Goal: Transaction & Acquisition: Purchase product/service

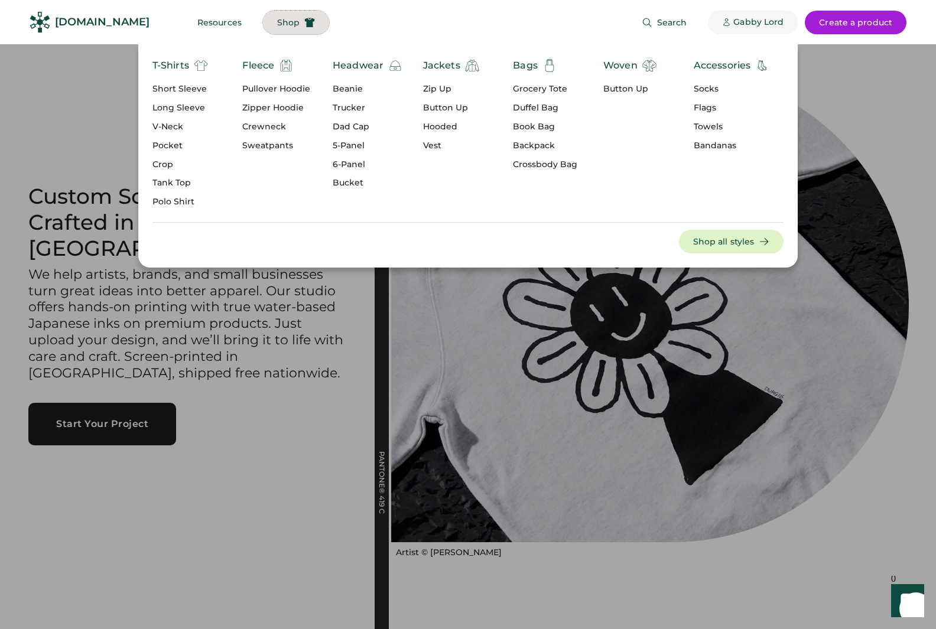
click at [755, 21] on div "Gabby Lord" at bounding box center [758, 23] width 50 height 12
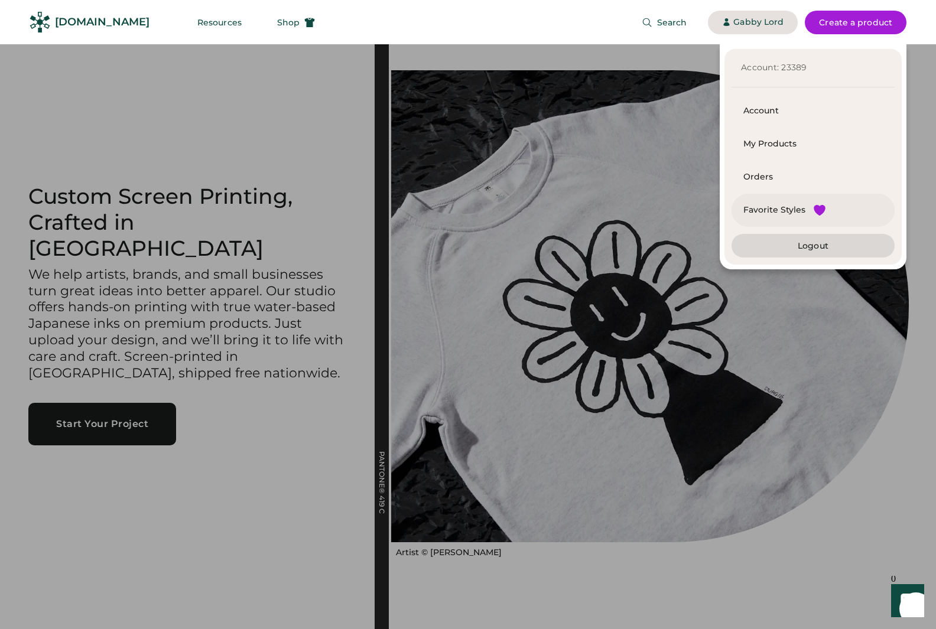
click at [778, 213] on div "Favorite Styles" at bounding box center [774, 210] width 62 height 12
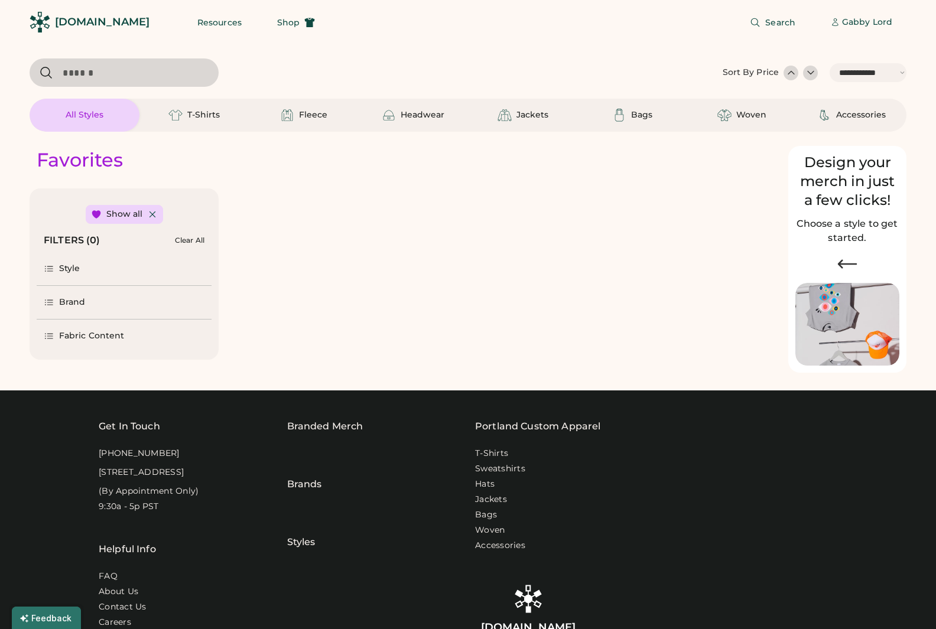
select select "*****"
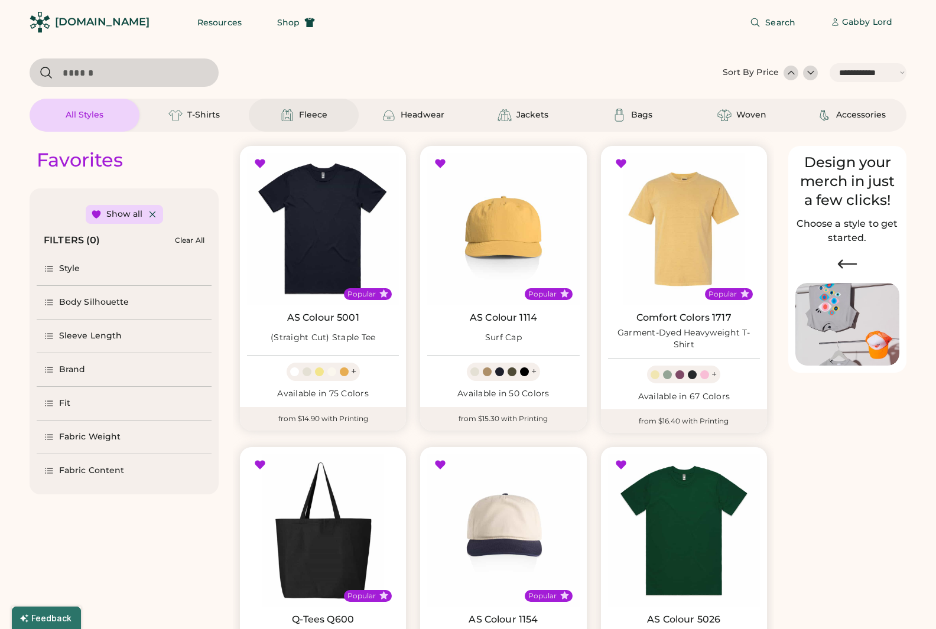
click at [307, 116] on div "Fleece" at bounding box center [313, 115] width 28 height 12
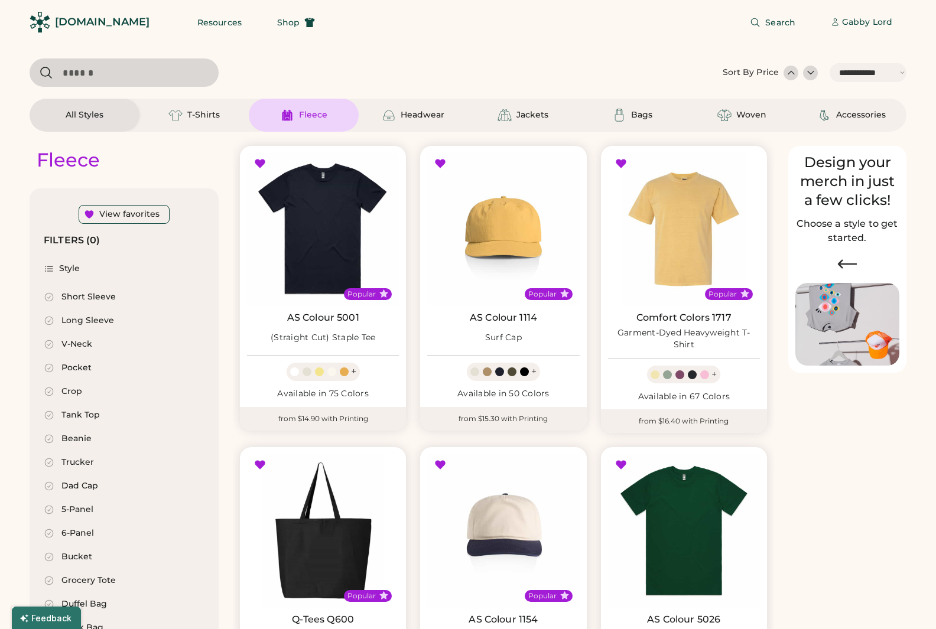
select select "*"
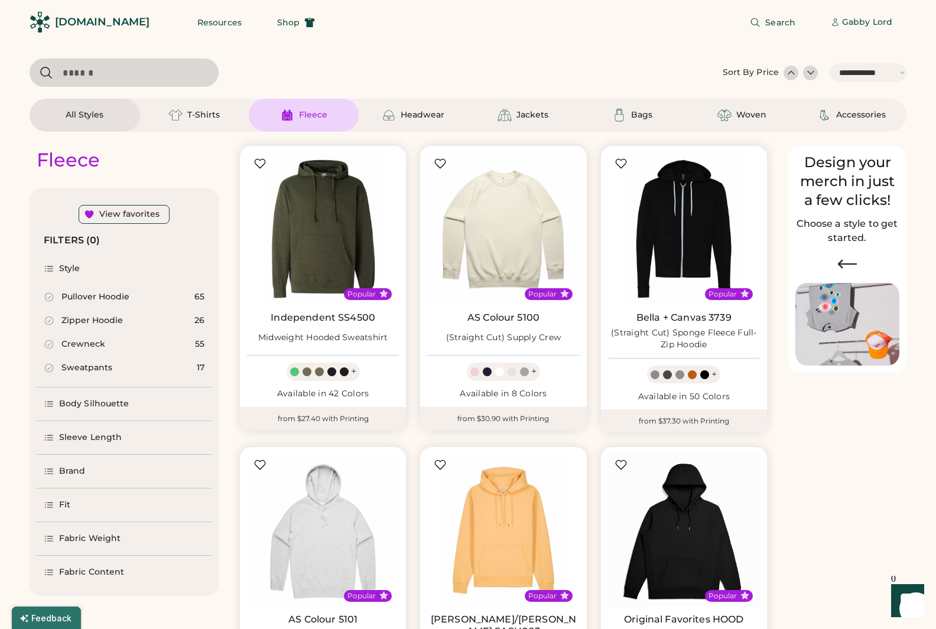
scroll to position [567, 0]
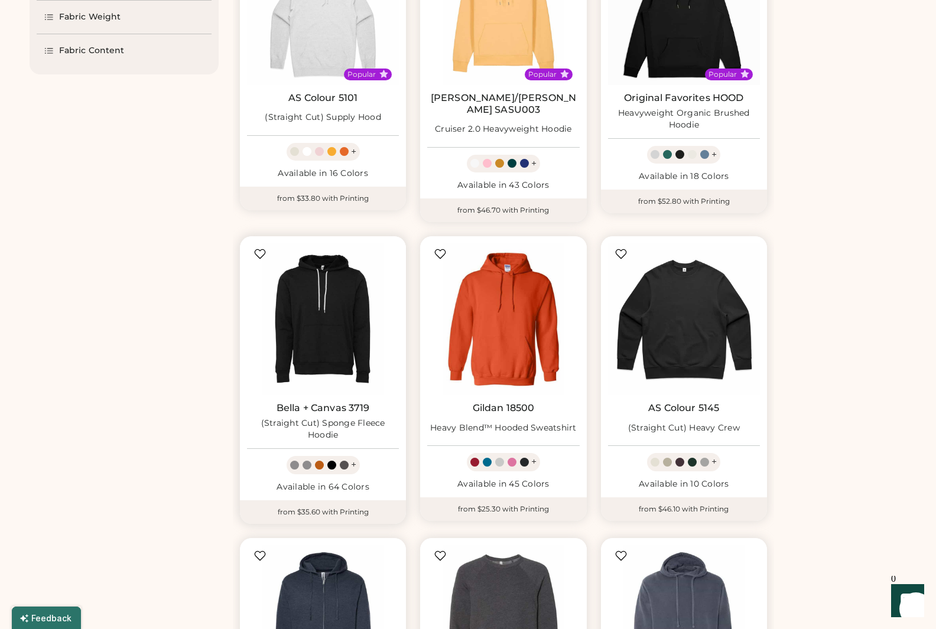
select select "*****"
select select "*"
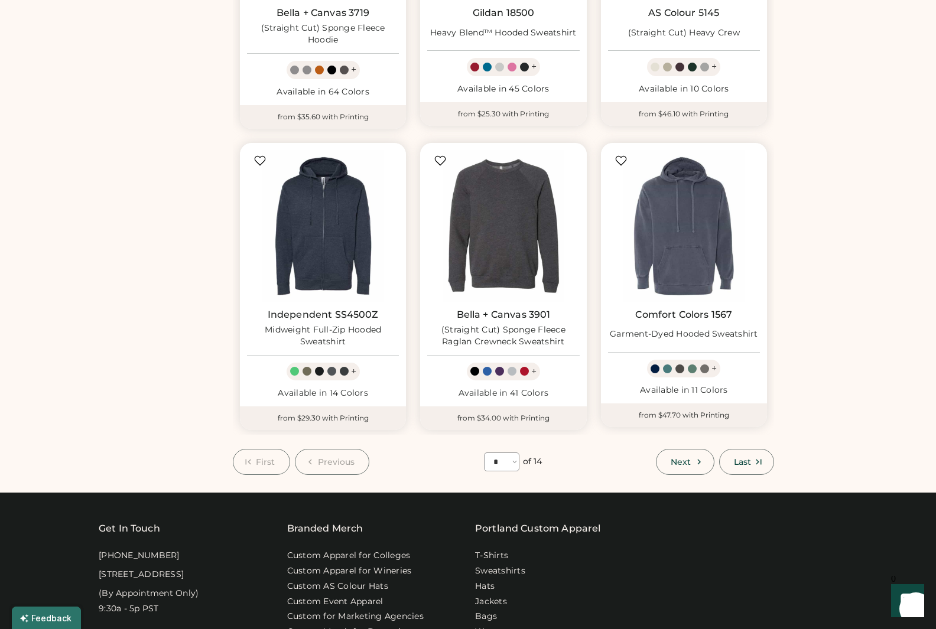
scroll to position [0, 0]
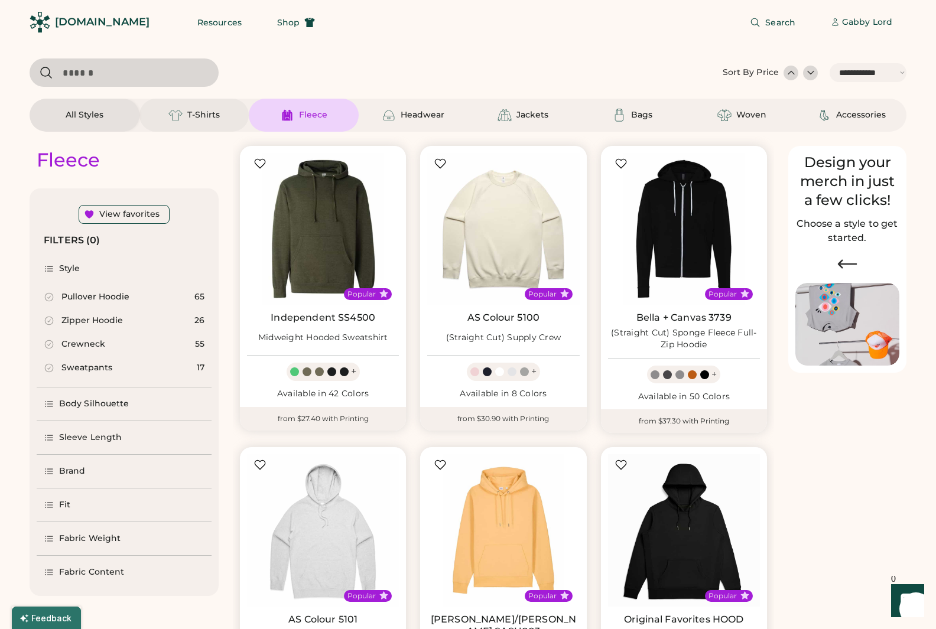
click at [206, 116] on div "T-Shirts" at bounding box center [203, 115] width 33 height 12
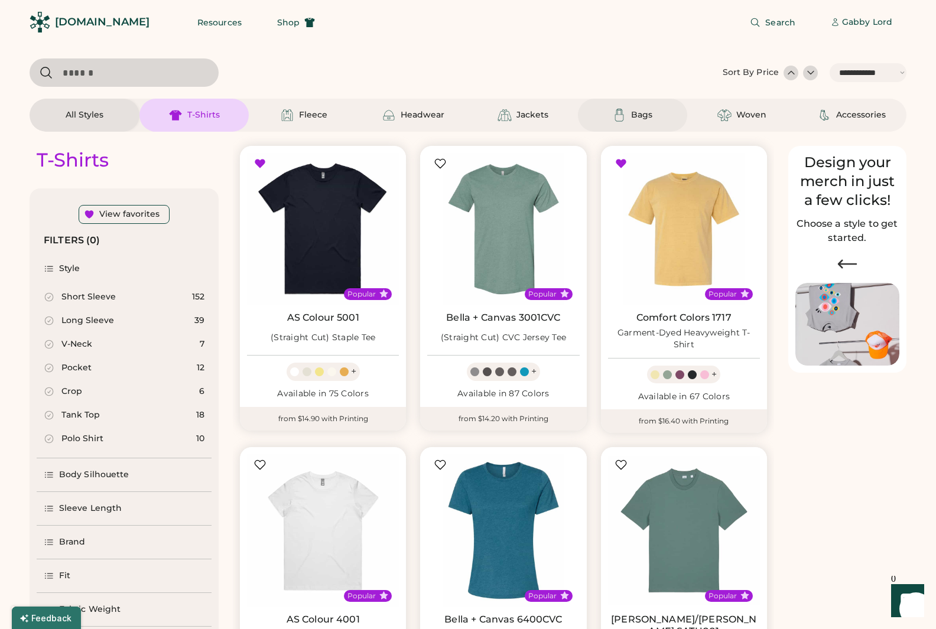
click at [650, 117] on div "Bags" at bounding box center [641, 115] width 21 height 12
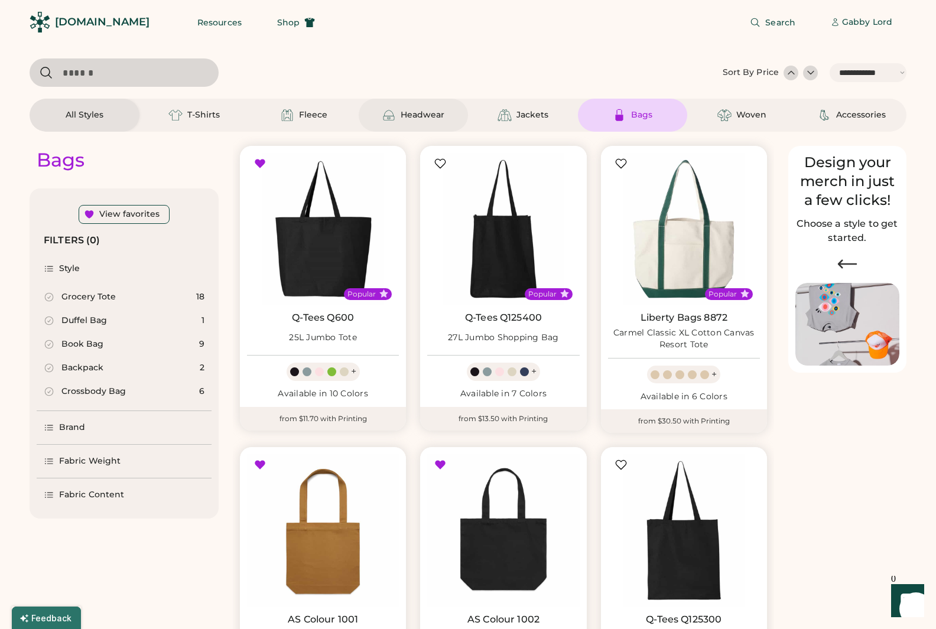
click at [412, 118] on div "Headwear" at bounding box center [423, 115] width 44 height 12
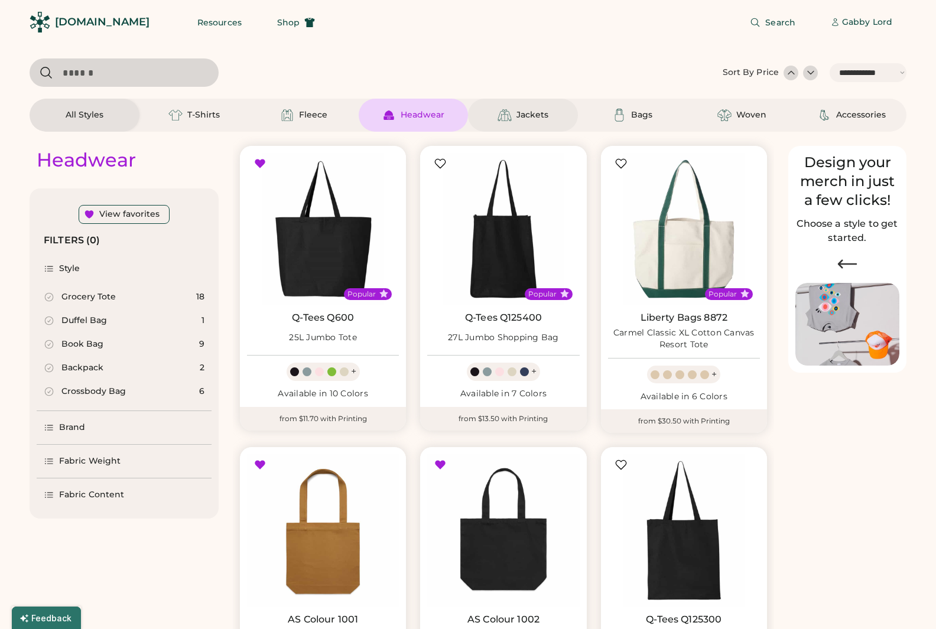
select select "*"
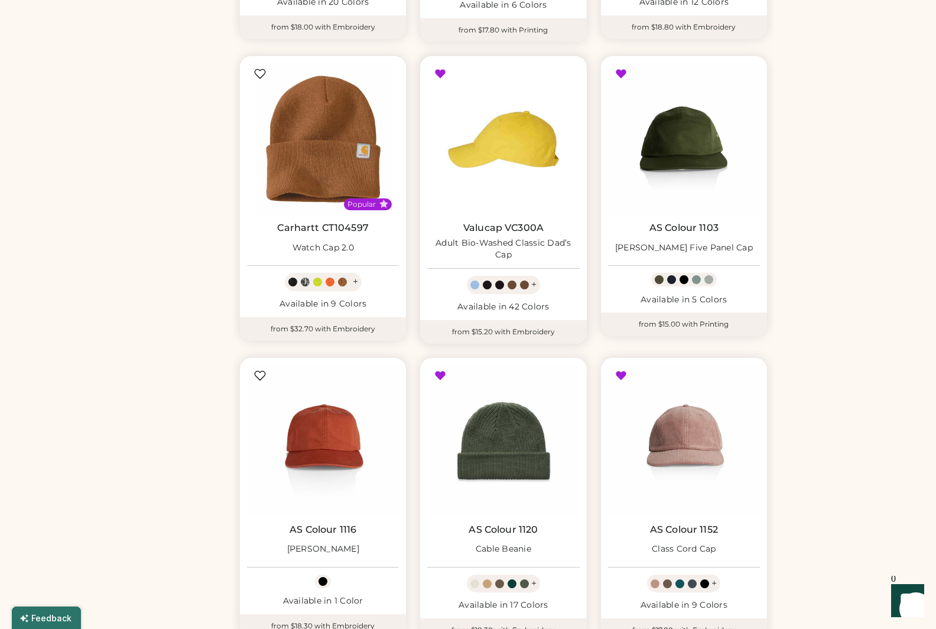
scroll to position [687, 0]
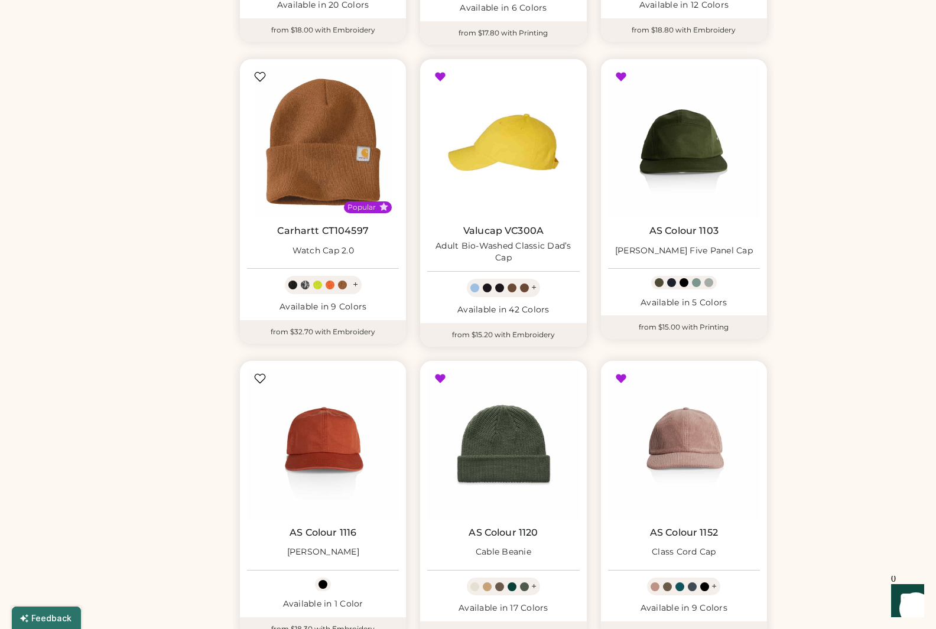
click at [523, 144] on img at bounding box center [503, 142] width 152 height 152
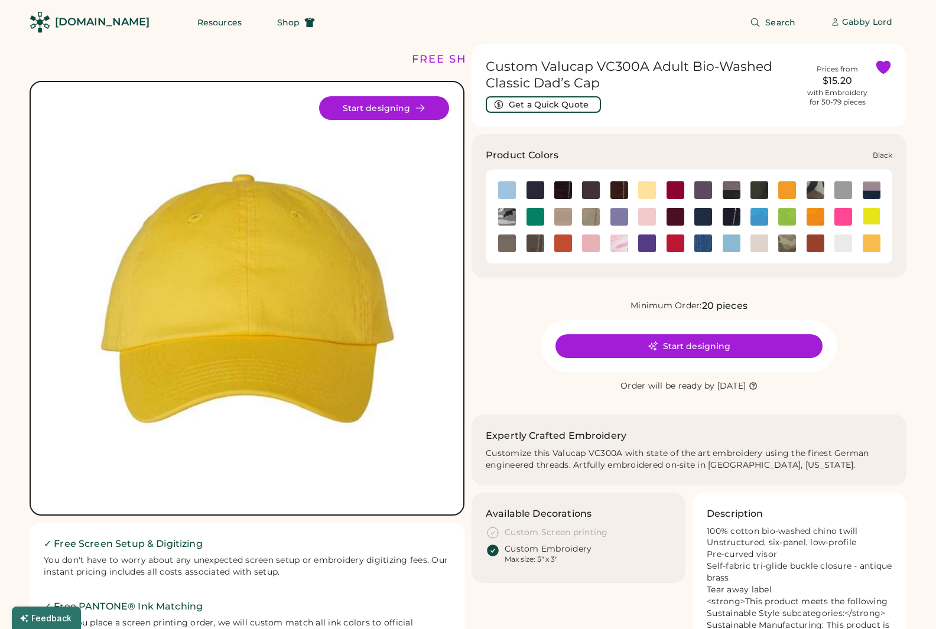
click at [533, 189] on img at bounding box center [536, 190] width 18 height 18
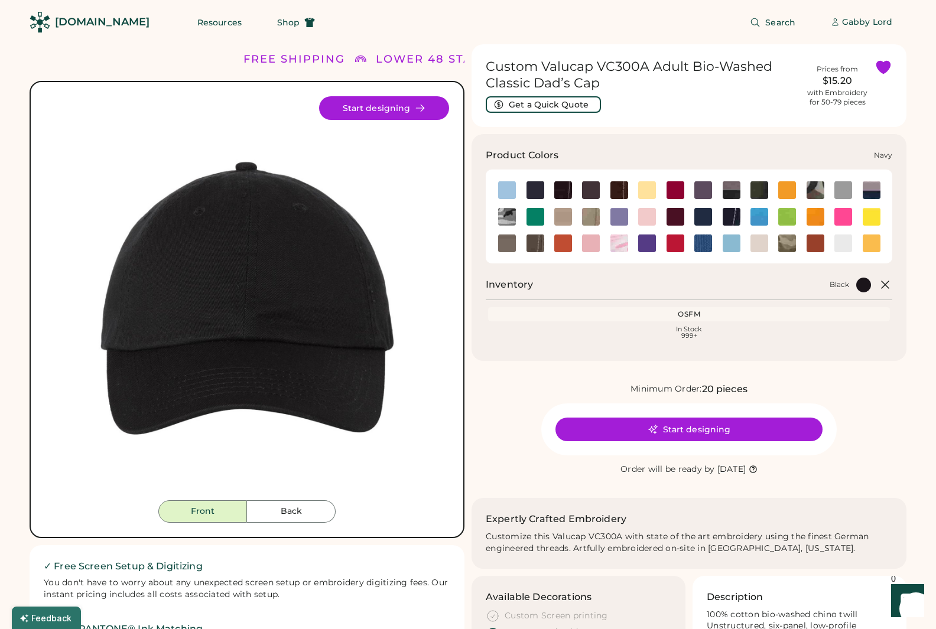
click at [703, 212] on img at bounding box center [703, 217] width 18 height 18
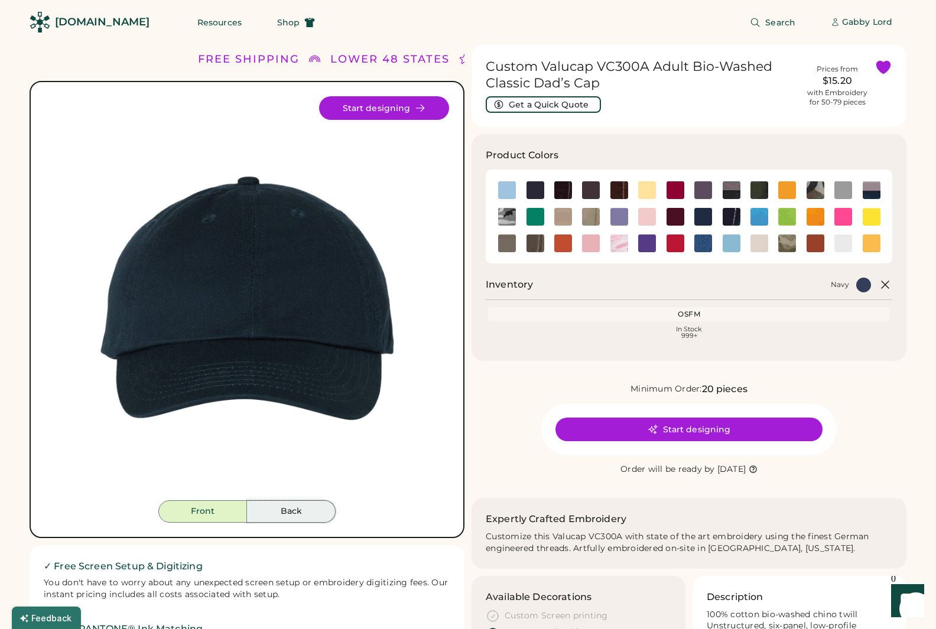
click at [284, 508] on button "Back" at bounding box center [291, 512] width 89 height 22
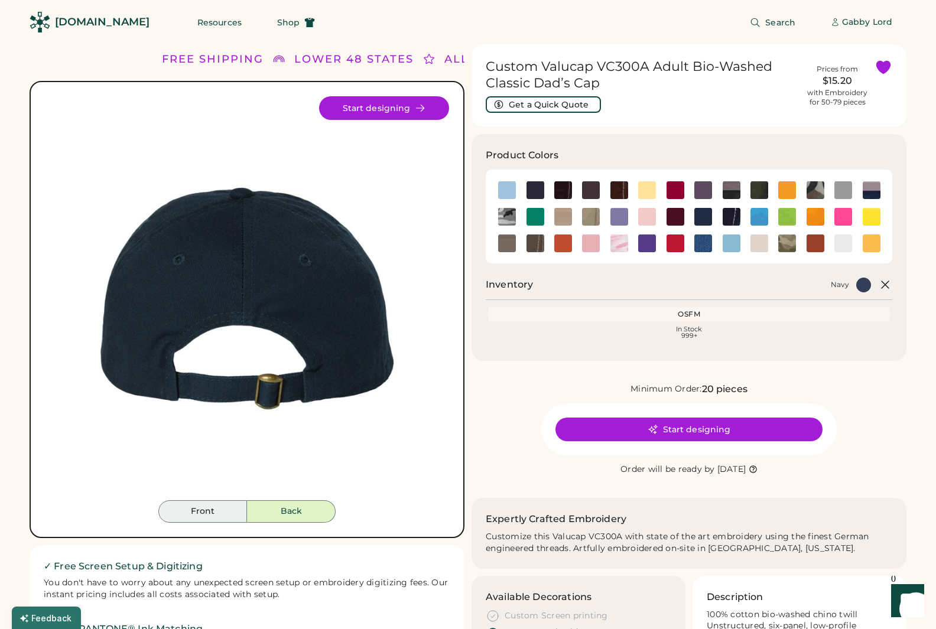
click at [210, 514] on button "Front" at bounding box center [202, 512] width 89 height 22
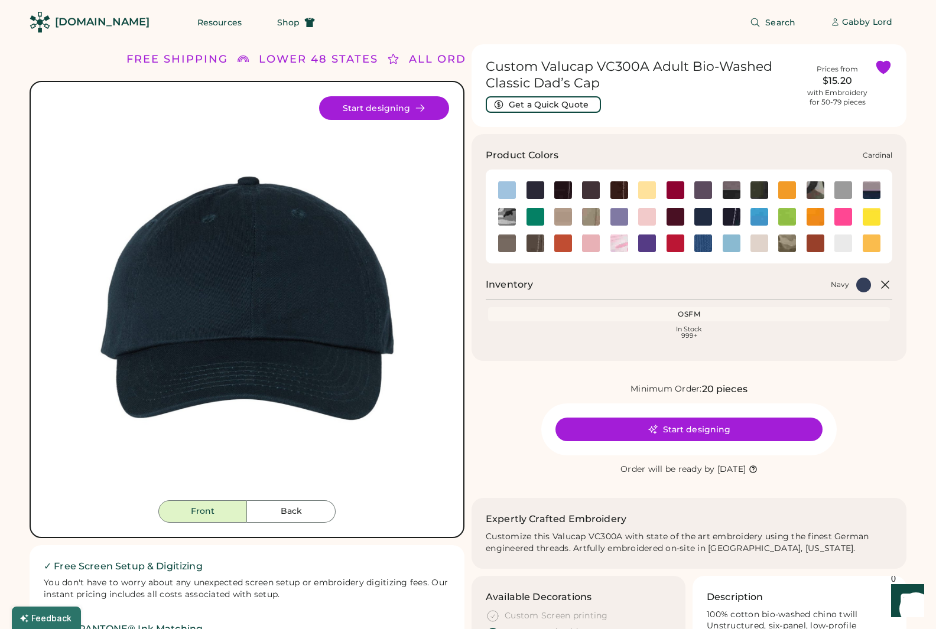
click at [677, 193] on img at bounding box center [676, 190] width 18 height 18
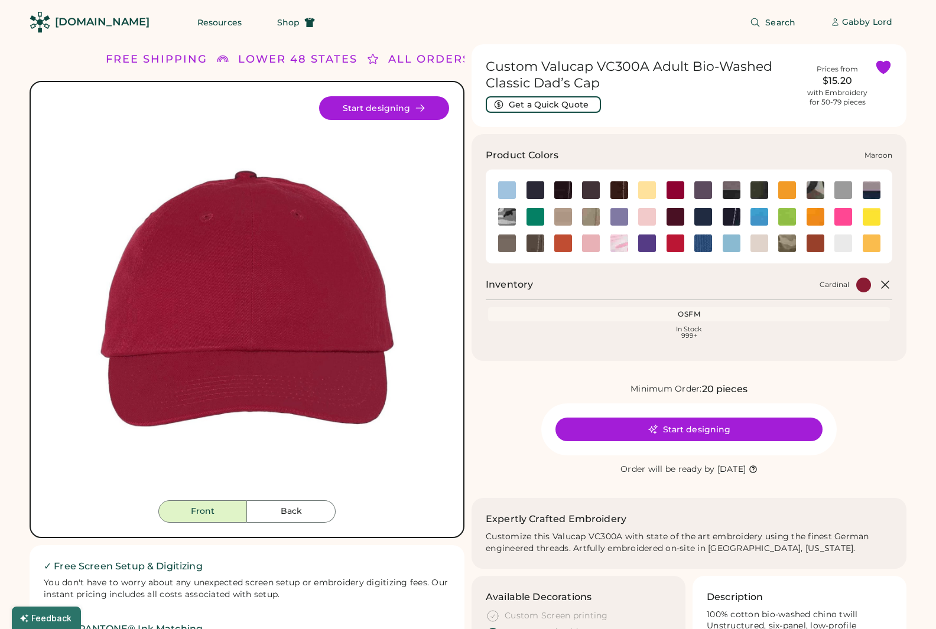
click at [676, 217] on img at bounding box center [676, 217] width 18 height 18
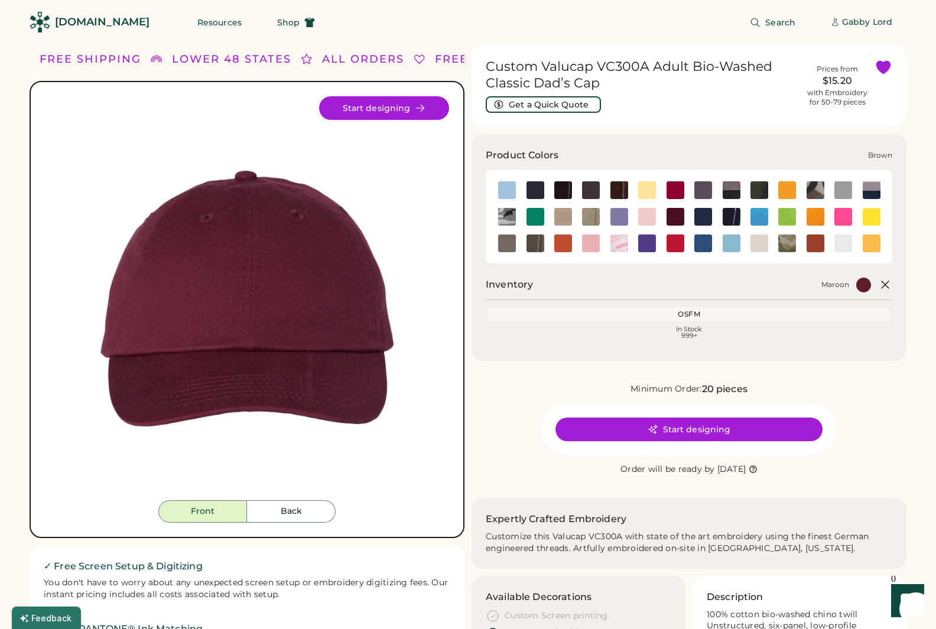
click at [590, 190] on img at bounding box center [591, 190] width 18 height 18
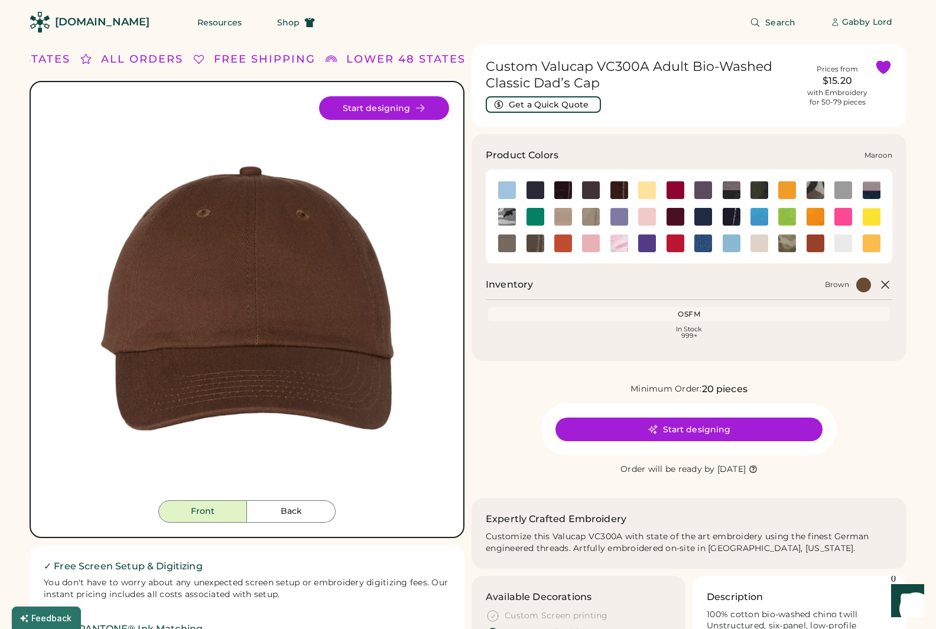
click at [670, 214] on img at bounding box center [676, 217] width 18 height 18
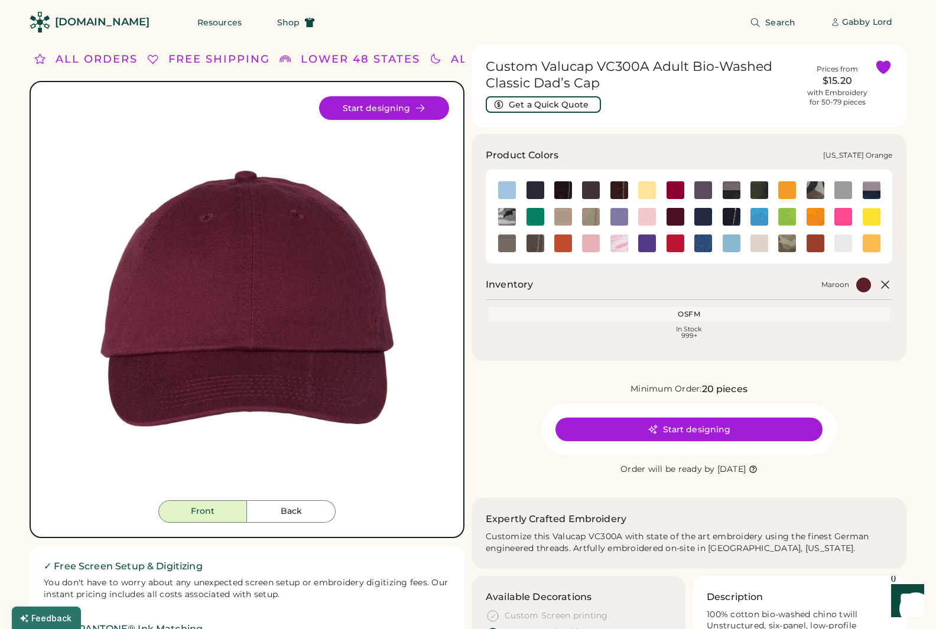
click at [819, 241] on img at bounding box center [816, 244] width 18 height 18
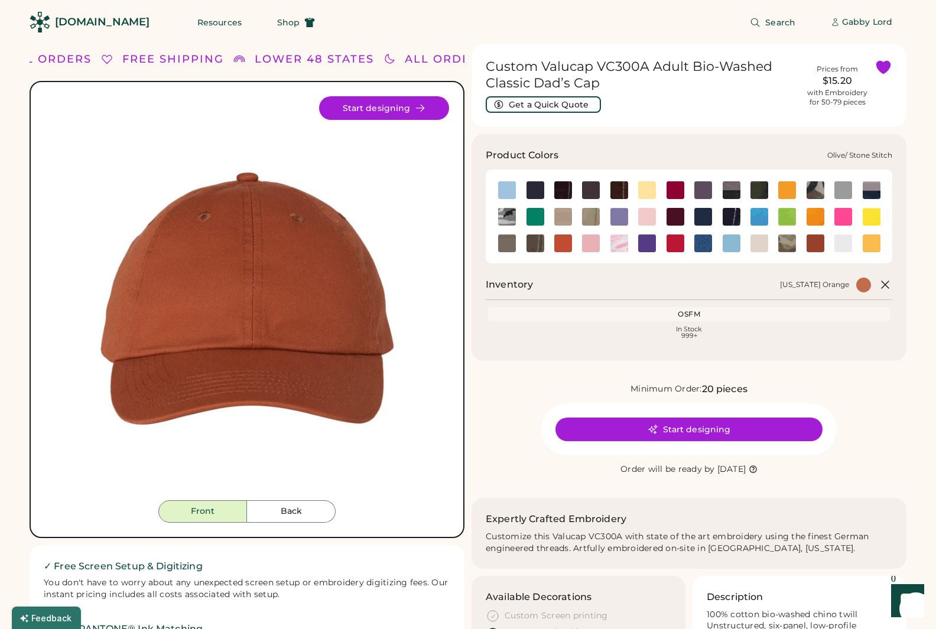
click at [539, 248] on img at bounding box center [536, 244] width 18 height 18
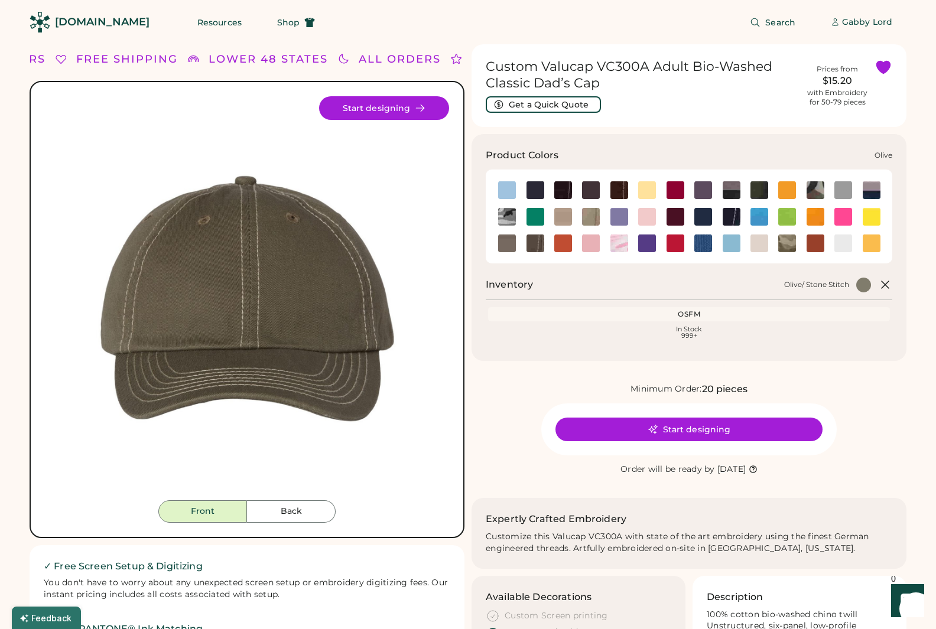
click at [508, 245] on img at bounding box center [507, 244] width 18 height 18
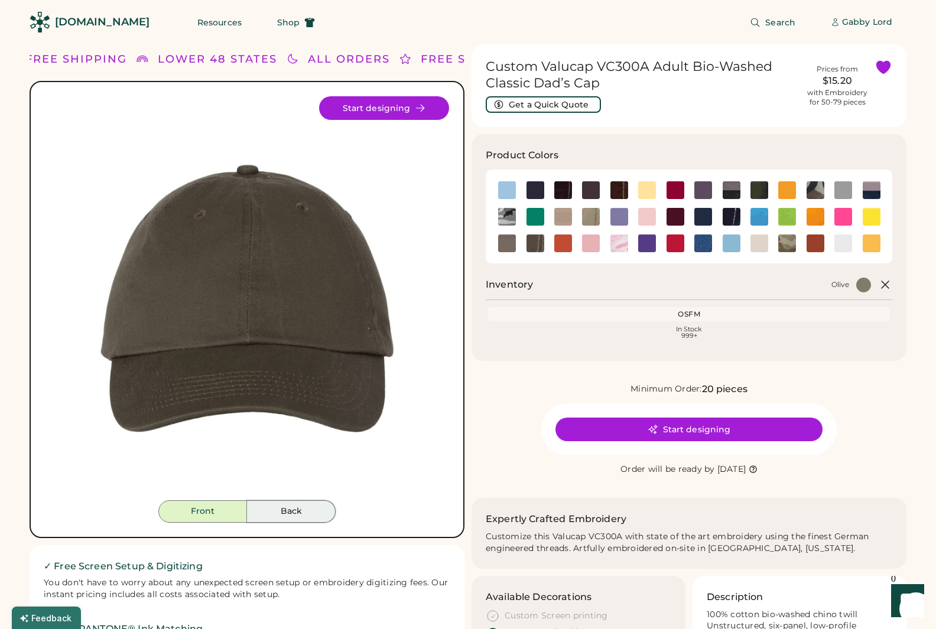
click at [276, 514] on button "Back" at bounding box center [291, 512] width 89 height 22
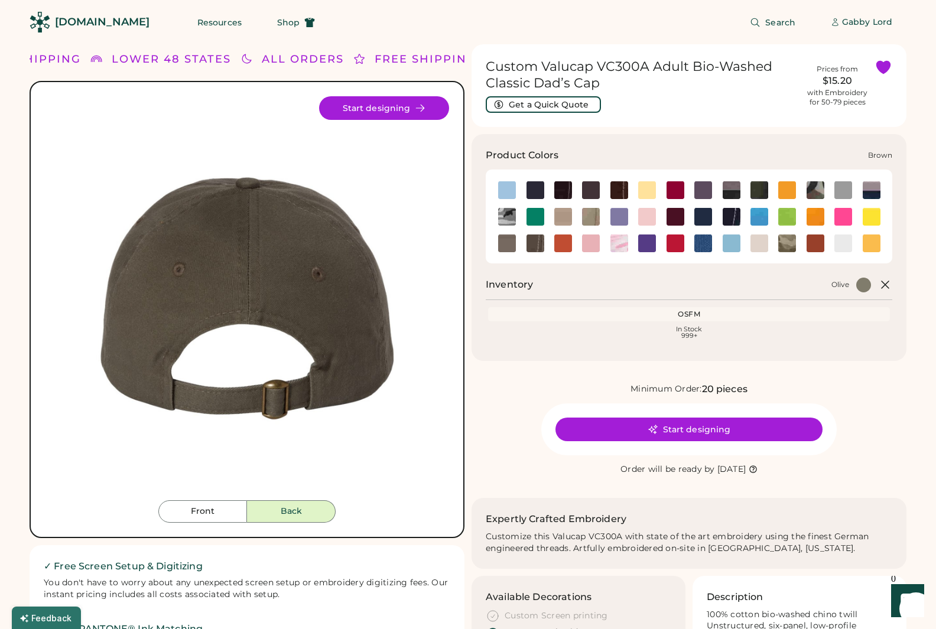
click at [591, 193] on img at bounding box center [591, 190] width 18 height 18
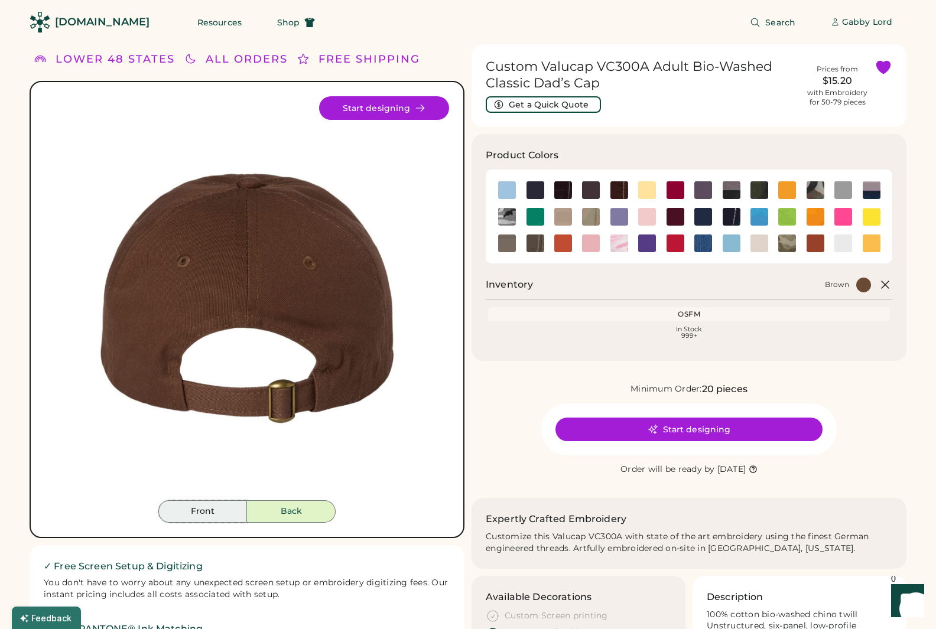
click at [227, 509] on button "Front" at bounding box center [202, 512] width 89 height 22
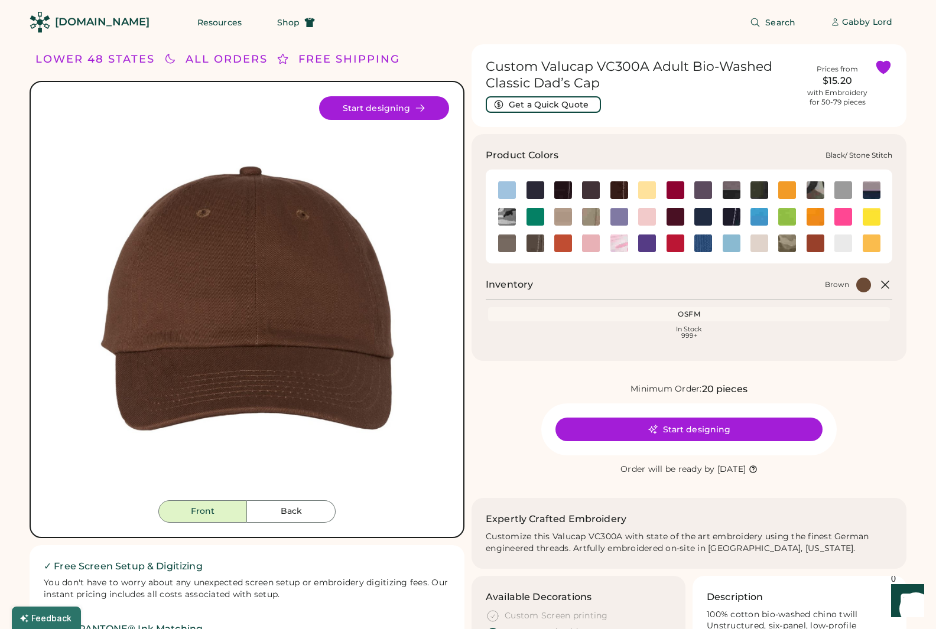
click at [566, 186] on img at bounding box center [563, 190] width 18 height 18
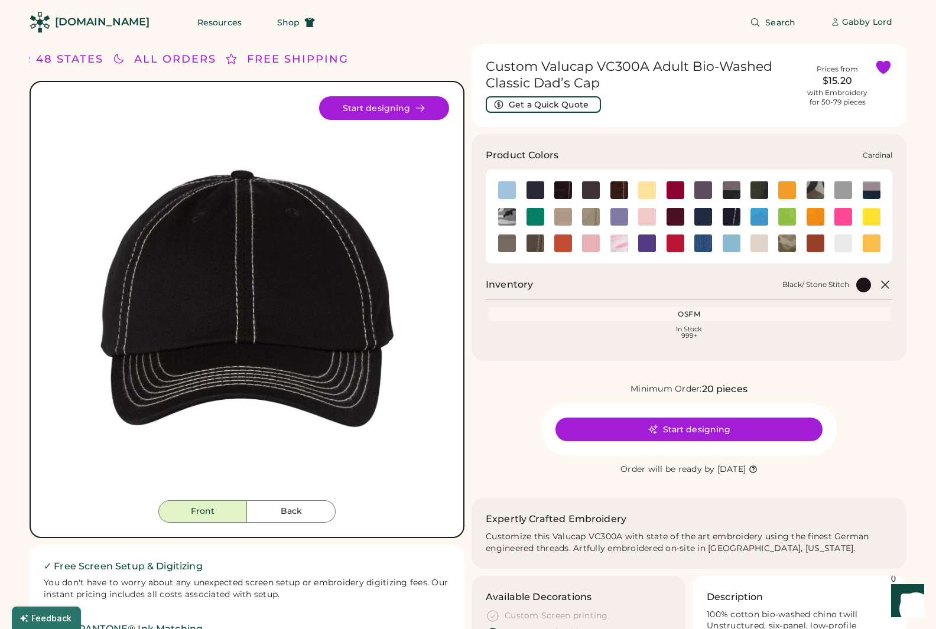
click at [676, 189] on img at bounding box center [676, 190] width 18 height 18
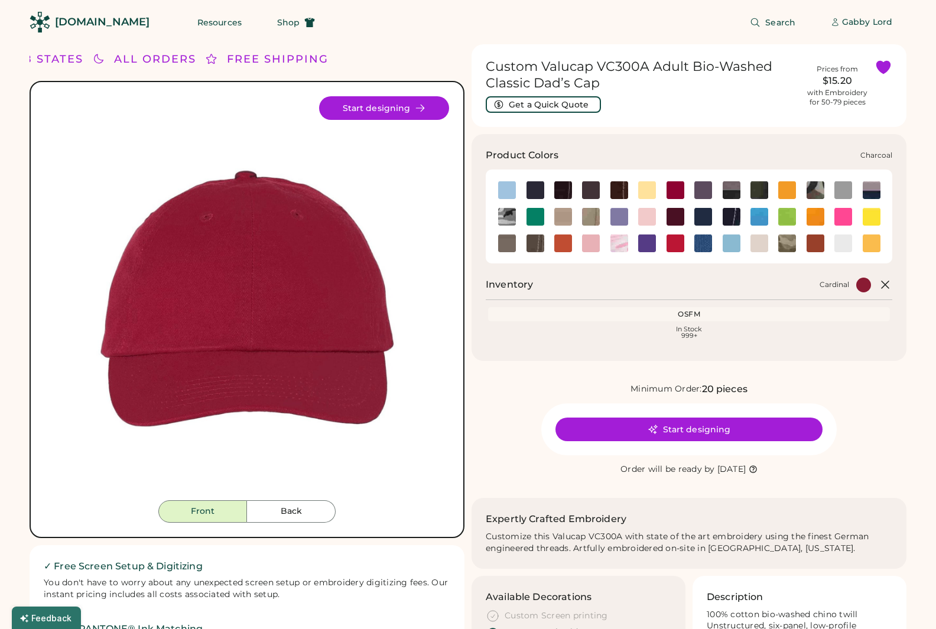
click at [704, 189] on img at bounding box center [703, 190] width 18 height 18
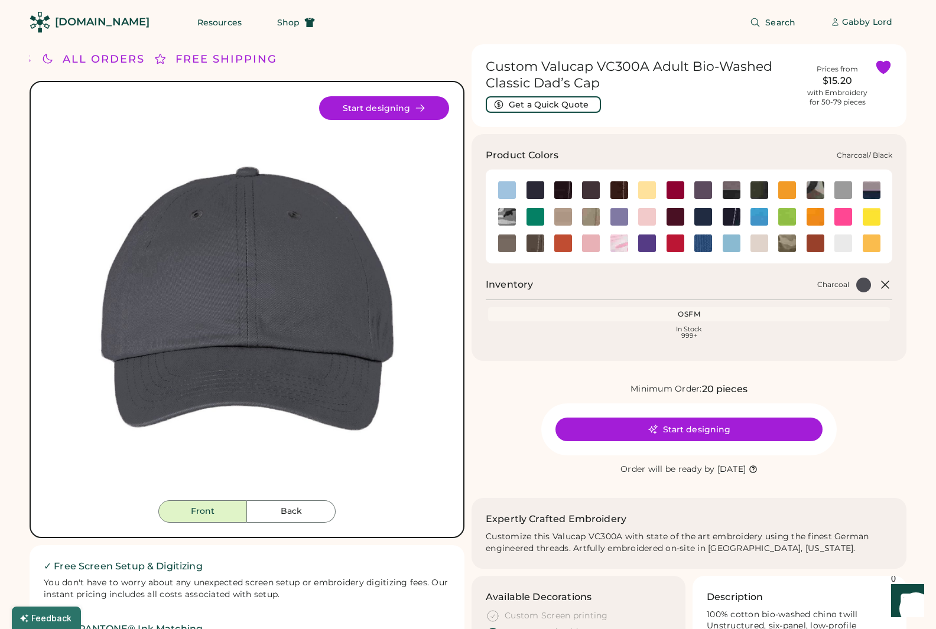
click at [736, 187] on img at bounding box center [732, 190] width 18 height 18
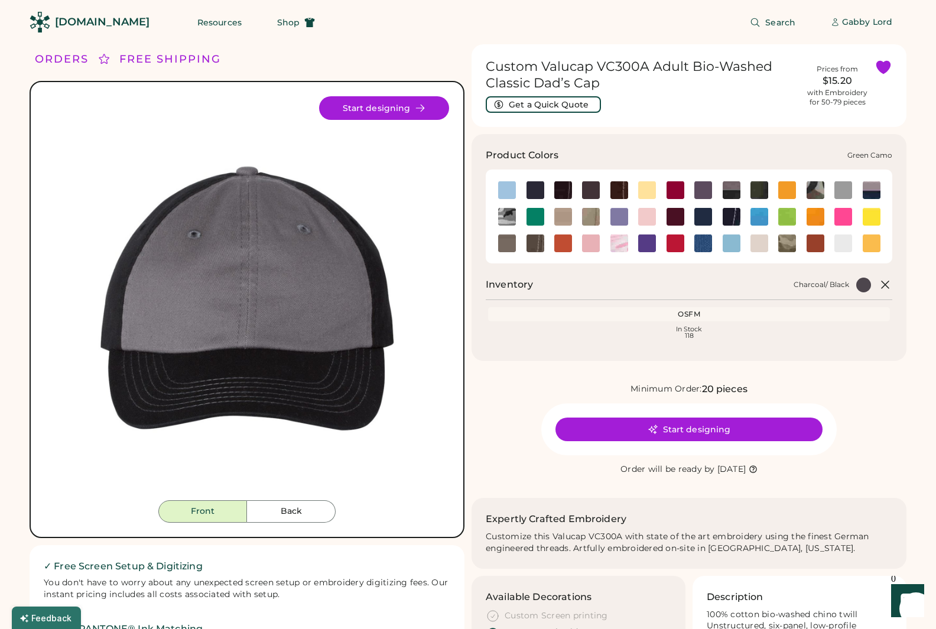
click at [817, 190] on img at bounding box center [816, 190] width 18 height 18
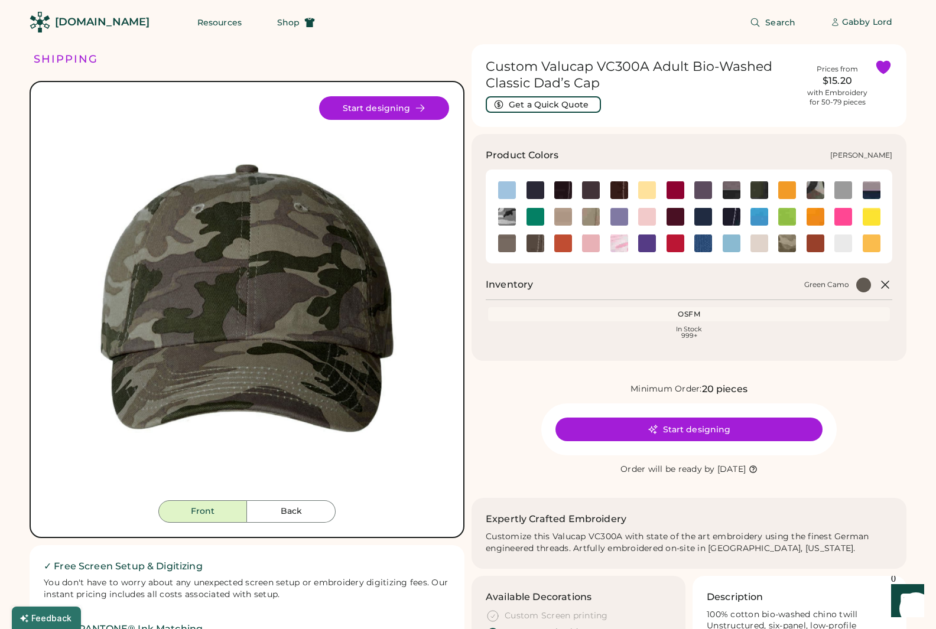
click at [785, 245] on img at bounding box center [787, 244] width 18 height 18
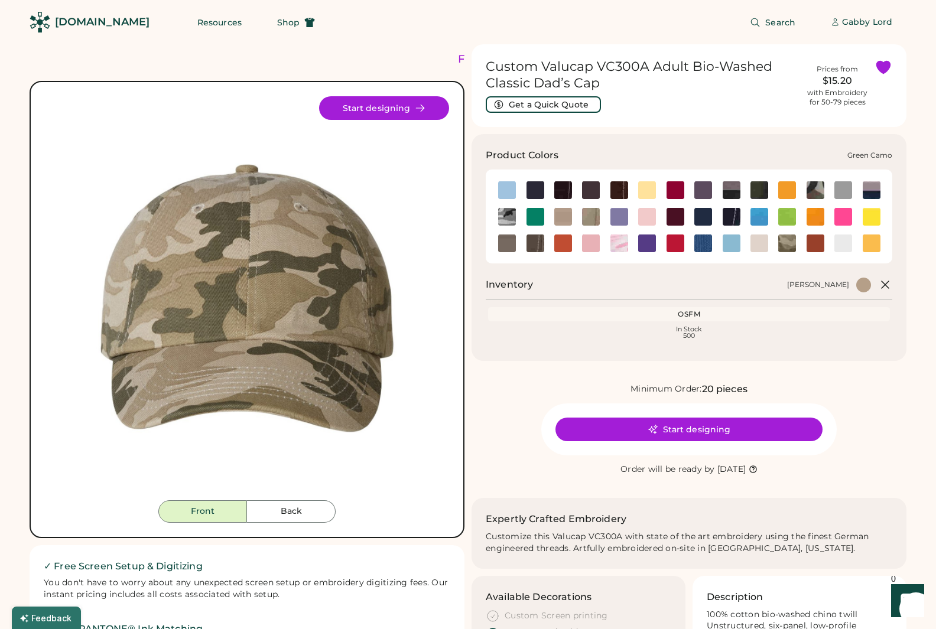
click at [814, 193] on img at bounding box center [816, 190] width 18 height 18
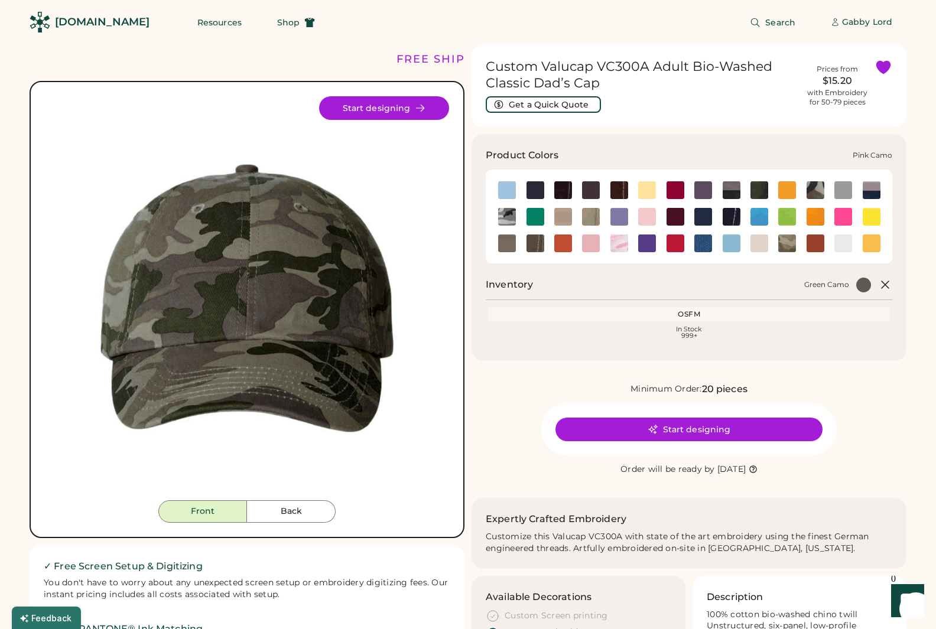
click at [615, 246] on img at bounding box center [620, 244] width 18 height 18
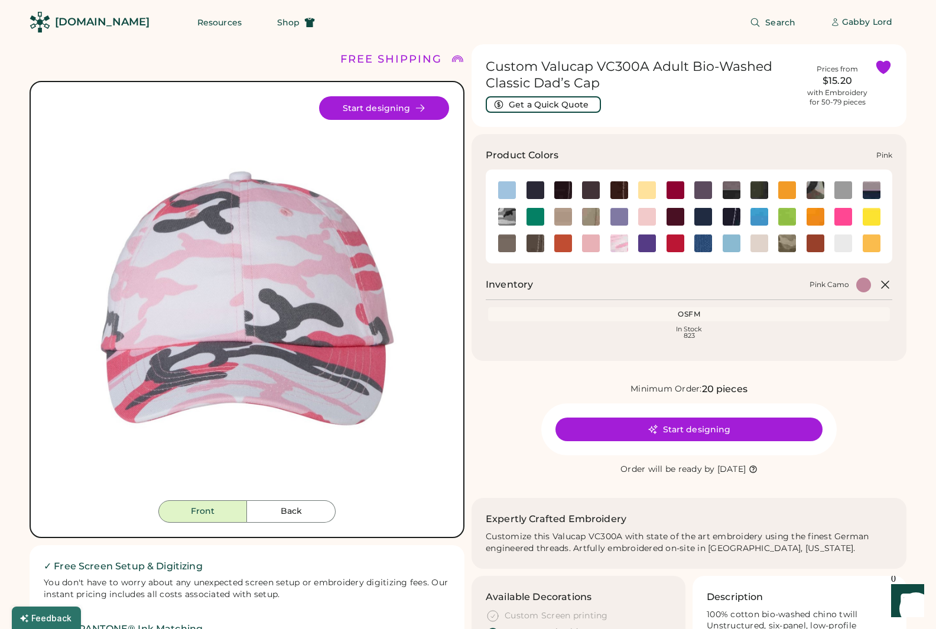
click at [590, 243] on img at bounding box center [591, 244] width 18 height 18
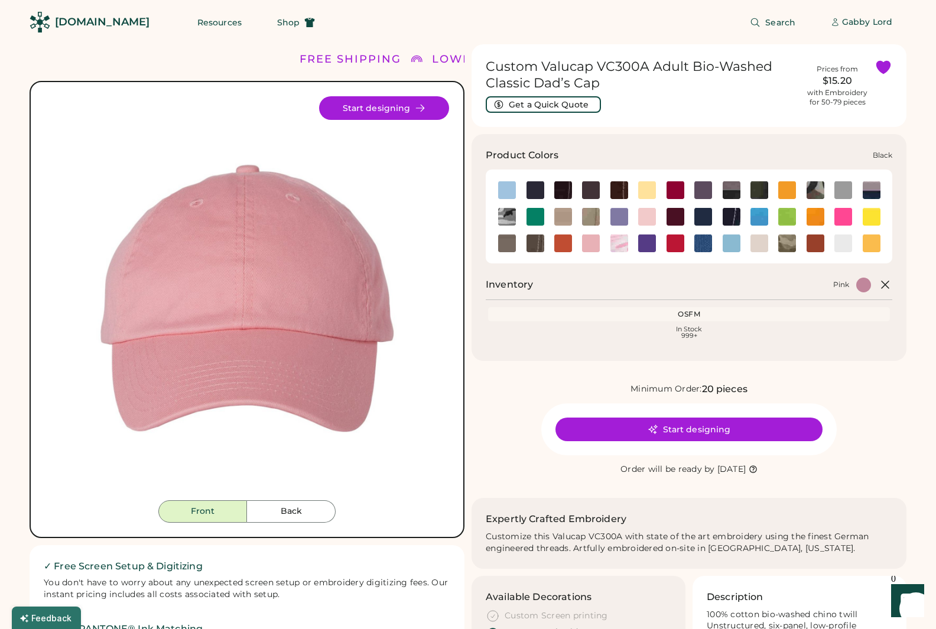
click at [532, 187] on img at bounding box center [536, 190] width 18 height 18
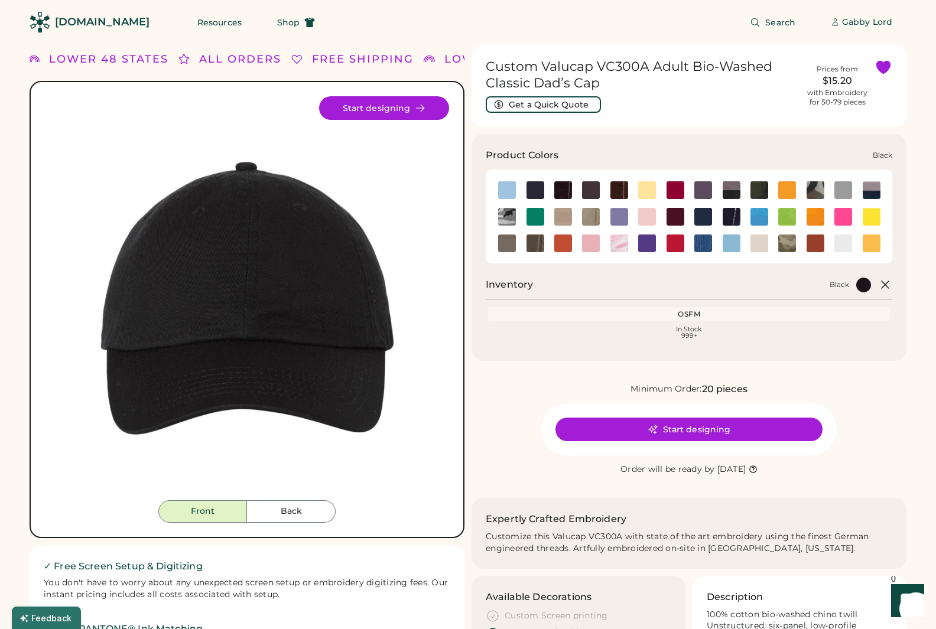
click at [540, 190] on img at bounding box center [536, 190] width 18 height 18
click at [702, 220] on img at bounding box center [703, 217] width 18 height 18
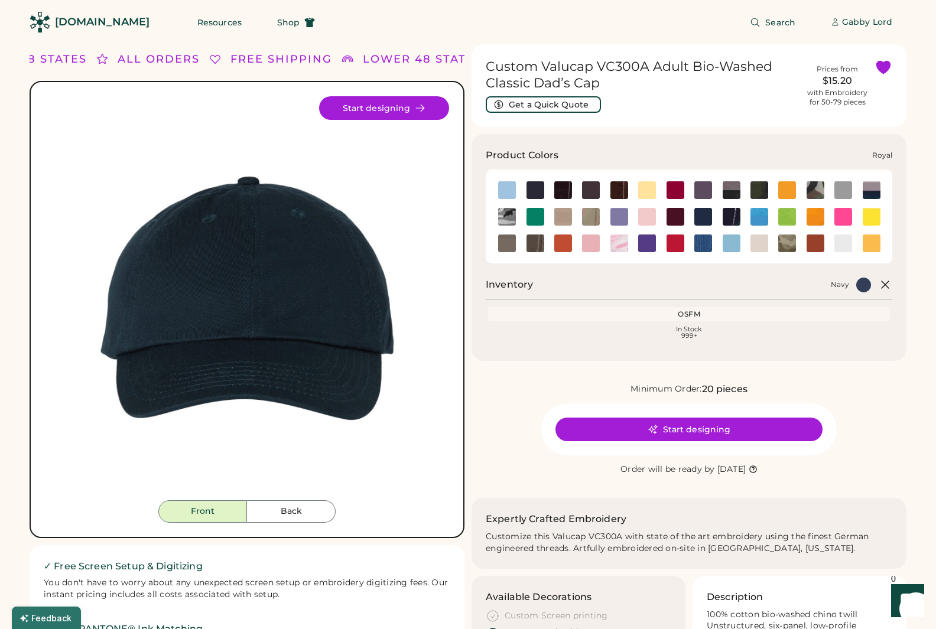
click at [701, 243] on img at bounding box center [703, 244] width 18 height 18
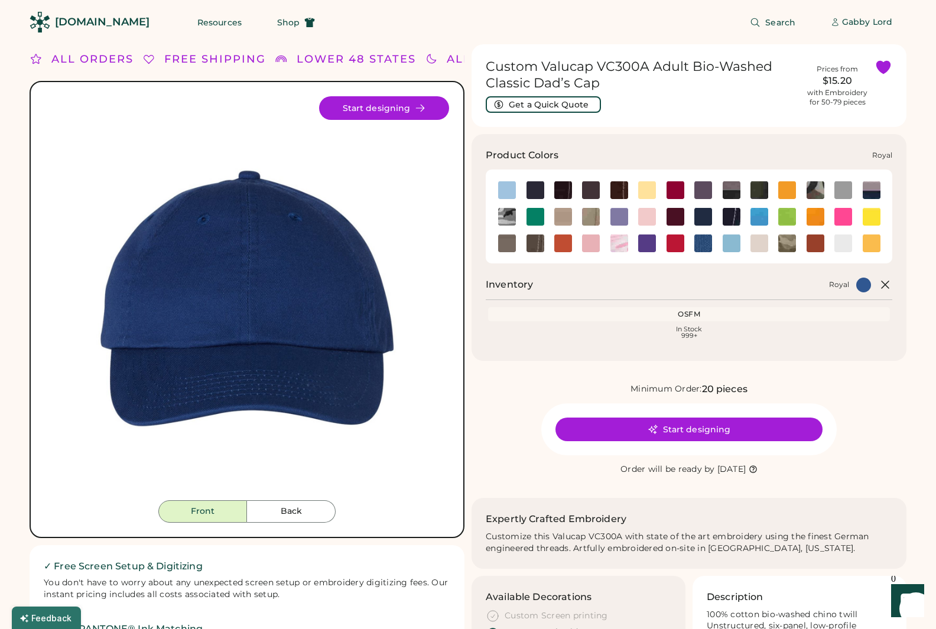
click at [701, 243] on img at bounding box center [703, 244] width 18 height 18
click at [768, 245] on img at bounding box center [760, 244] width 18 height 18
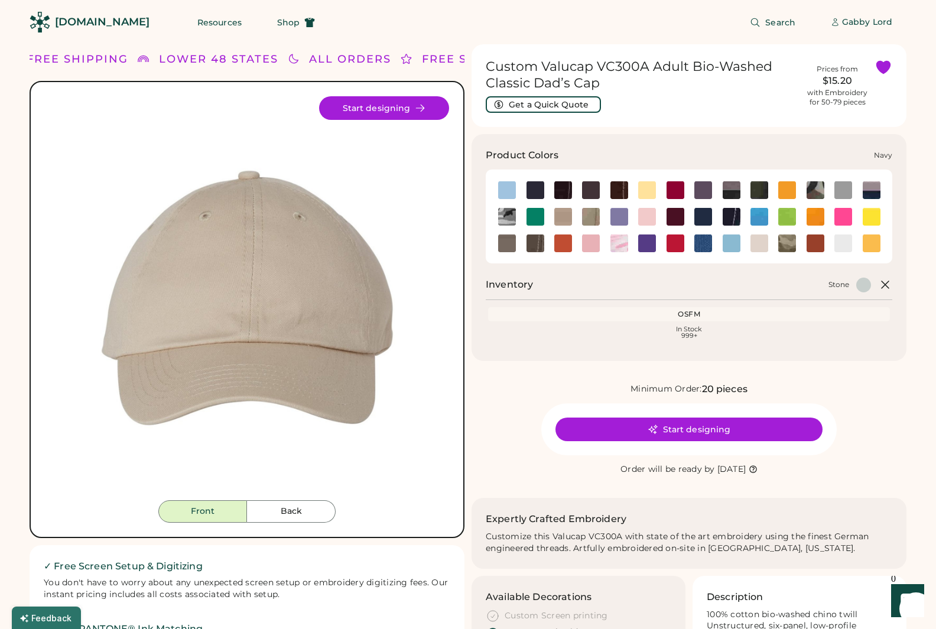
click at [704, 218] on img at bounding box center [703, 217] width 18 height 18
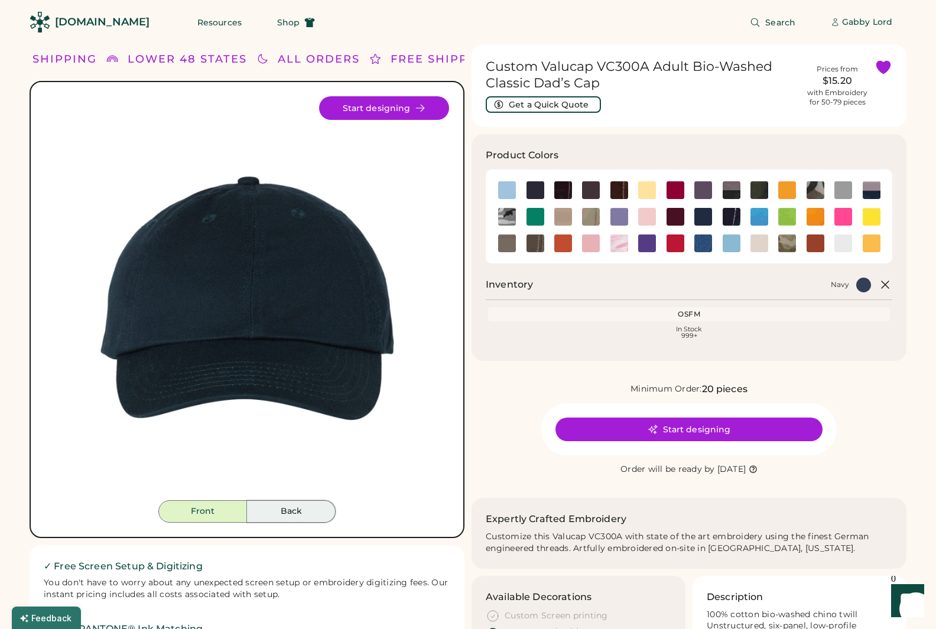
click at [285, 502] on button "Back" at bounding box center [291, 512] width 89 height 22
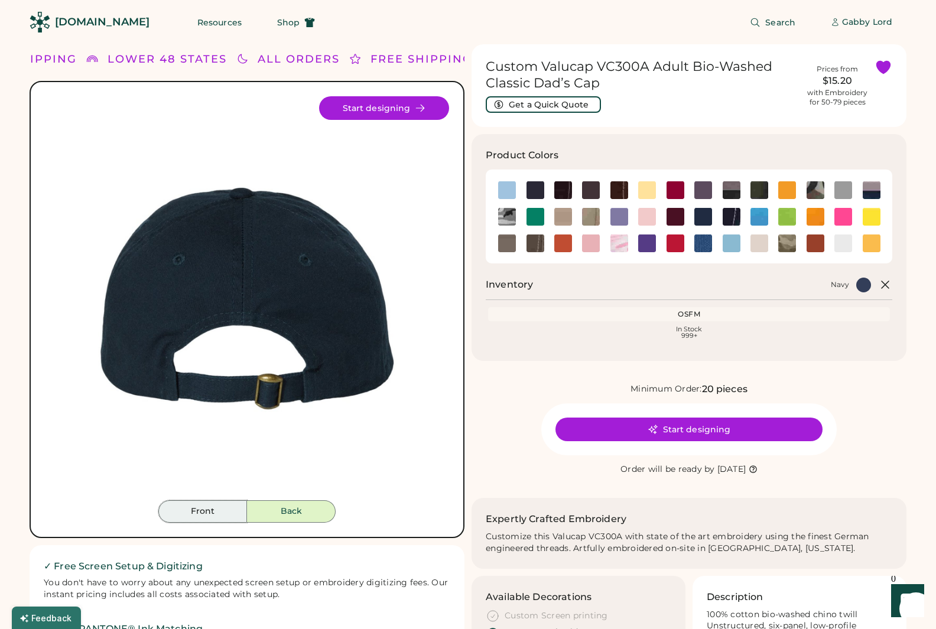
click at [204, 512] on button "Front" at bounding box center [202, 512] width 89 height 22
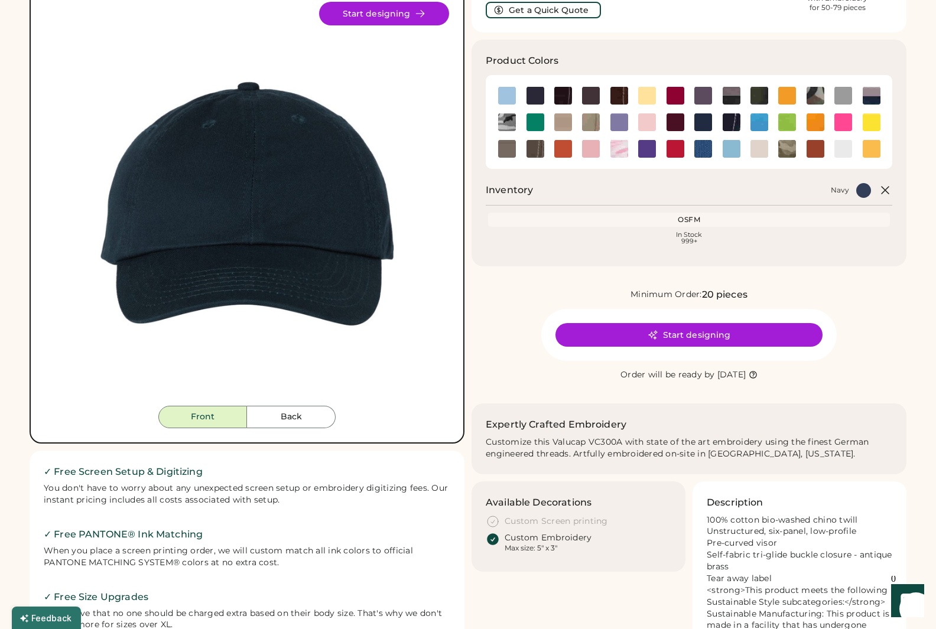
scroll to position [106, 0]
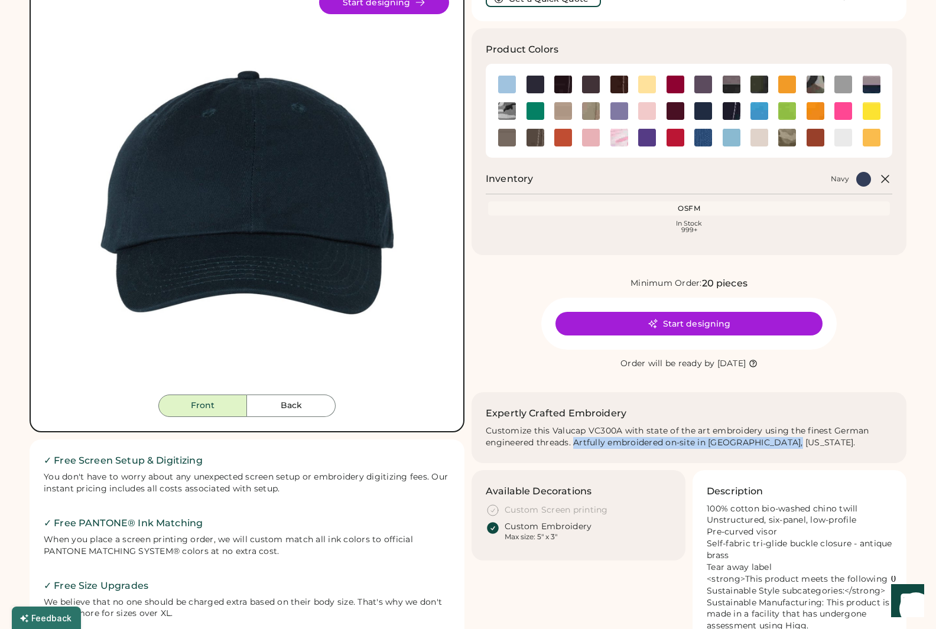
drag, startPoint x: 576, startPoint y: 444, endPoint x: 813, endPoint y: 444, distance: 237.6
click at [813, 444] on div "Customize this Valucap VC300A with state of the art embroidery using the finest…" at bounding box center [689, 438] width 407 height 24
click at [542, 424] on div "Expertly Crafted Embroidery Customize this Valucap VC300A with state of the art…" at bounding box center [689, 428] width 407 height 43
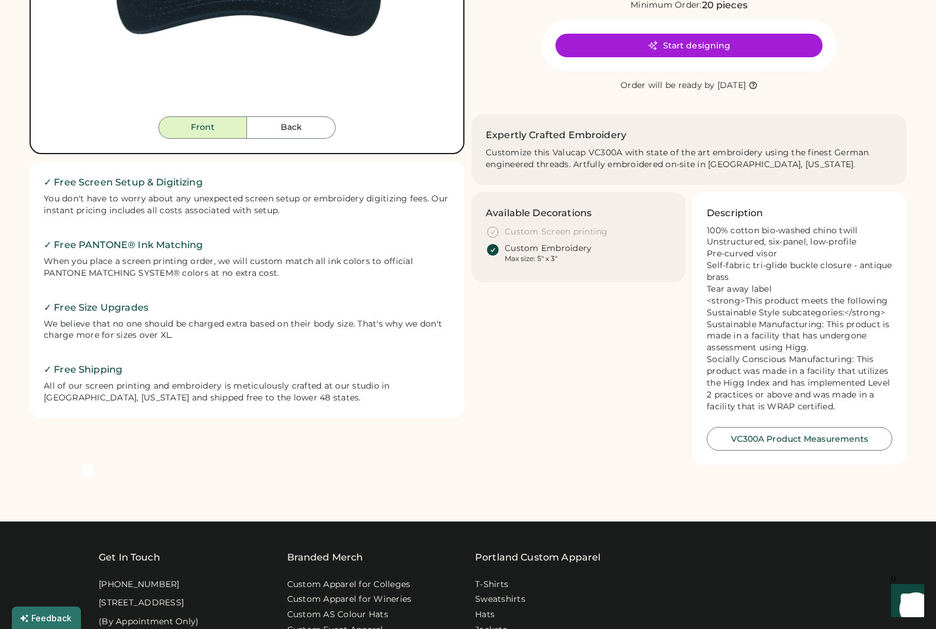
scroll to position [391, 0]
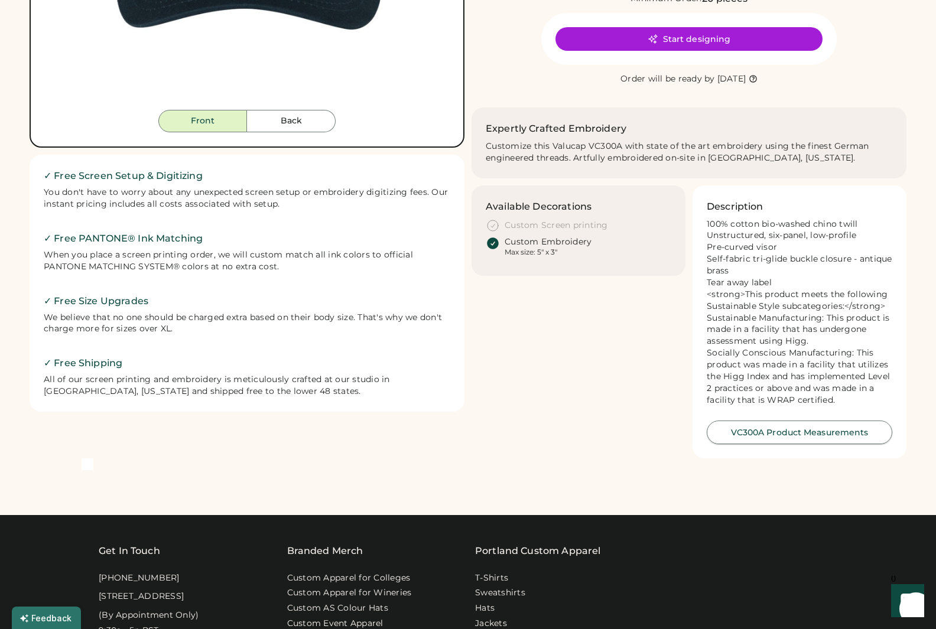
click at [768, 443] on button "VC300A Product Measurements" at bounding box center [800, 433] width 186 height 24
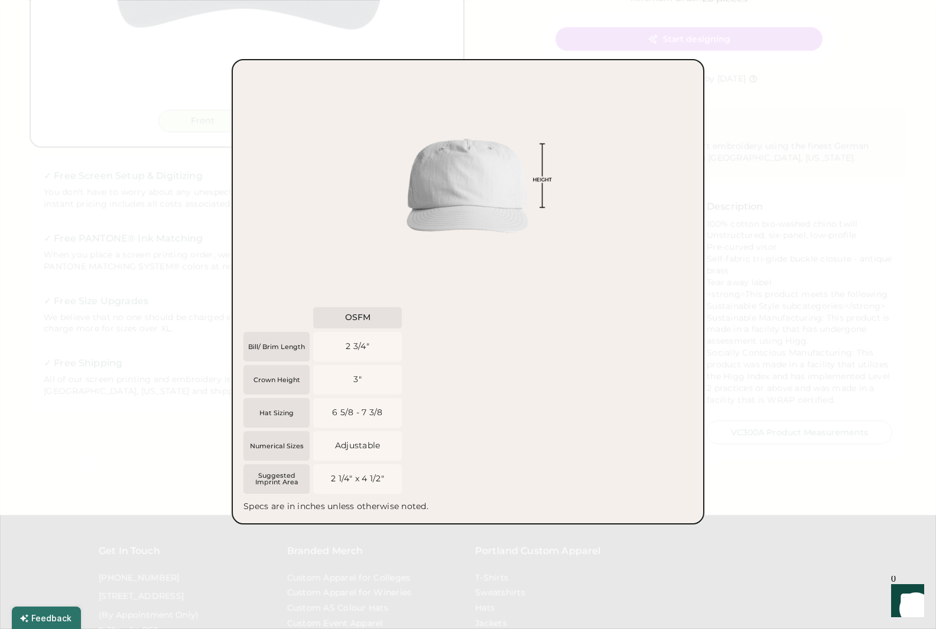
click at [147, 349] on div at bounding box center [468, 314] width 936 height 629
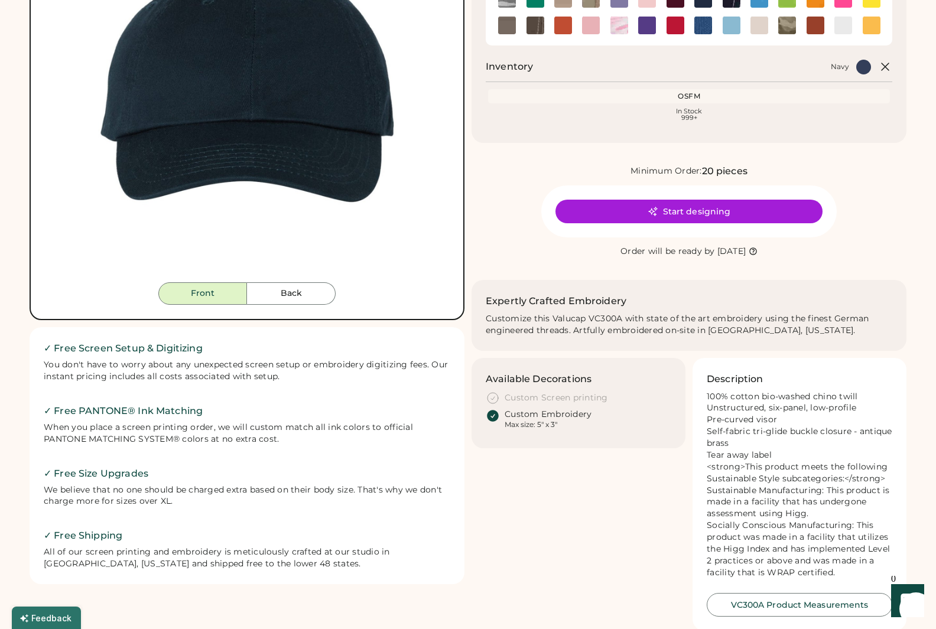
scroll to position [0, 0]
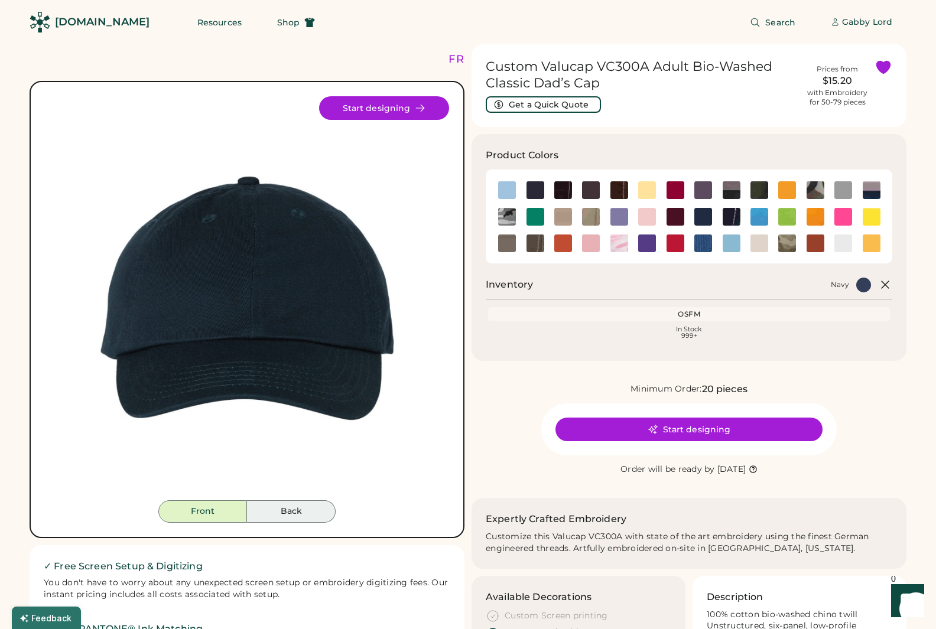
drag, startPoint x: 267, startPoint y: 509, endPoint x: 238, endPoint y: 517, distance: 29.8
click at [267, 509] on button "Back" at bounding box center [291, 512] width 89 height 22
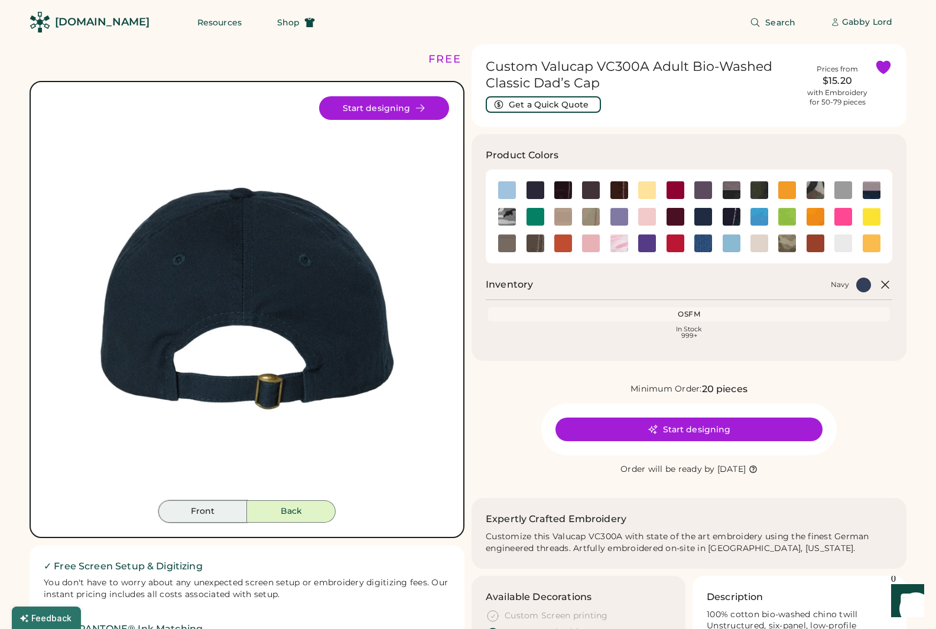
click at [208, 517] on button "Front" at bounding box center [202, 512] width 89 height 22
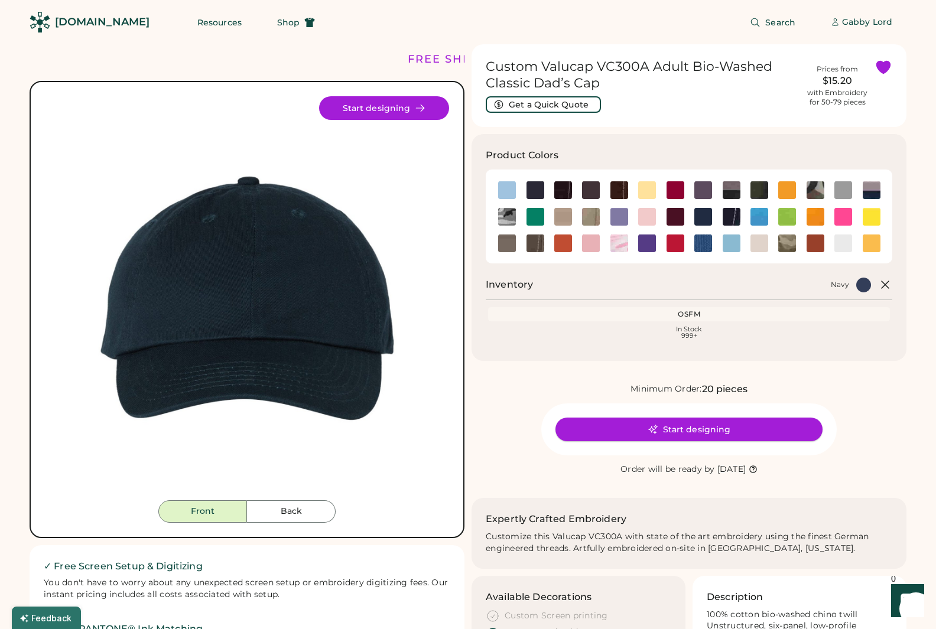
click at [678, 436] on button "Start designing" at bounding box center [689, 430] width 267 height 24
click at [676, 191] on img at bounding box center [676, 190] width 18 height 18
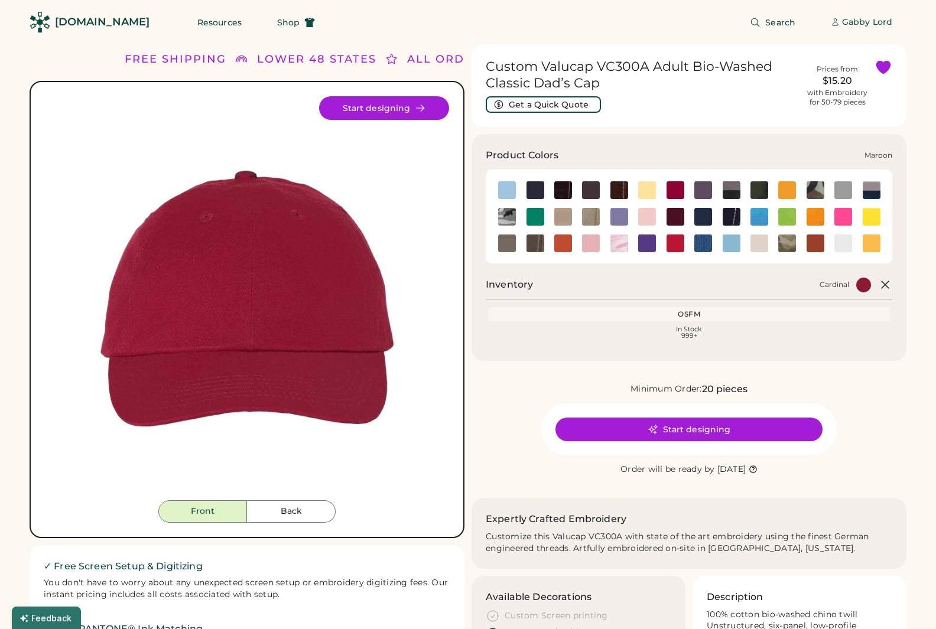
click at [676, 215] on img at bounding box center [676, 217] width 18 height 18
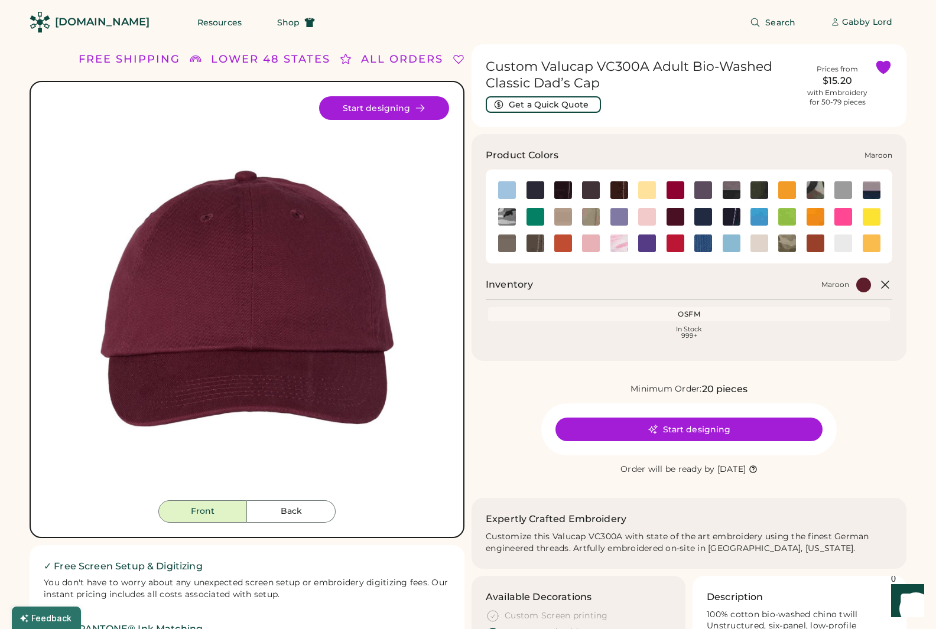
click at [671, 215] on img at bounding box center [676, 217] width 18 height 18
click at [595, 194] on img at bounding box center [591, 190] width 18 height 18
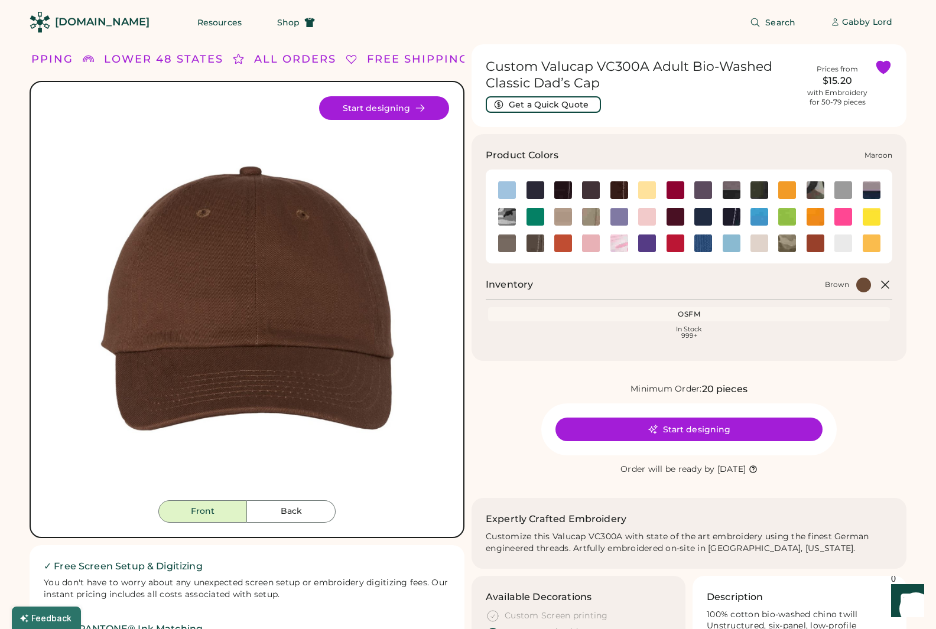
click at [676, 218] on img at bounding box center [676, 217] width 18 height 18
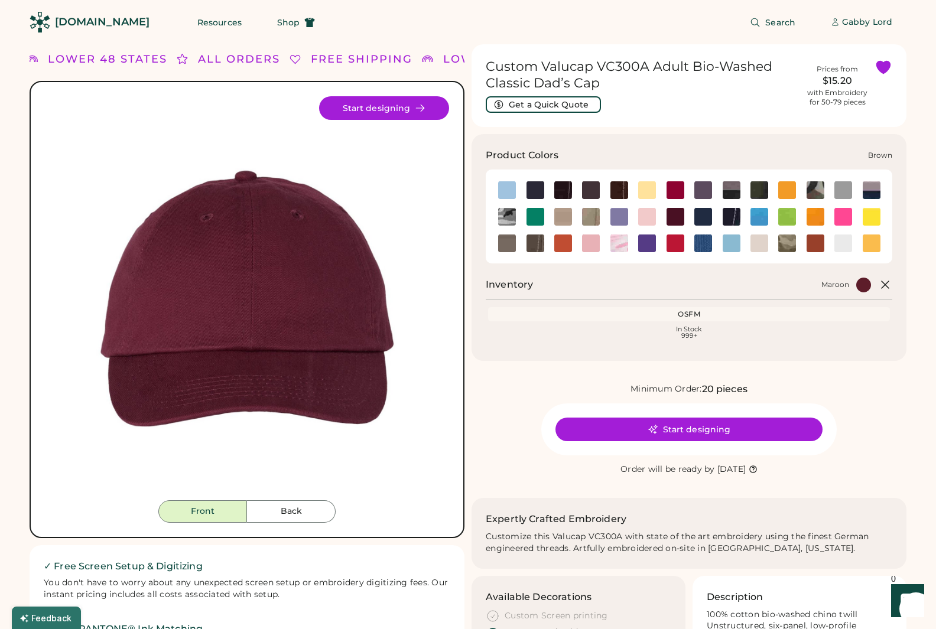
click at [592, 192] on img at bounding box center [591, 190] width 18 height 18
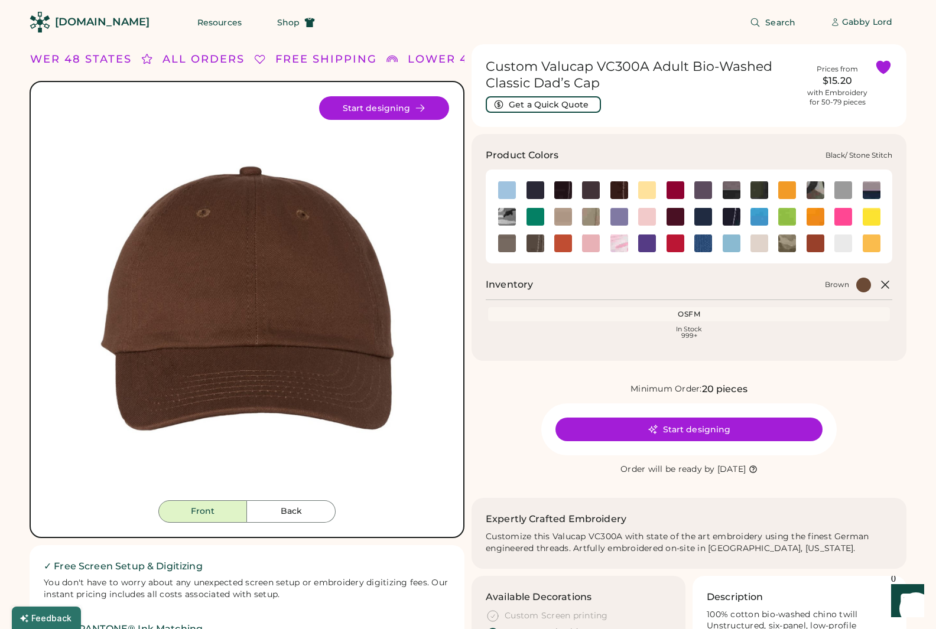
click at [560, 187] on img at bounding box center [563, 190] width 18 height 18
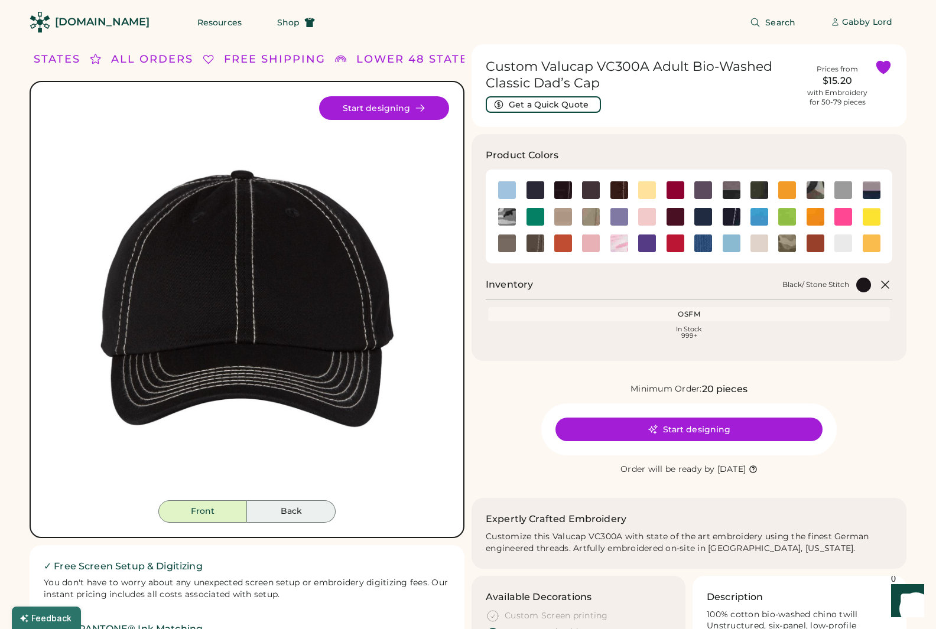
drag, startPoint x: 267, startPoint y: 511, endPoint x: 255, endPoint y: 514, distance: 12.2
click at [267, 511] on button "Back" at bounding box center [291, 512] width 89 height 22
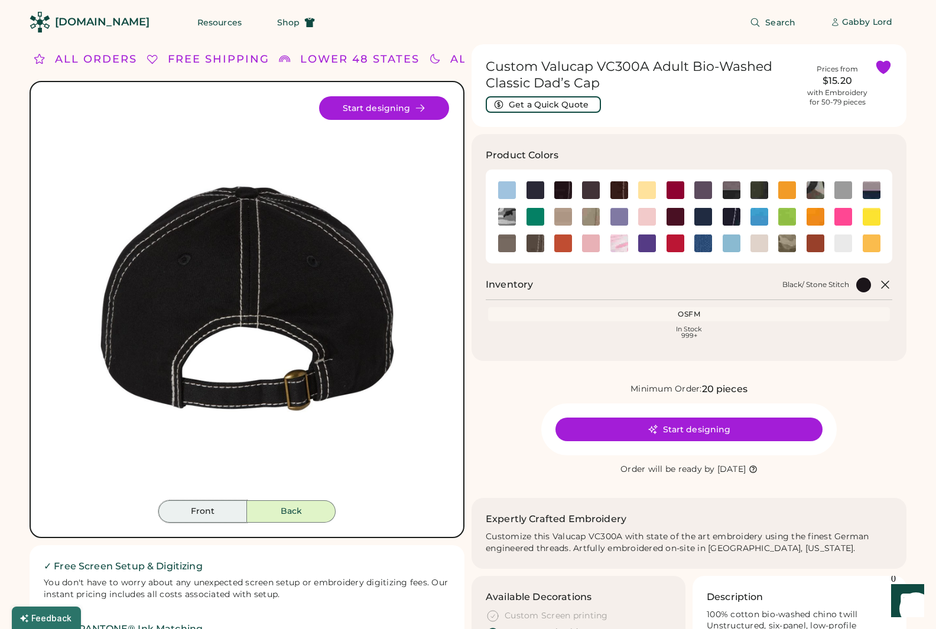
click at [212, 512] on button "Front" at bounding box center [202, 512] width 89 height 22
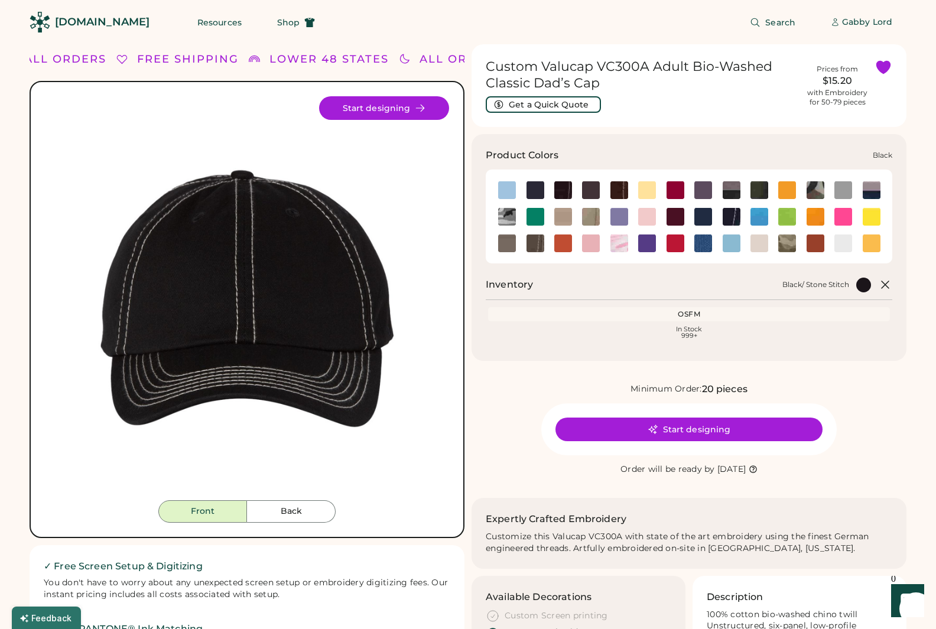
click at [537, 188] on img at bounding box center [536, 190] width 18 height 18
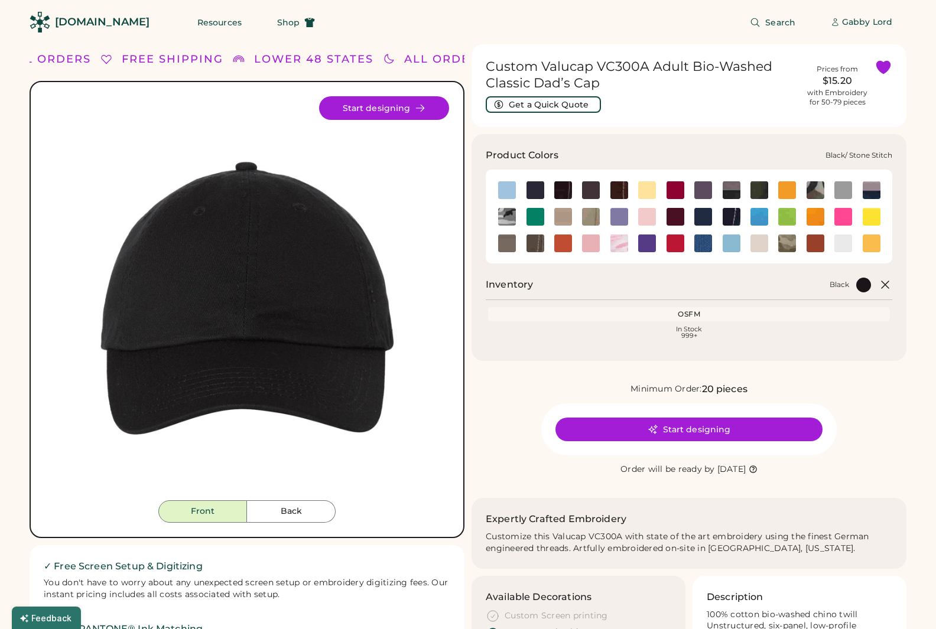
click at [550, 188] on div at bounding box center [563, 190] width 28 height 18
click at [559, 189] on img at bounding box center [563, 190] width 18 height 18
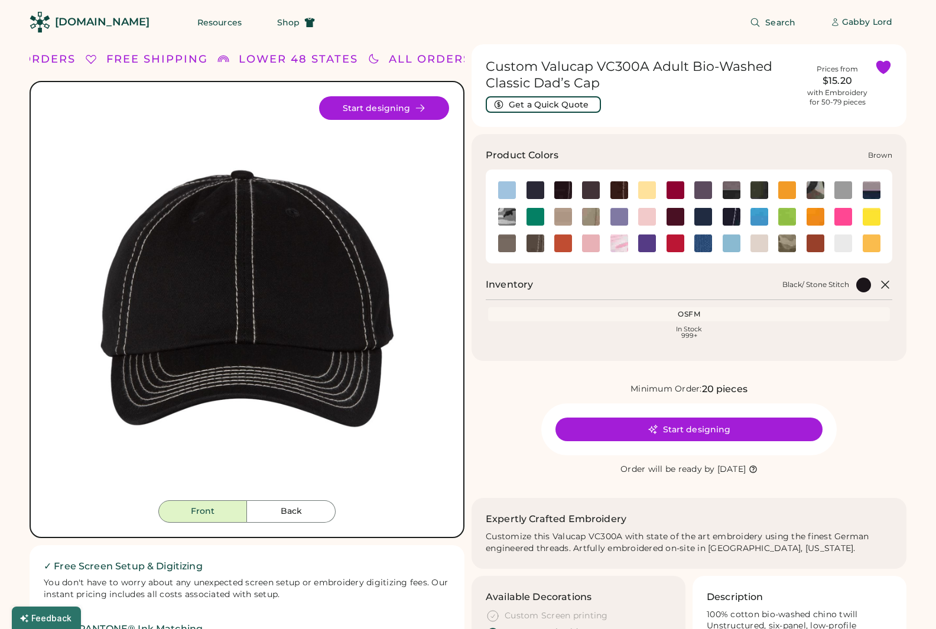
click at [589, 190] on img at bounding box center [591, 190] width 18 height 18
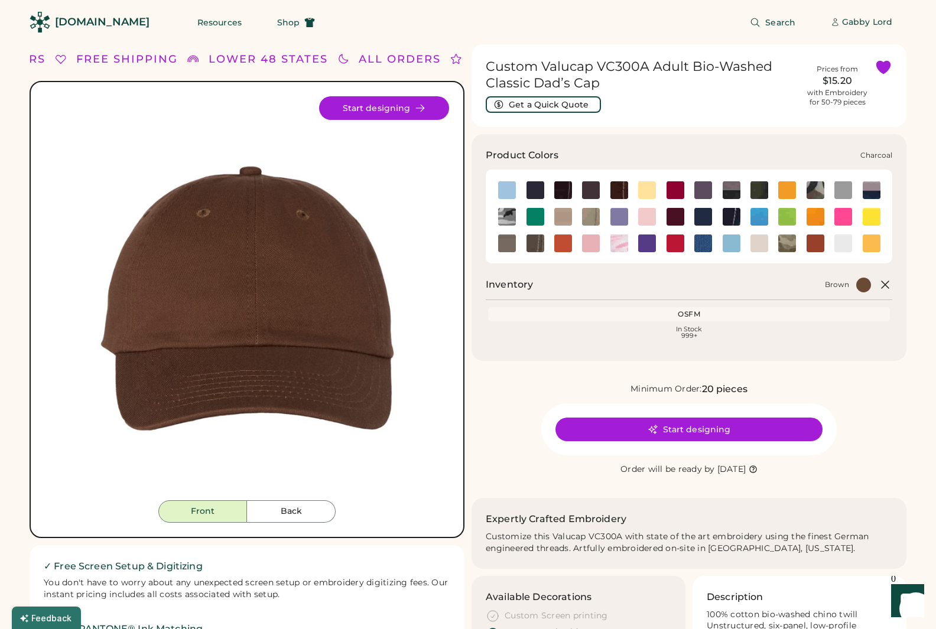
click at [700, 191] on img at bounding box center [703, 190] width 18 height 18
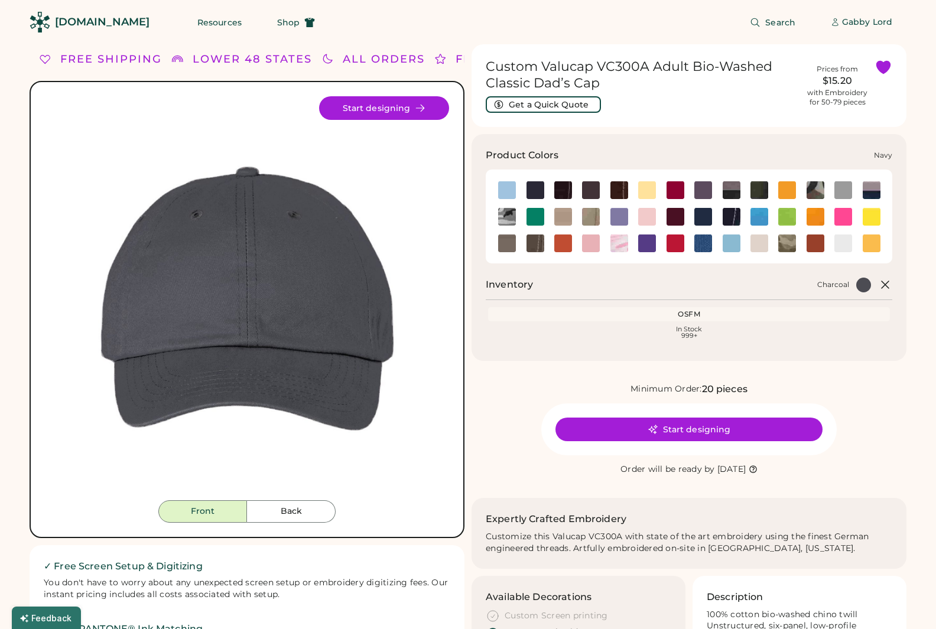
click at [701, 217] on img at bounding box center [703, 217] width 18 height 18
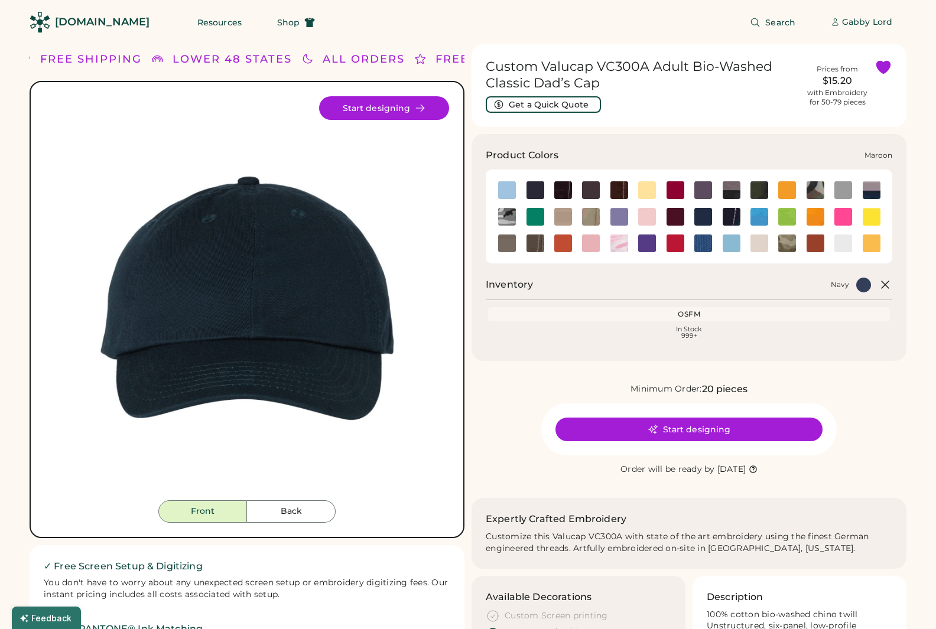
click at [676, 222] on img at bounding box center [676, 217] width 18 height 18
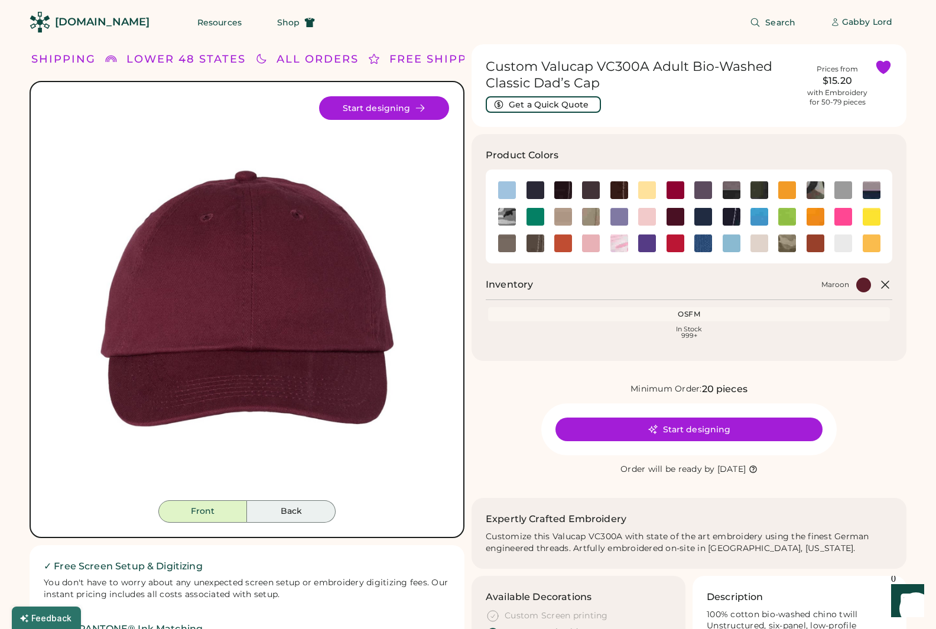
click at [291, 506] on button "Back" at bounding box center [291, 512] width 89 height 22
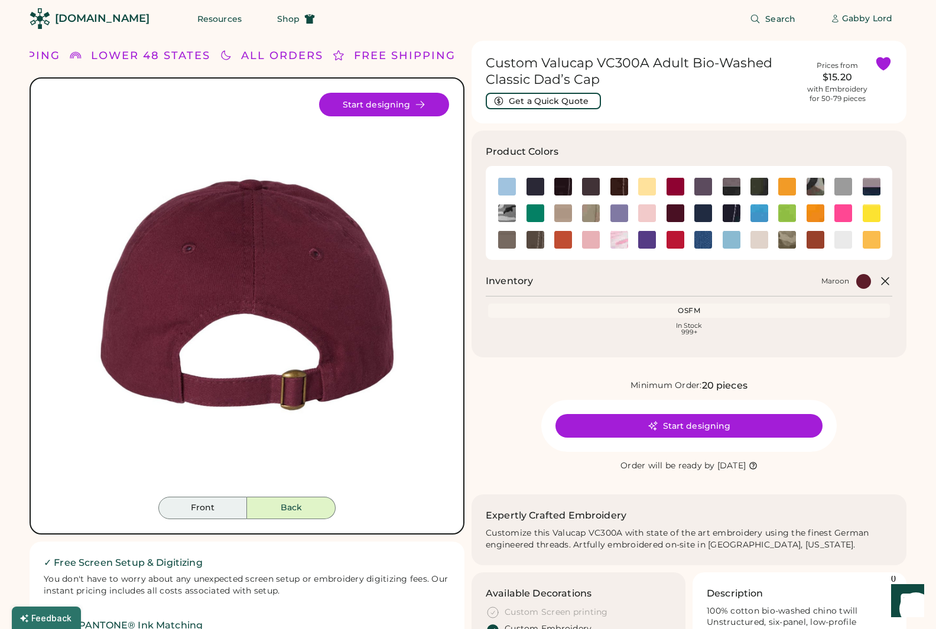
click at [198, 508] on button "Front" at bounding box center [202, 508] width 89 height 22
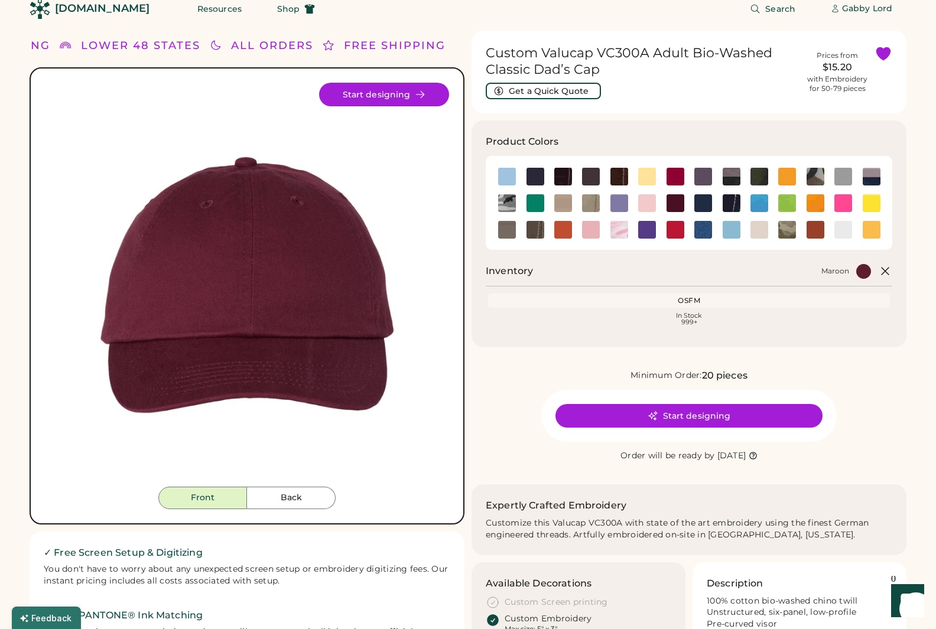
scroll to position [15, 0]
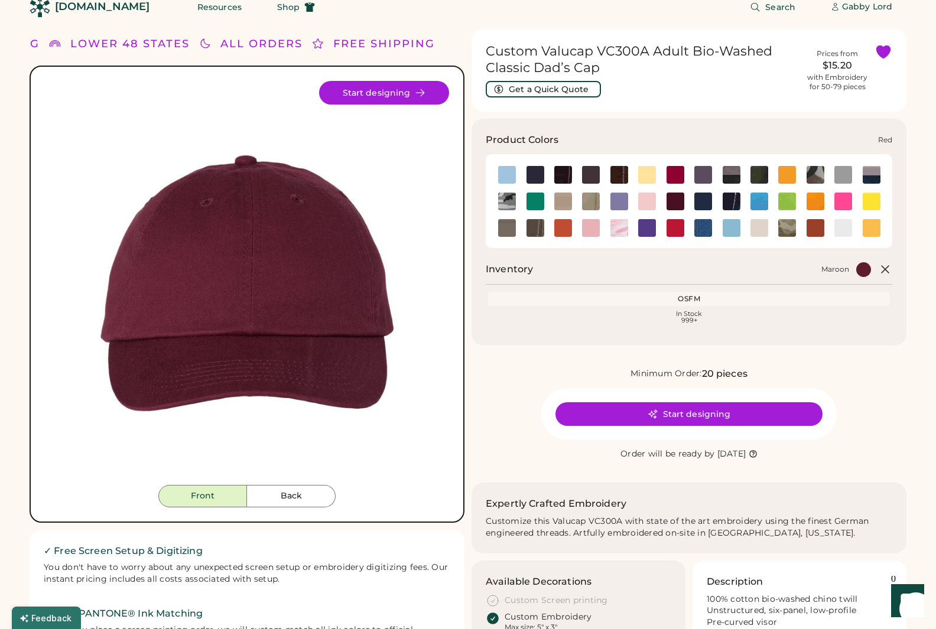
click at [675, 225] on img at bounding box center [676, 228] width 18 height 18
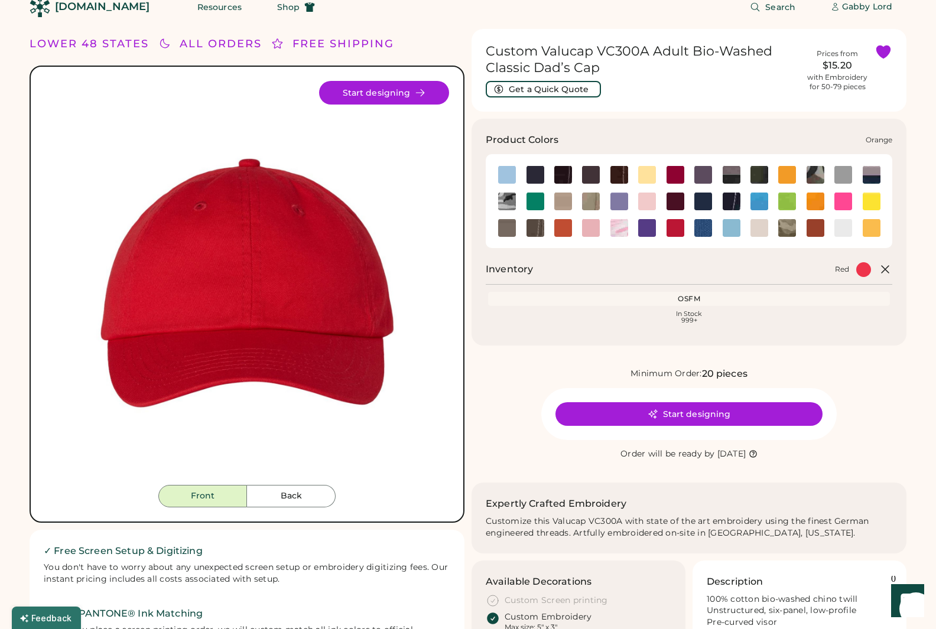
click at [563, 229] on img at bounding box center [563, 228] width 18 height 18
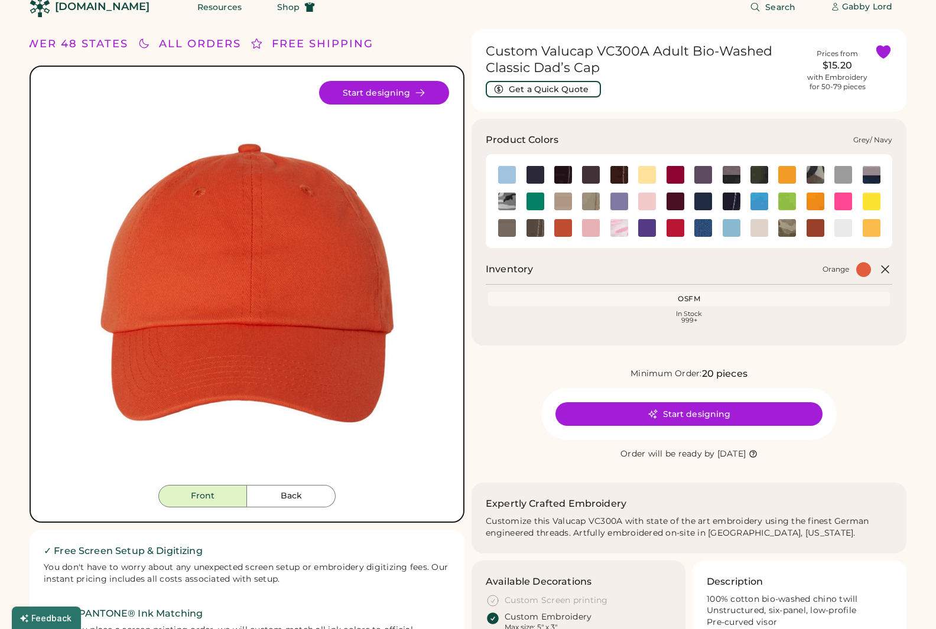
click at [867, 174] on img at bounding box center [872, 175] width 18 height 18
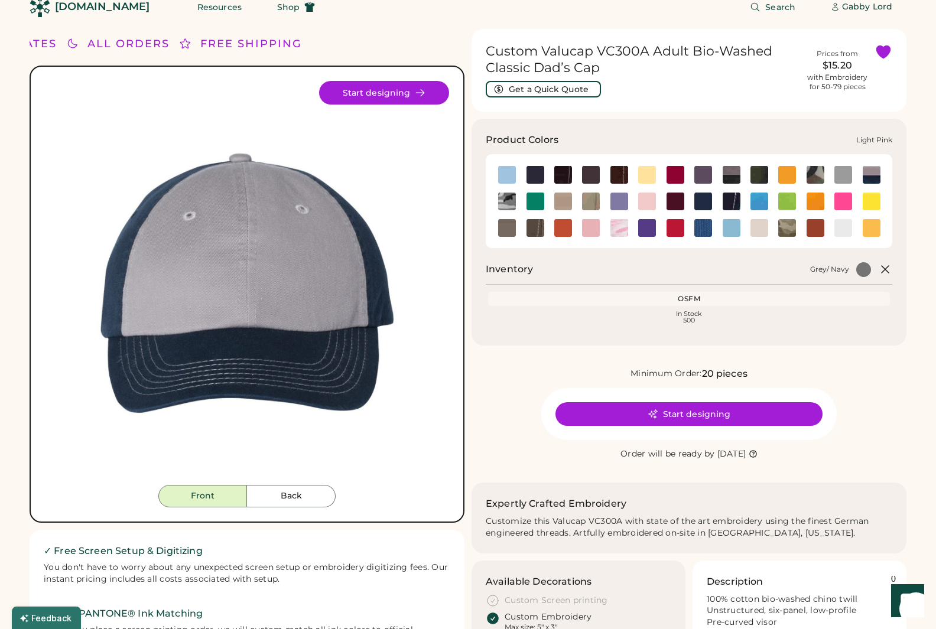
click at [647, 201] on img at bounding box center [647, 202] width 18 height 18
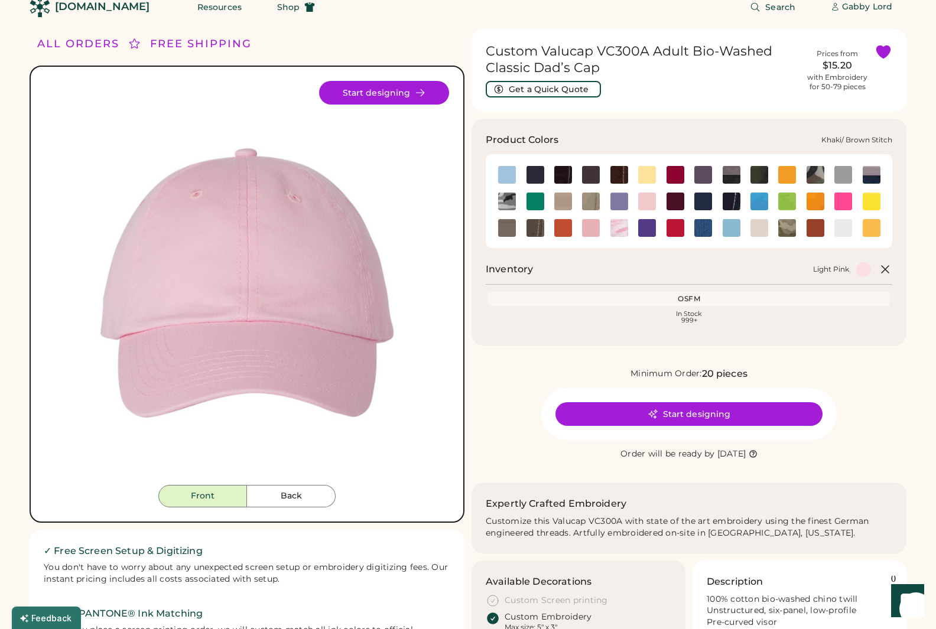
click at [585, 204] on img at bounding box center [591, 202] width 18 height 18
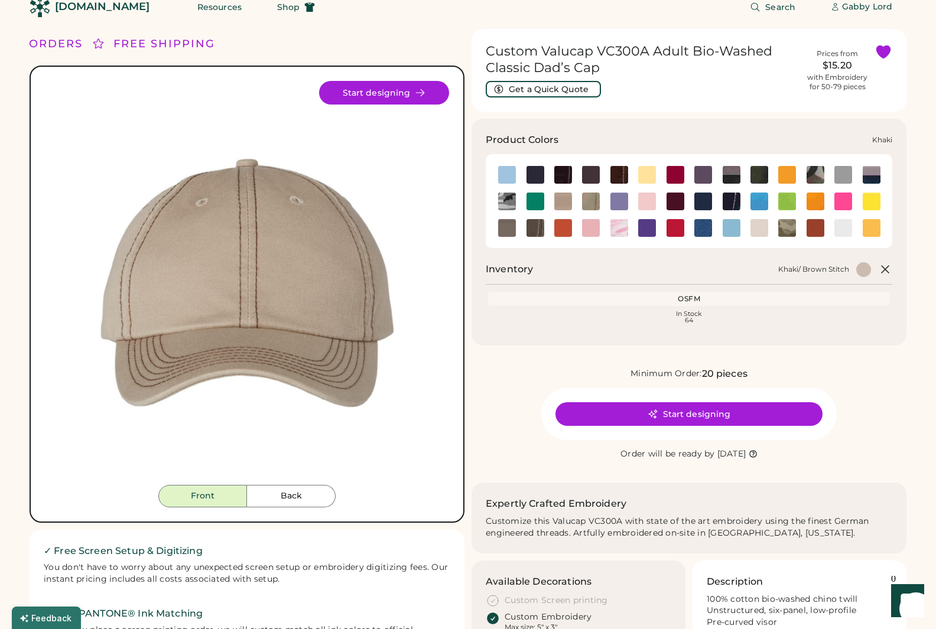
click at [564, 202] on img at bounding box center [563, 202] width 18 height 18
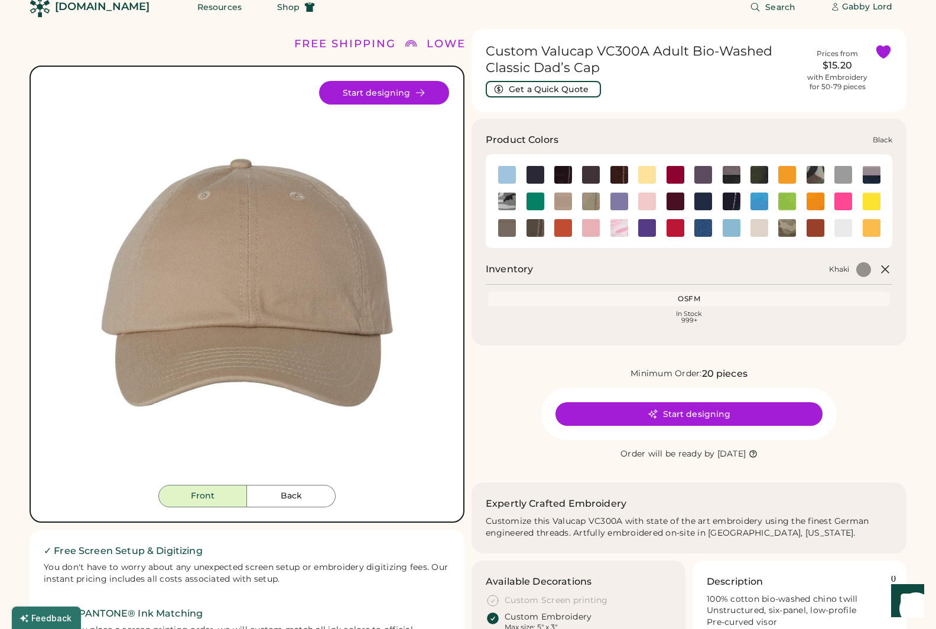
drag, startPoint x: 538, startPoint y: 173, endPoint x: 518, endPoint y: 185, distance: 23.6
click at [538, 173] on img at bounding box center [536, 175] width 18 height 18
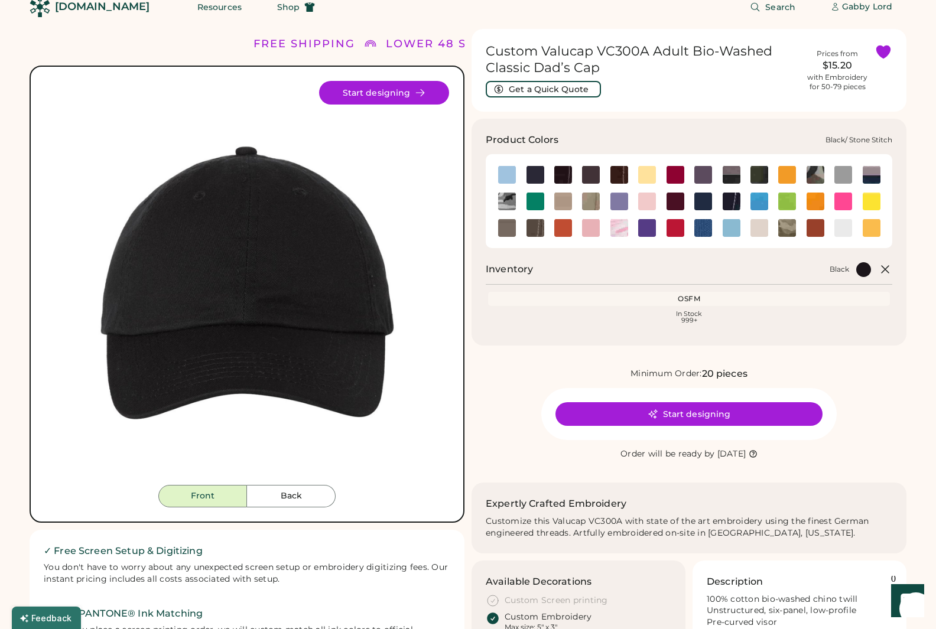
click at [562, 174] on img at bounding box center [563, 175] width 18 height 18
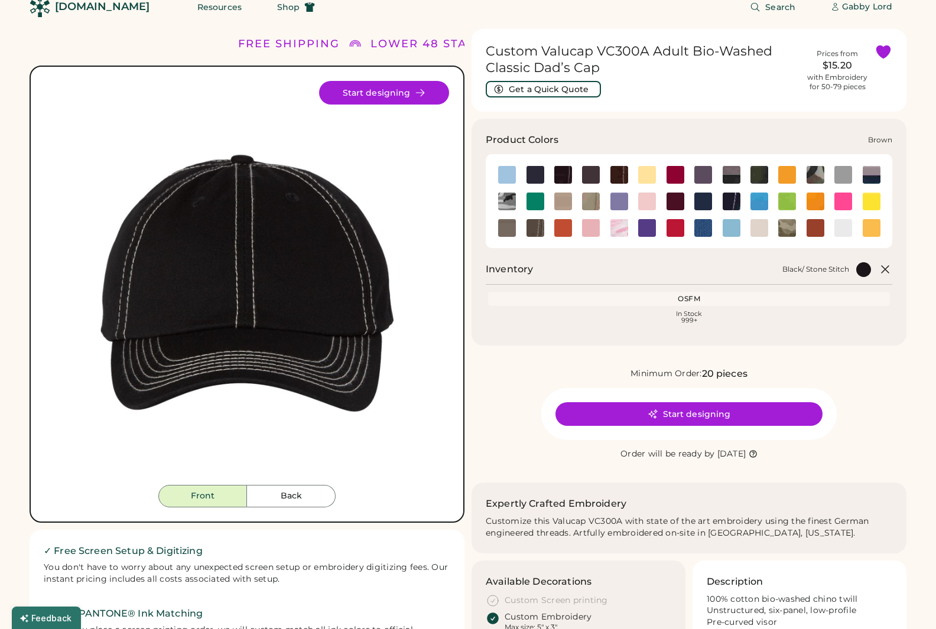
click at [586, 177] on img at bounding box center [591, 175] width 18 height 18
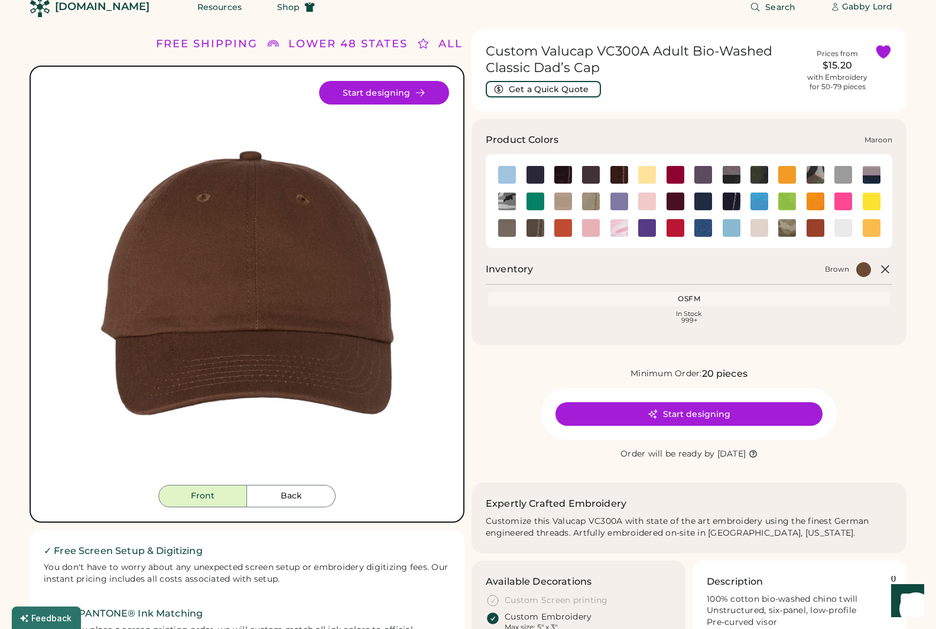
drag, startPoint x: 673, startPoint y: 204, endPoint x: 667, endPoint y: 206, distance: 6.2
click at [673, 204] on img at bounding box center [676, 202] width 18 height 18
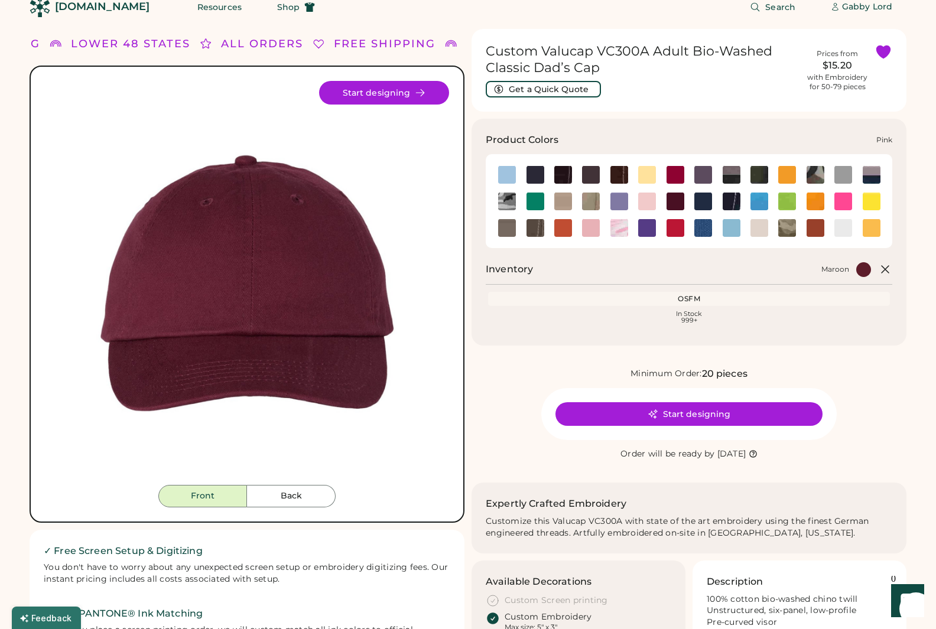
click at [594, 225] on img at bounding box center [591, 228] width 18 height 18
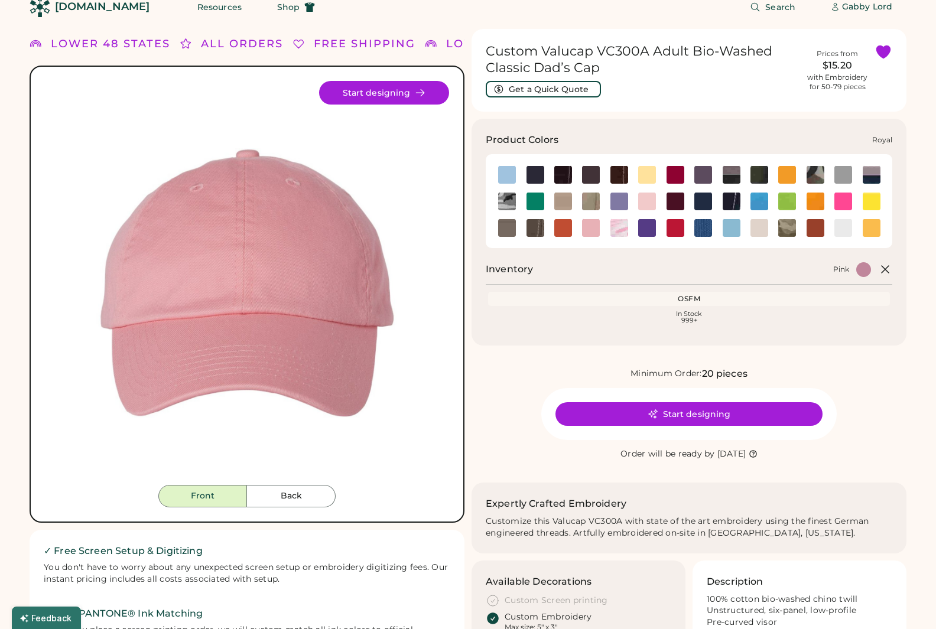
click at [696, 230] on img at bounding box center [703, 228] width 18 height 18
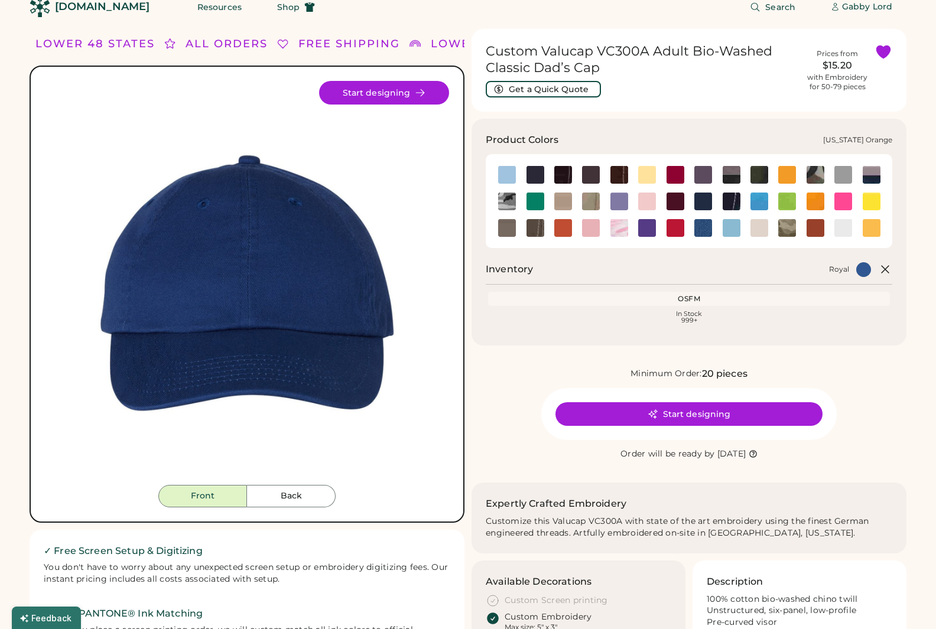
click at [820, 229] on img at bounding box center [816, 228] width 18 height 18
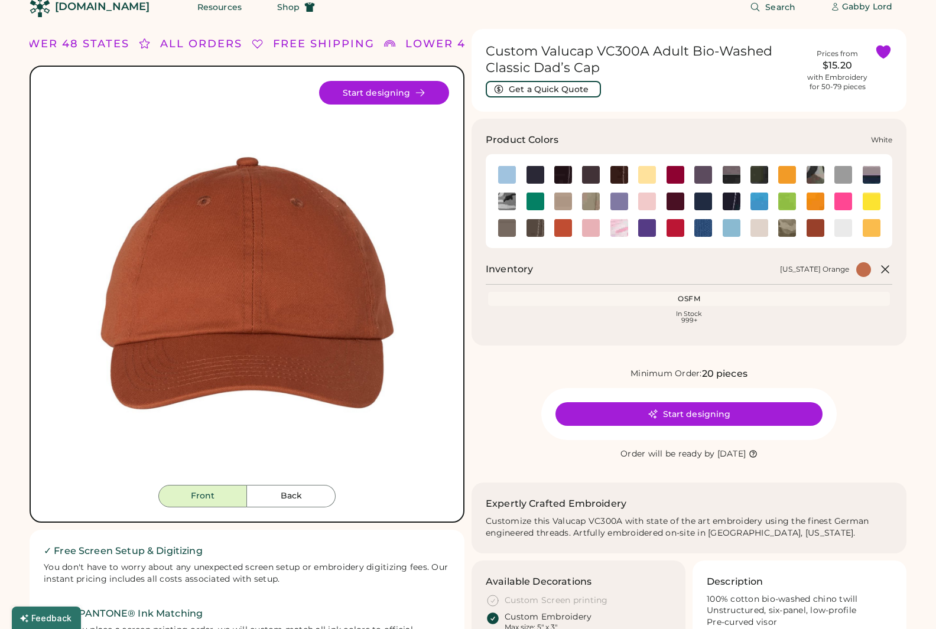
click at [842, 225] on img at bounding box center [844, 228] width 18 height 18
click at [813, 227] on img at bounding box center [816, 228] width 18 height 18
click at [653, 202] on img at bounding box center [647, 202] width 18 height 18
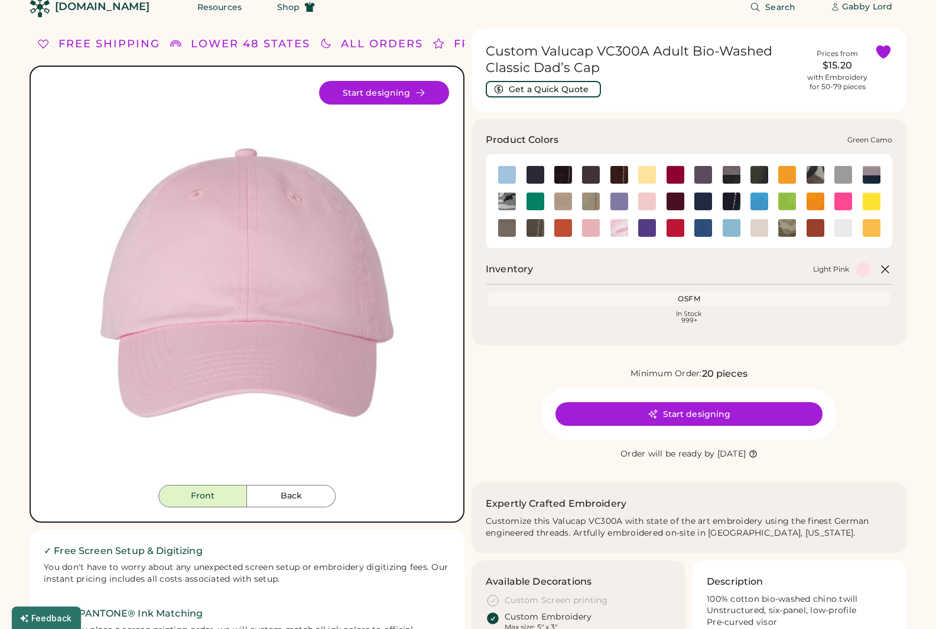
click at [819, 177] on img at bounding box center [816, 175] width 18 height 18
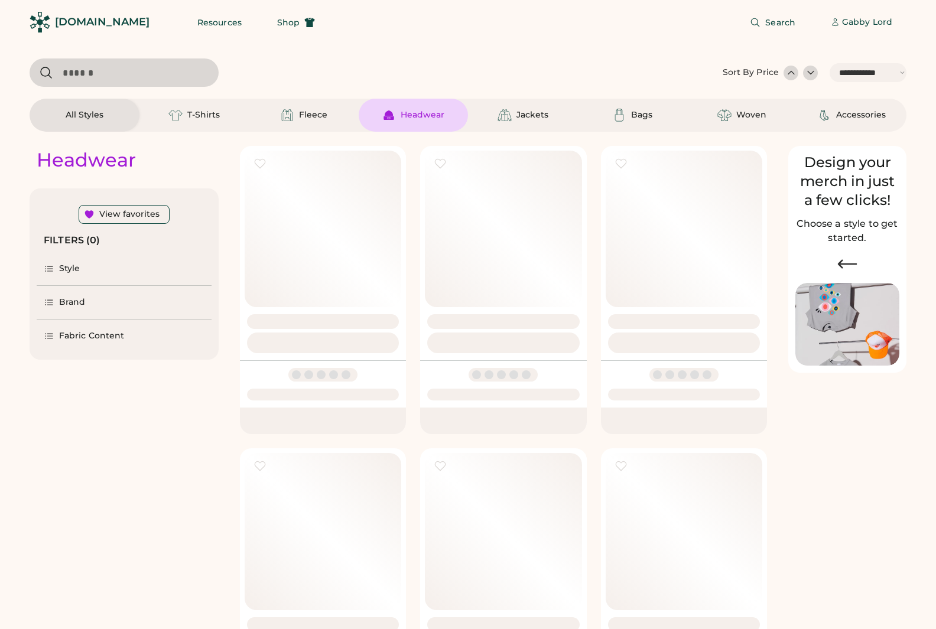
select select "*****"
select select "*"
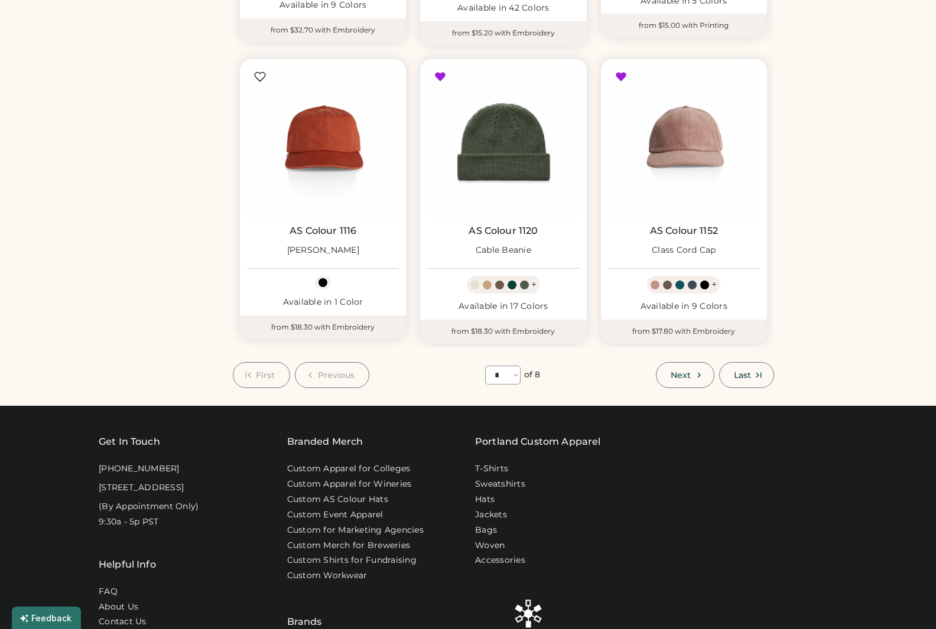
scroll to position [991, 0]
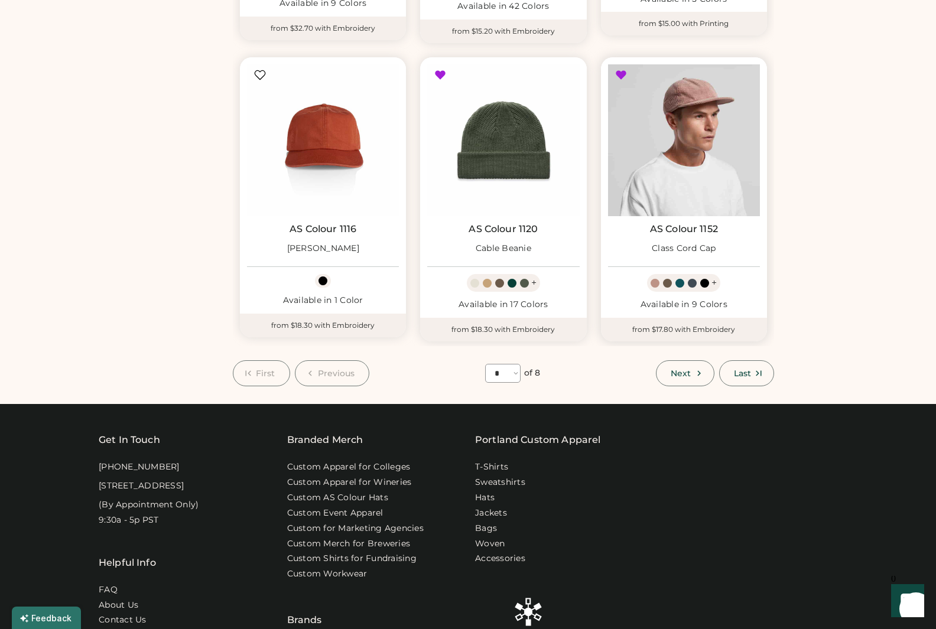
click at [667, 138] on img at bounding box center [684, 140] width 152 height 152
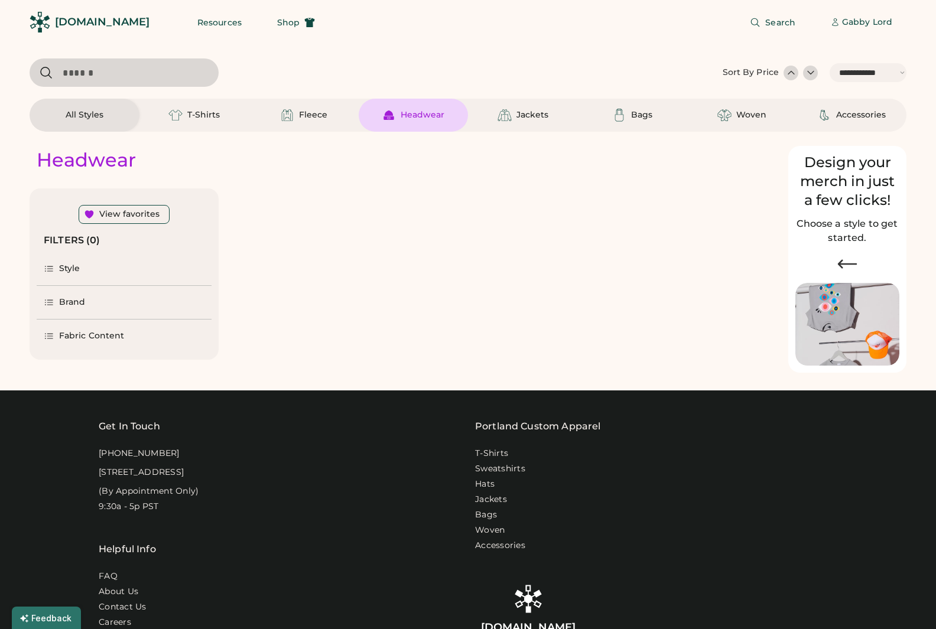
select select "*****"
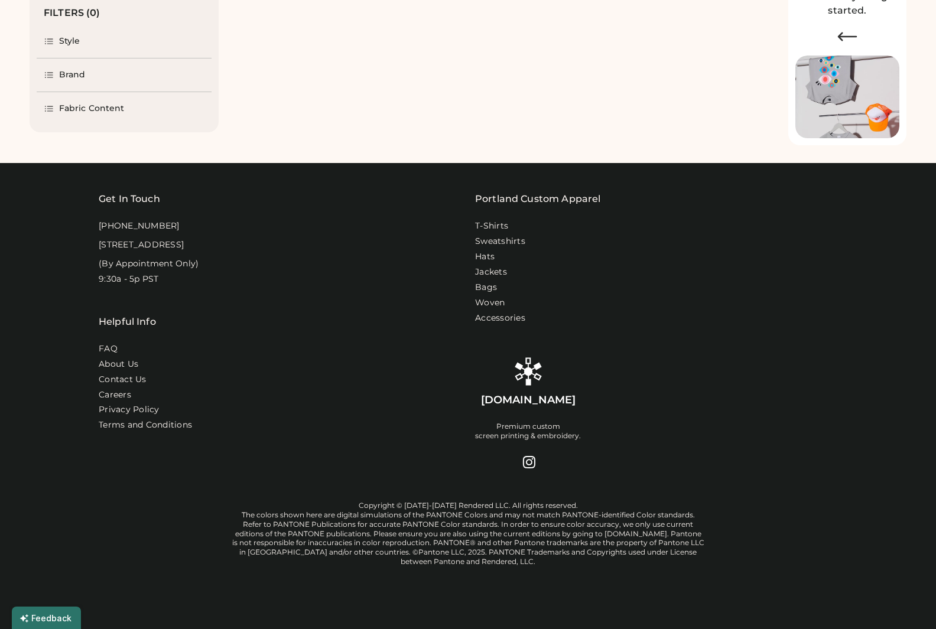
select select "*"
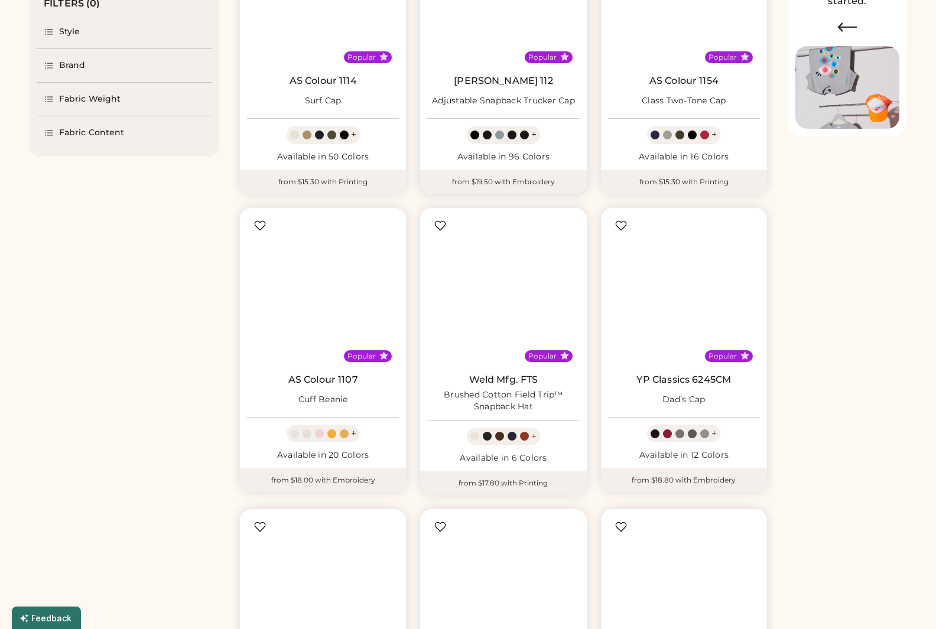
scroll to position [198, 0]
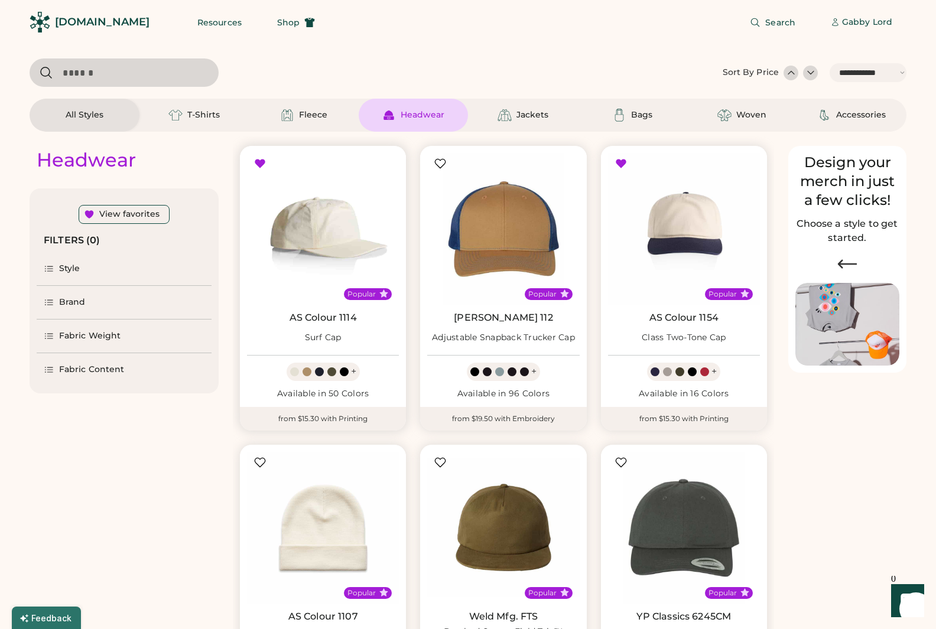
drag, startPoint x: 331, startPoint y: 224, endPoint x: 335, endPoint y: 229, distance: 6.3
click at [331, 224] on img at bounding box center [323, 229] width 152 height 152
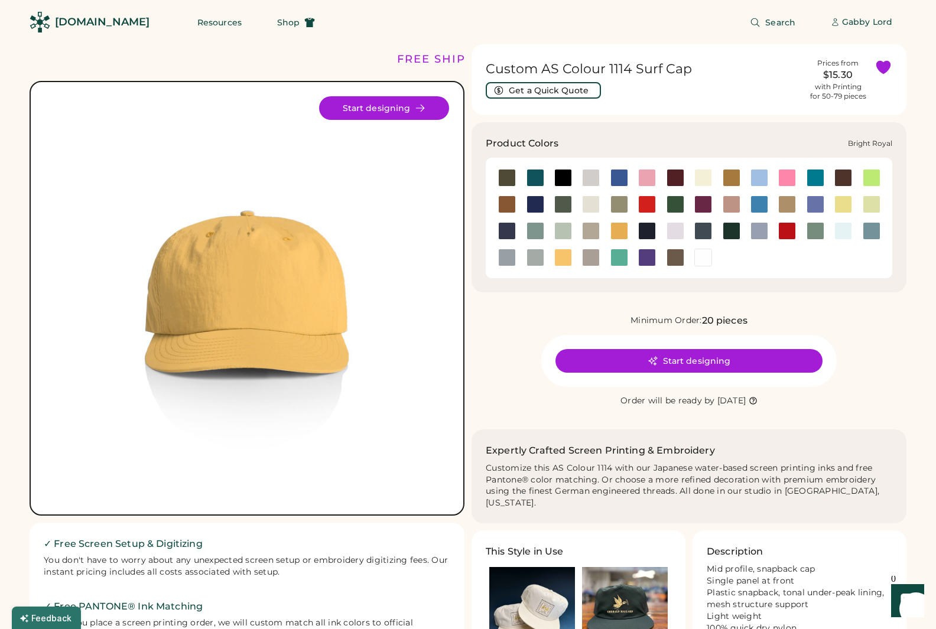
click at [621, 181] on div at bounding box center [620, 178] width 18 height 18
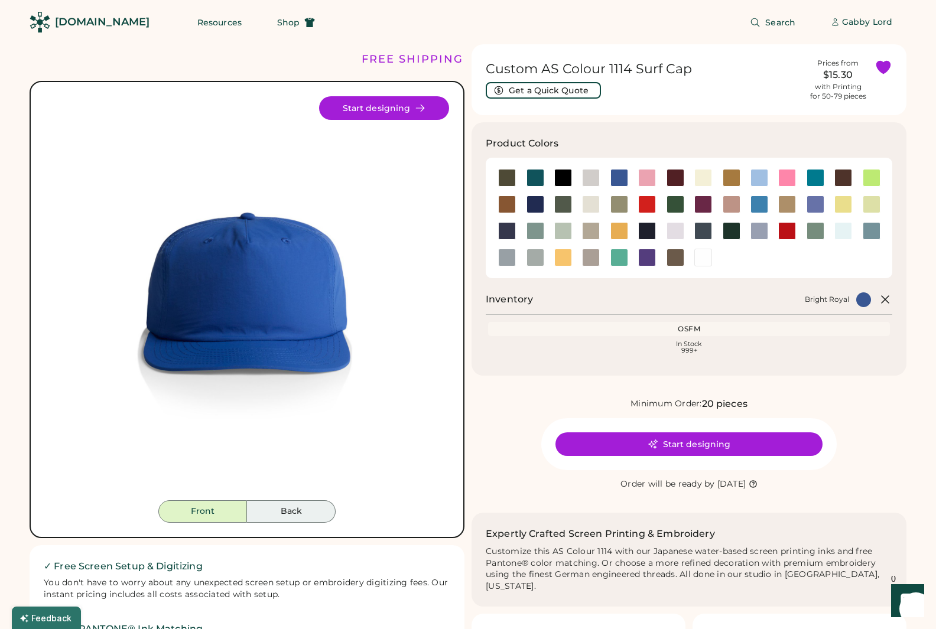
click at [316, 506] on button "Back" at bounding box center [291, 512] width 89 height 22
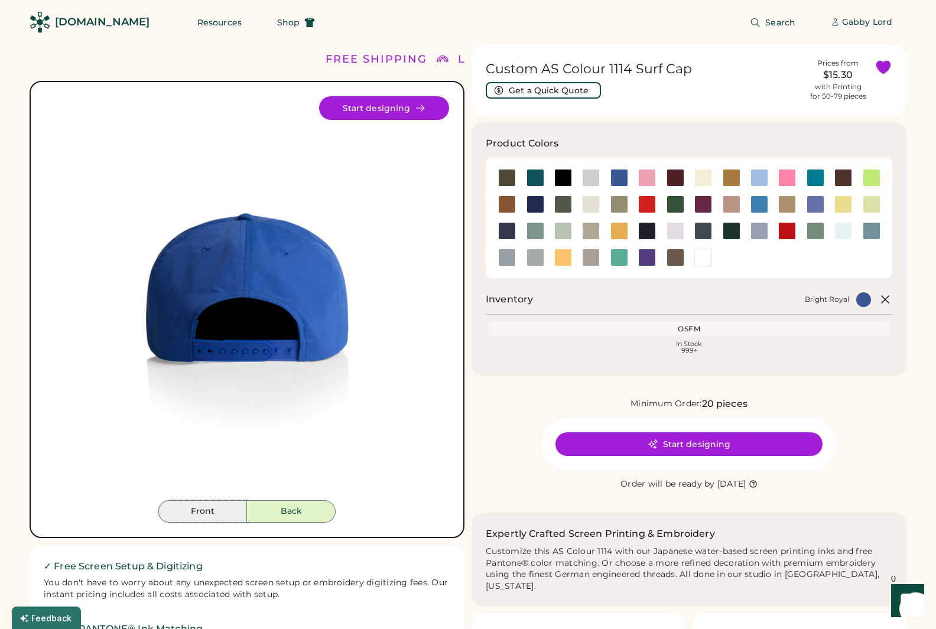
drag, startPoint x: 203, startPoint y: 508, endPoint x: 527, endPoint y: 207, distance: 442.1
click at [203, 508] on button "Front" at bounding box center [202, 512] width 89 height 22
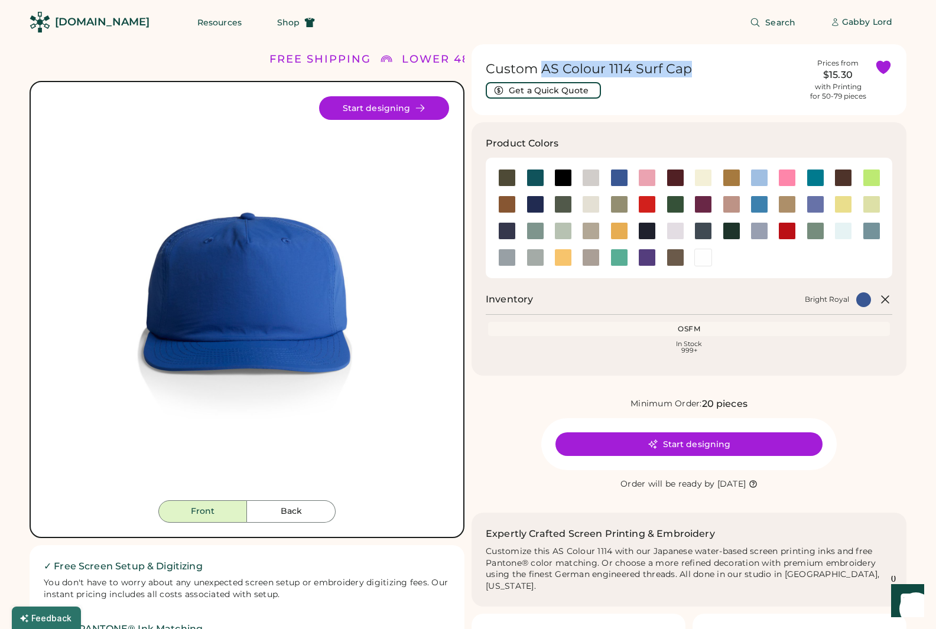
drag, startPoint x: 687, startPoint y: 66, endPoint x: 542, endPoint y: 61, distance: 144.9
click at [542, 61] on h1 "Custom AS Colour 1114 Surf Cap" at bounding box center [644, 69] width 316 height 17
copy h1 "AS Colour 1114 Surf Cap"
click at [647, 208] on div at bounding box center [647, 205] width 18 height 18
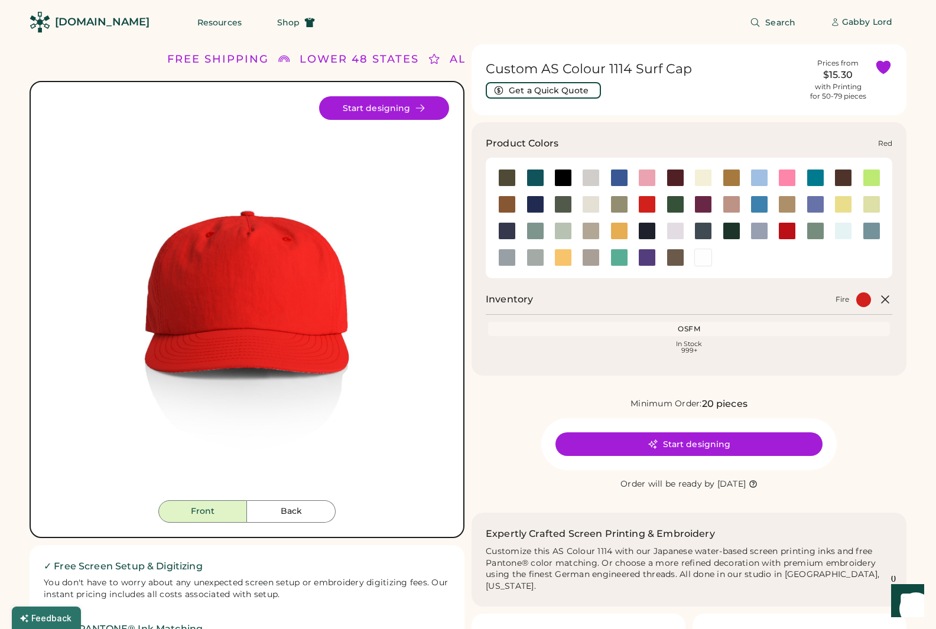
click at [788, 227] on div at bounding box center [787, 231] width 18 height 18
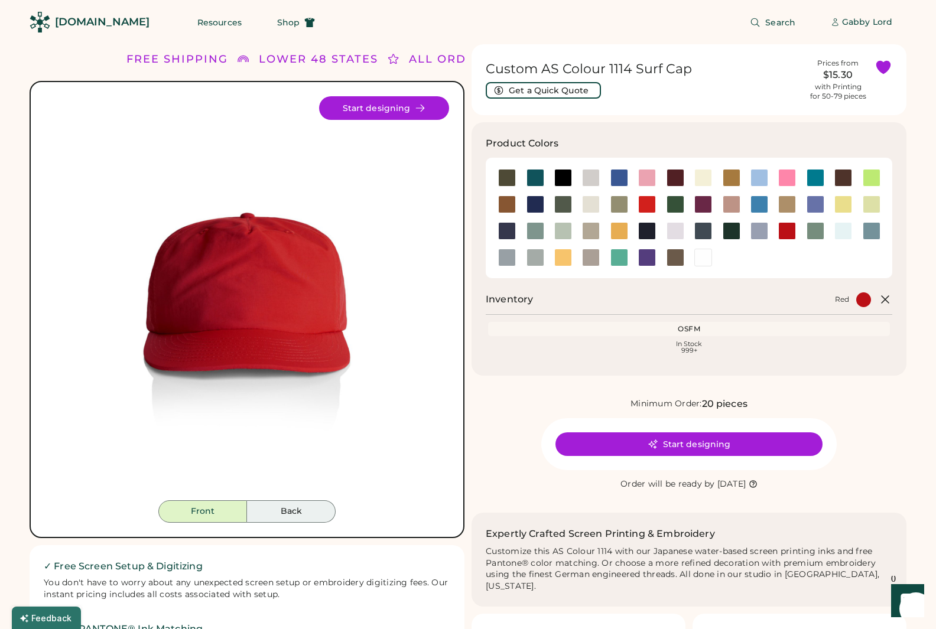
click at [281, 508] on button "Back" at bounding box center [291, 512] width 89 height 22
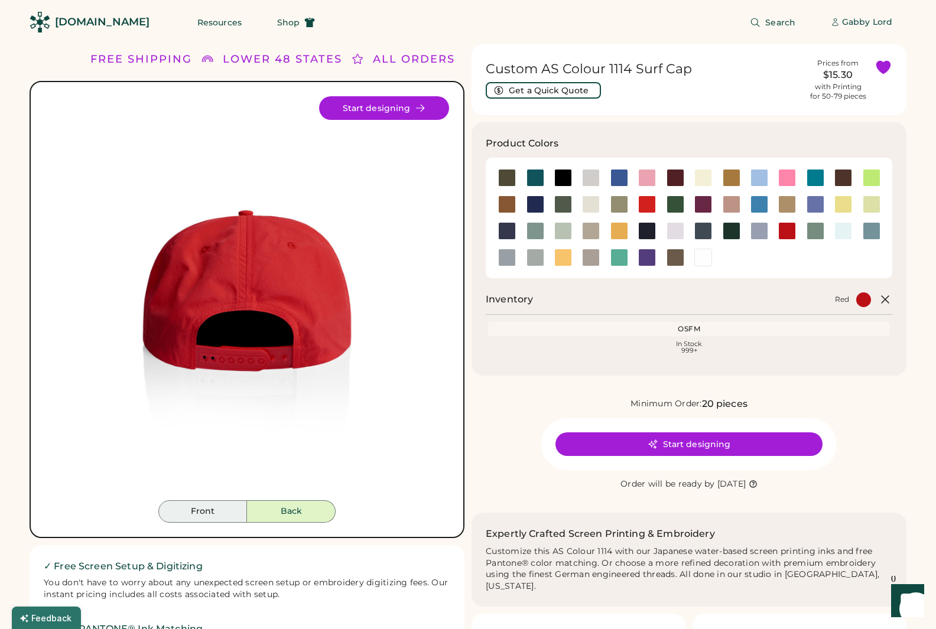
click at [207, 509] on button "Front" at bounding box center [202, 512] width 89 height 22
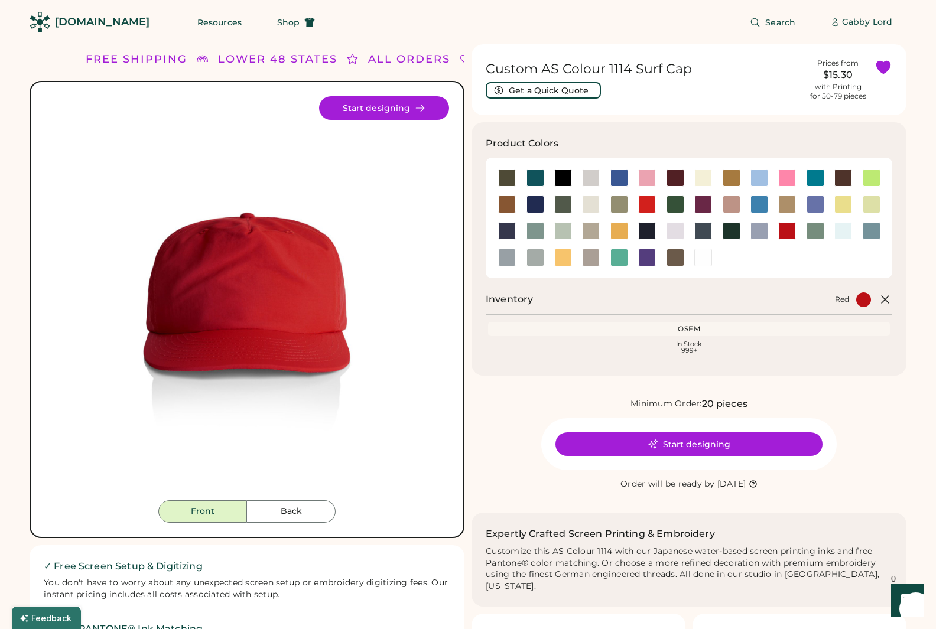
scroll to position [4, 0]
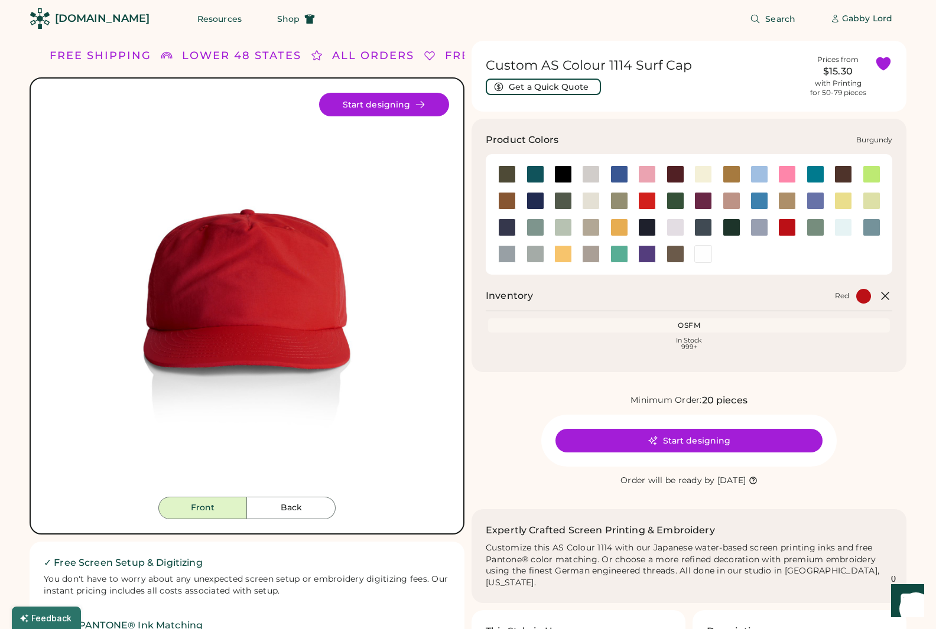
click at [674, 174] on div at bounding box center [676, 174] width 18 height 18
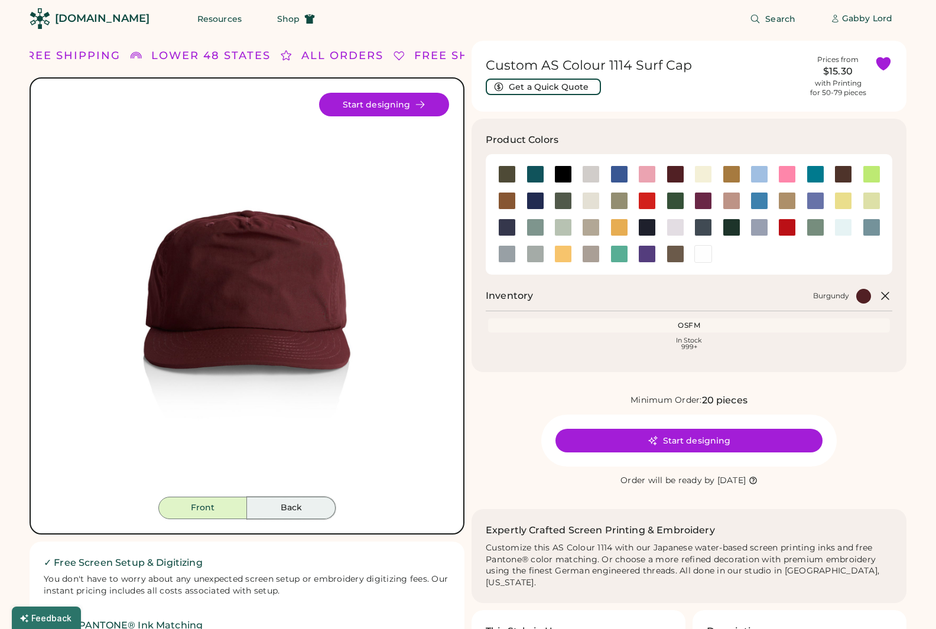
click at [268, 509] on button "Back" at bounding box center [291, 508] width 89 height 22
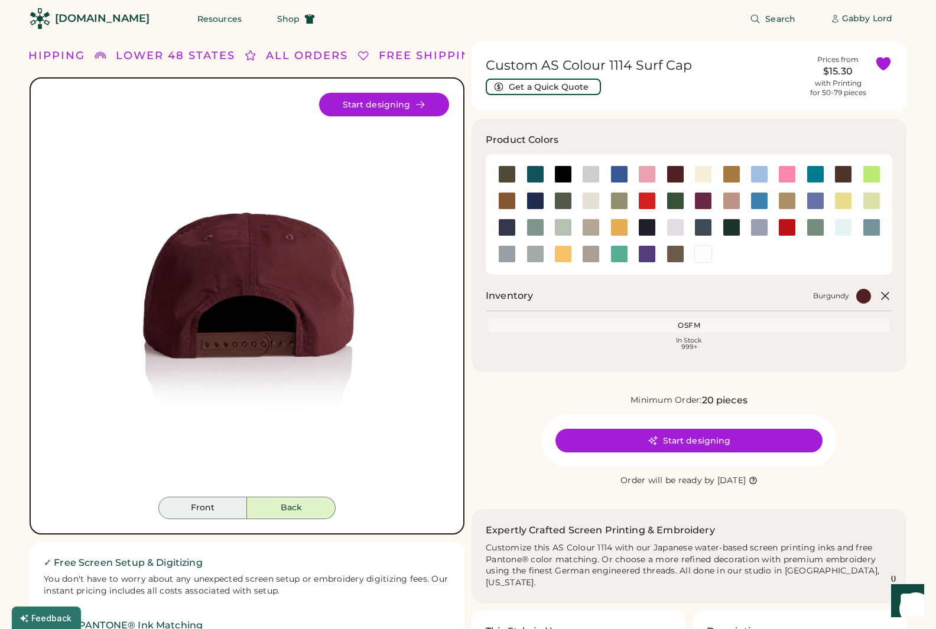
click at [207, 507] on button "Front" at bounding box center [202, 508] width 89 height 22
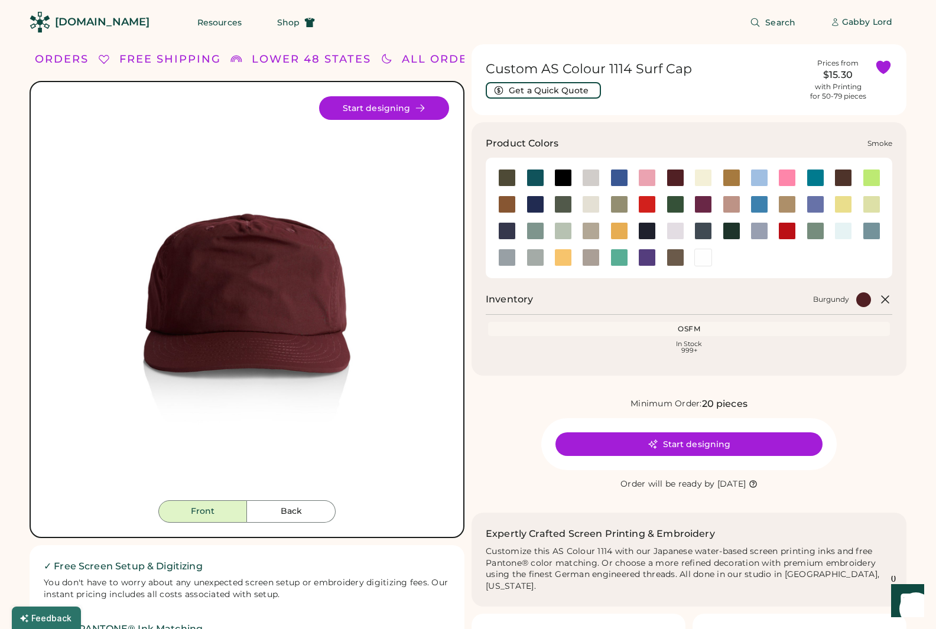
click at [501, 262] on div at bounding box center [507, 258] width 18 height 18
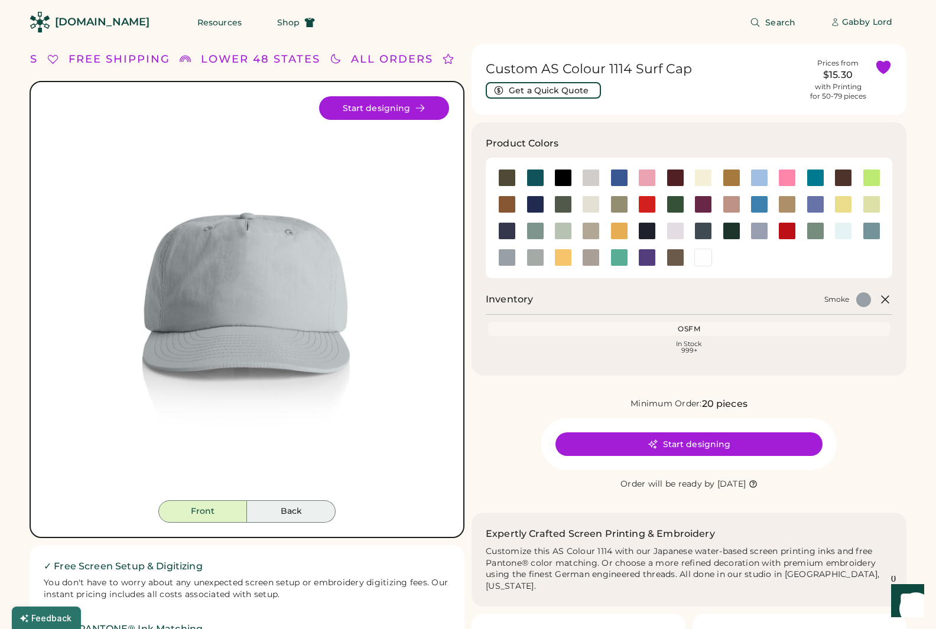
click at [295, 517] on button "Back" at bounding box center [291, 512] width 89 height 22
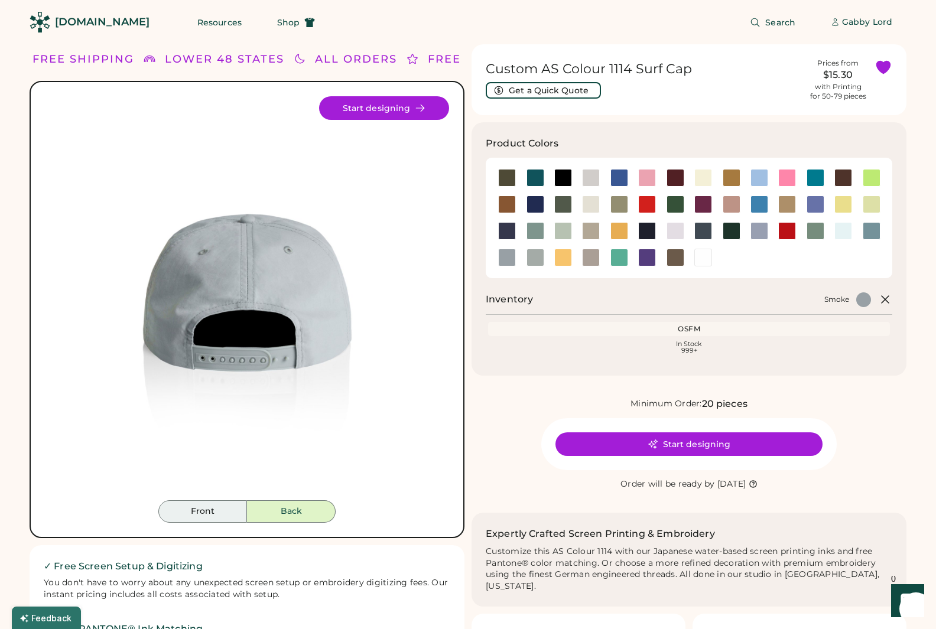
click at [209, 509] on button "Front" at bounding box center [202, 512] width 89 height 22
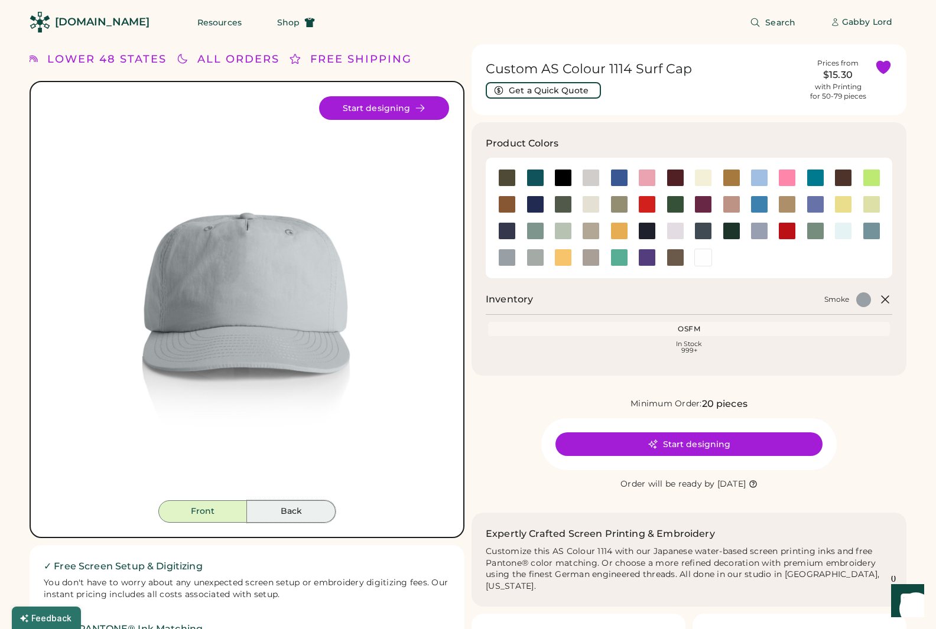
click at [312, 506] on button "Back" at bounding box center [291, 512] width 89 height 22
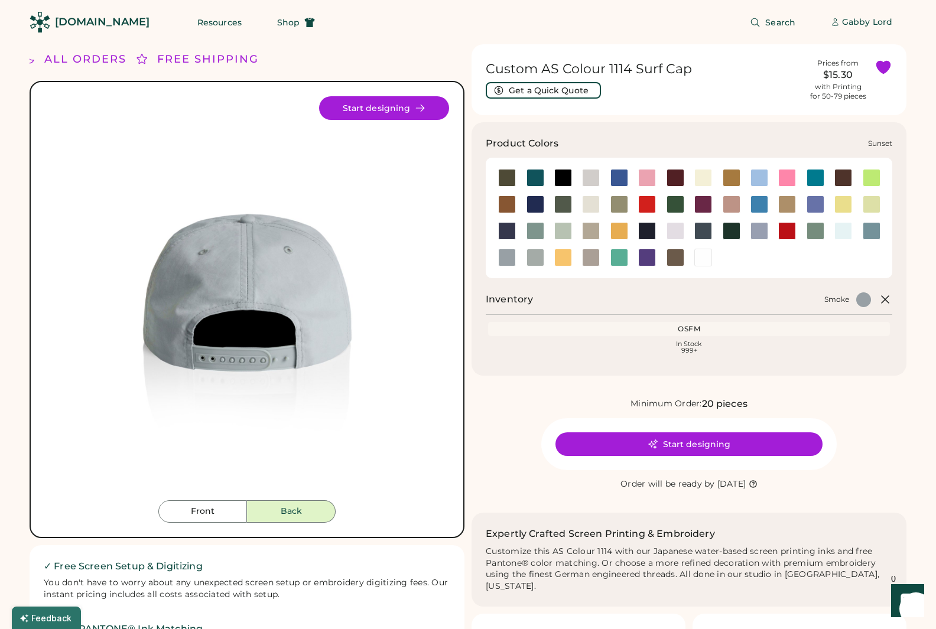
click at [556, 255] on div at bounding box center [563, 258] width 18 height 18
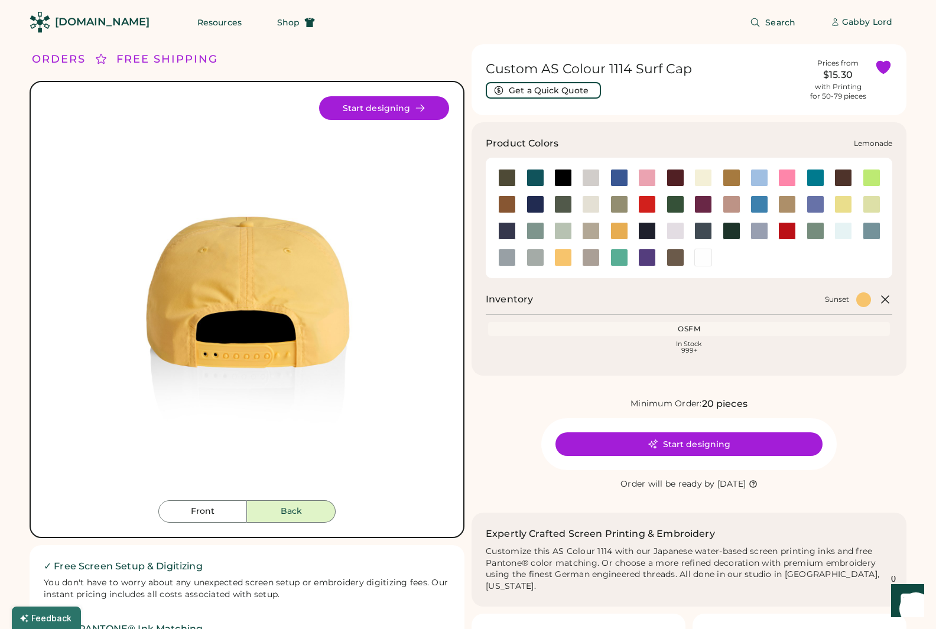
click at [831, 196] on div at bounding box center [843, 205] width 28 height 18
click at [212, 512] on button "Front" at bounding box center [202, 512] width 89 height 22
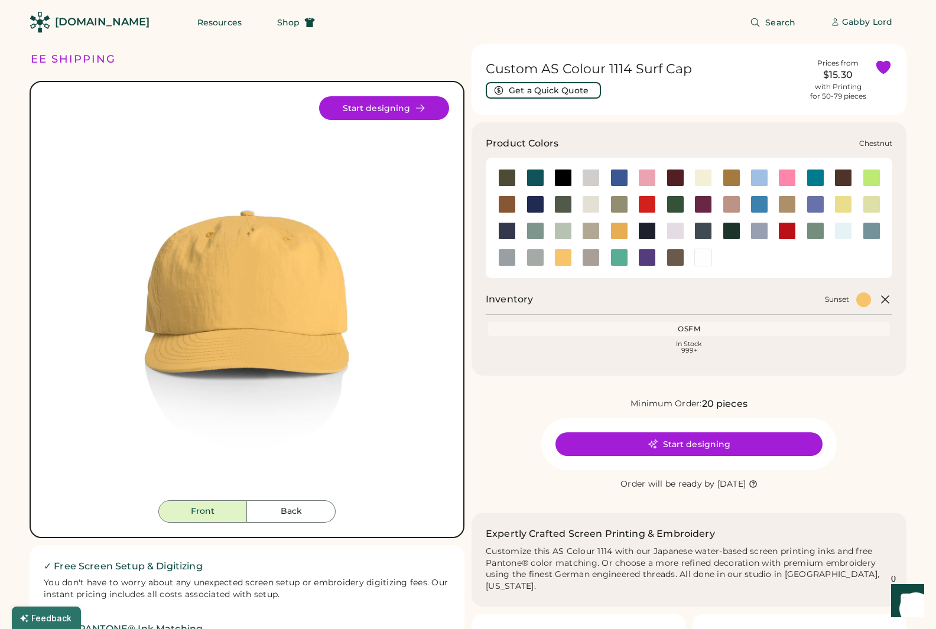
click at [840, 181] on div at bounding box center [844, 178] width 18 height 18
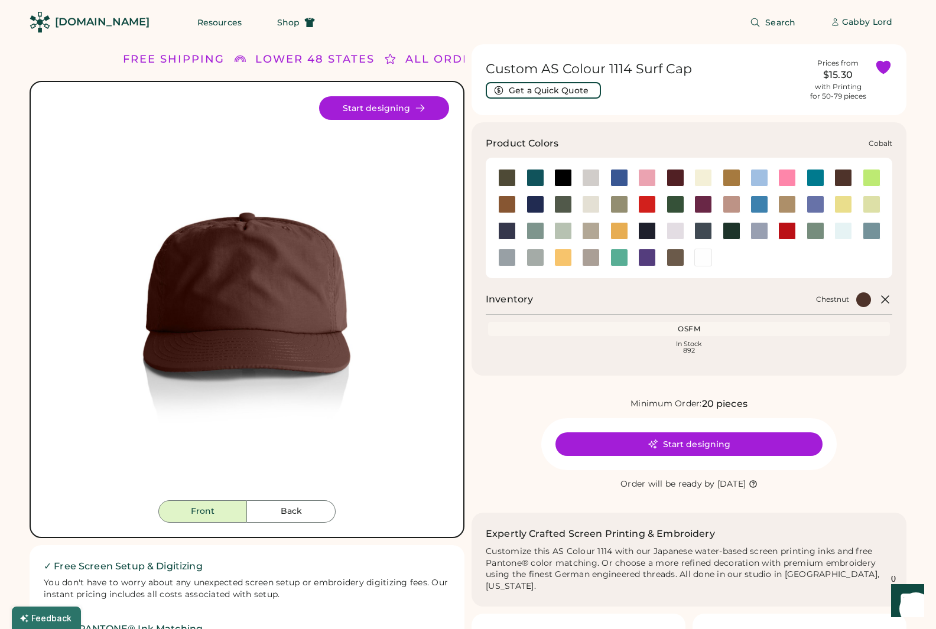
click at [532, 207] on div at bounding box center [536, 205] width 18 height 18
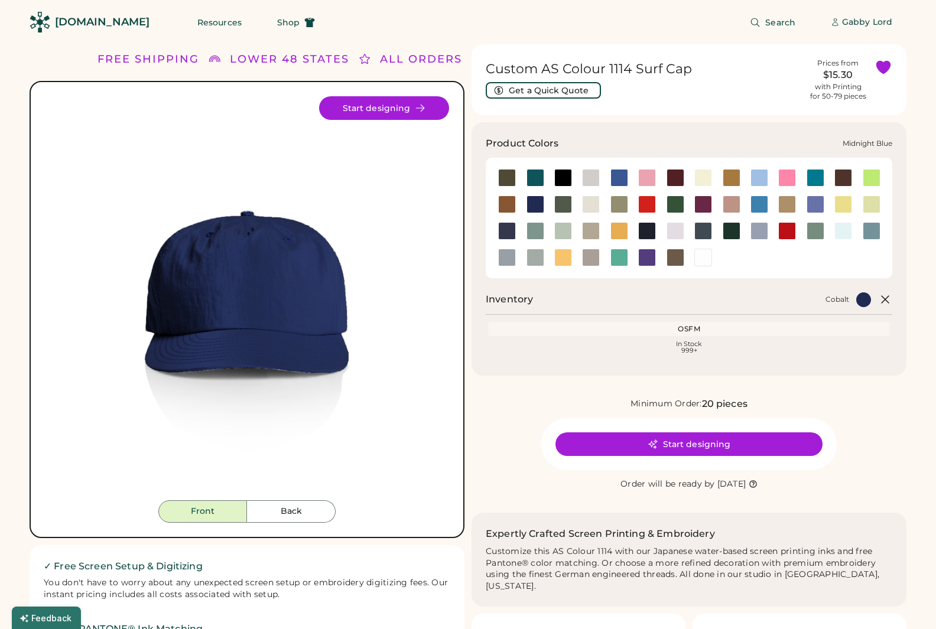
click at [508, 232] on div at bounding box center [507, 231] width 18 height 18
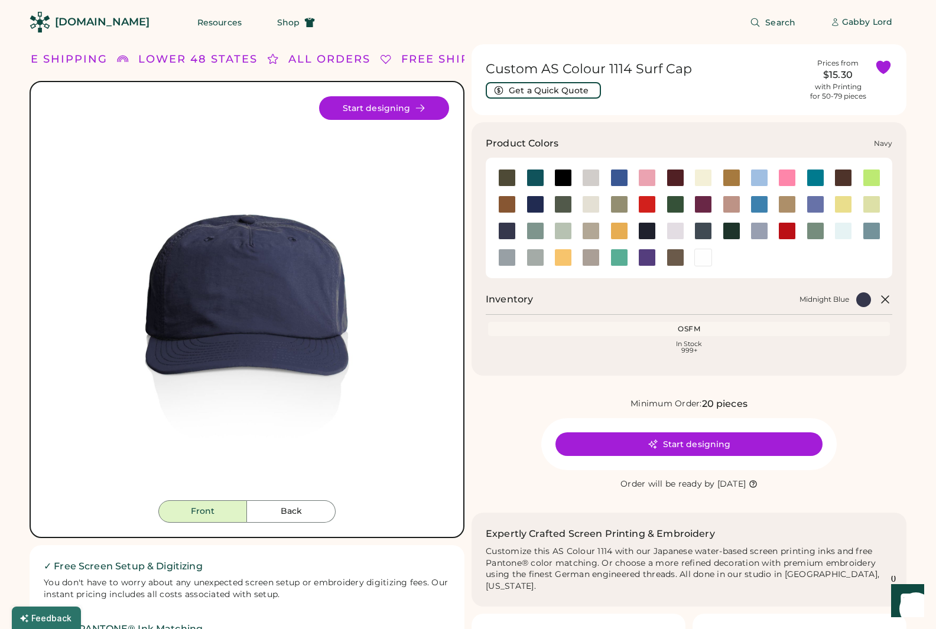
click at [652, 234] on div at bounding box center [647, 231] width 18 height 18
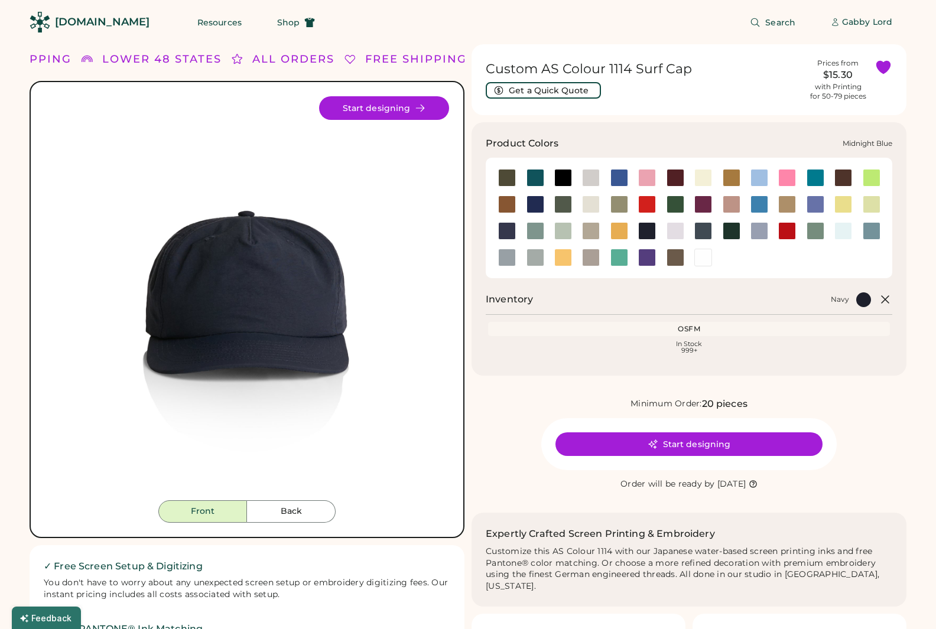
click at [508, 236] on div at bounding box center [507, 231] width 18 height 18
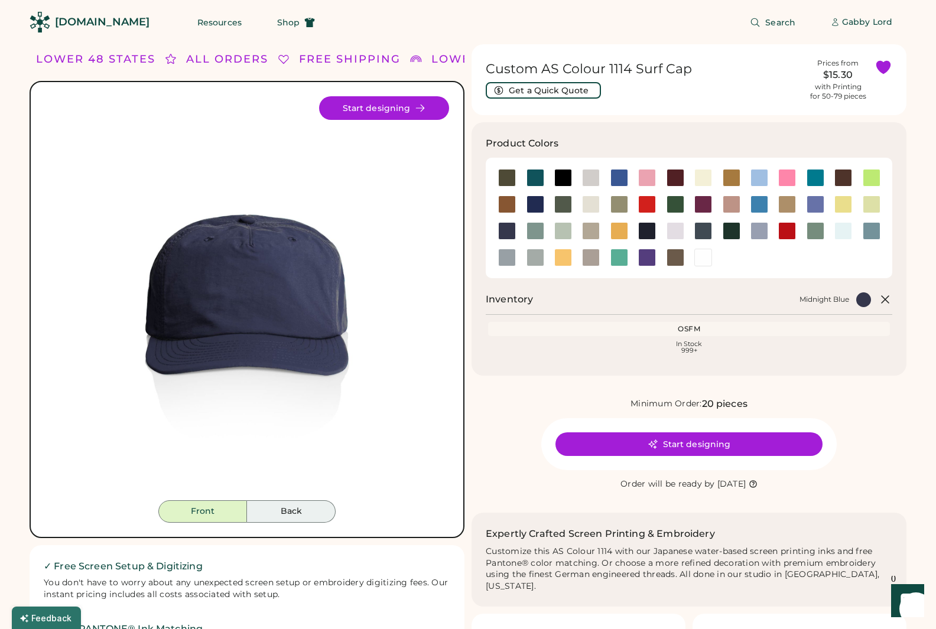
drag, startPoint x: 289, startPoint y: 511, endPoint x: 283, endPoint y: 512, distance: 5.9
click at [288, 511] on button "Back" at bounding box center [291, 512] width 89 height 22
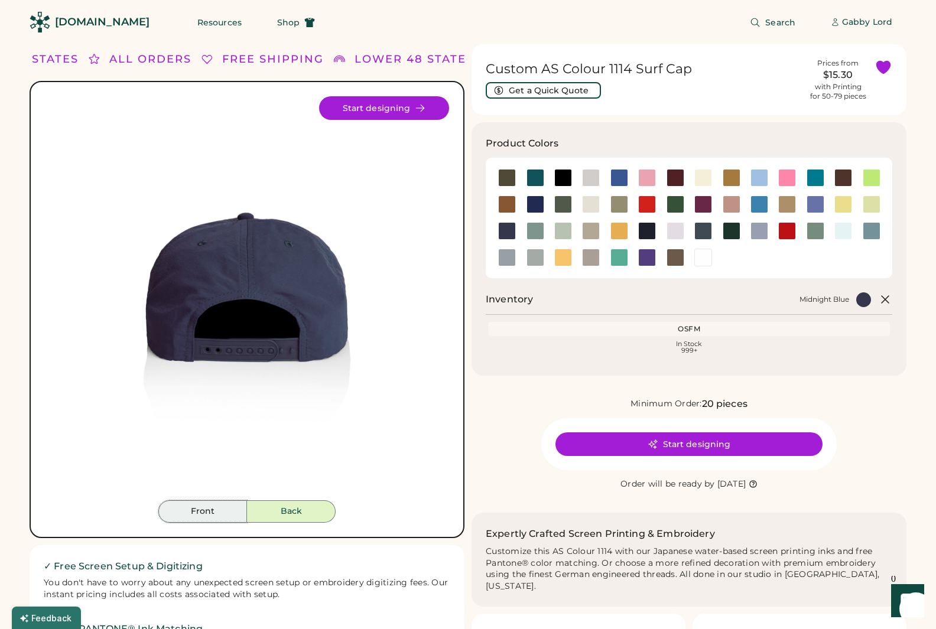
click at [234, 511] on button "Front" at bounding box center [202, 512] width 89 height 22
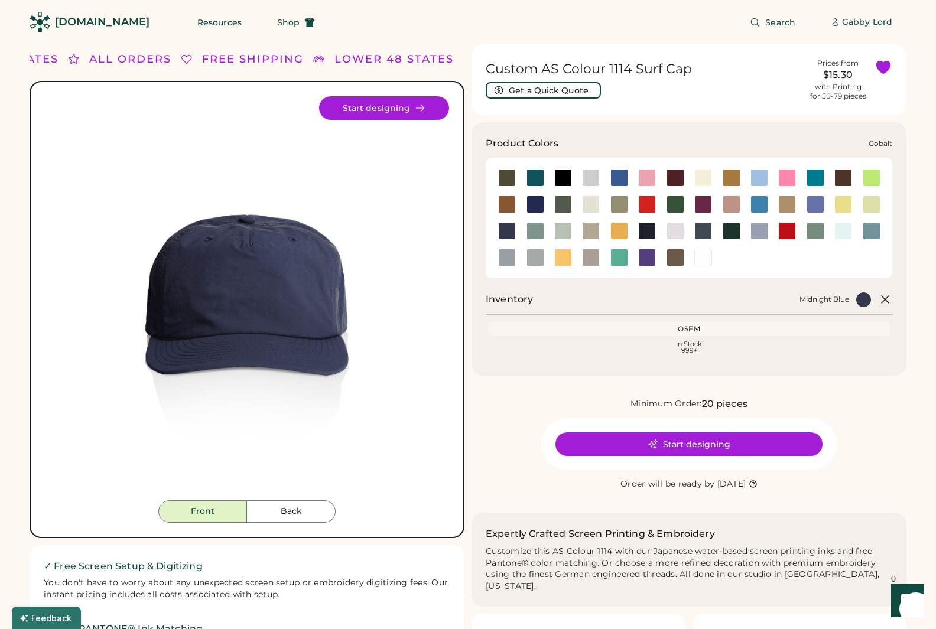
click at [540, 205] on div at bounding box center [536, 205] width 18 height 18
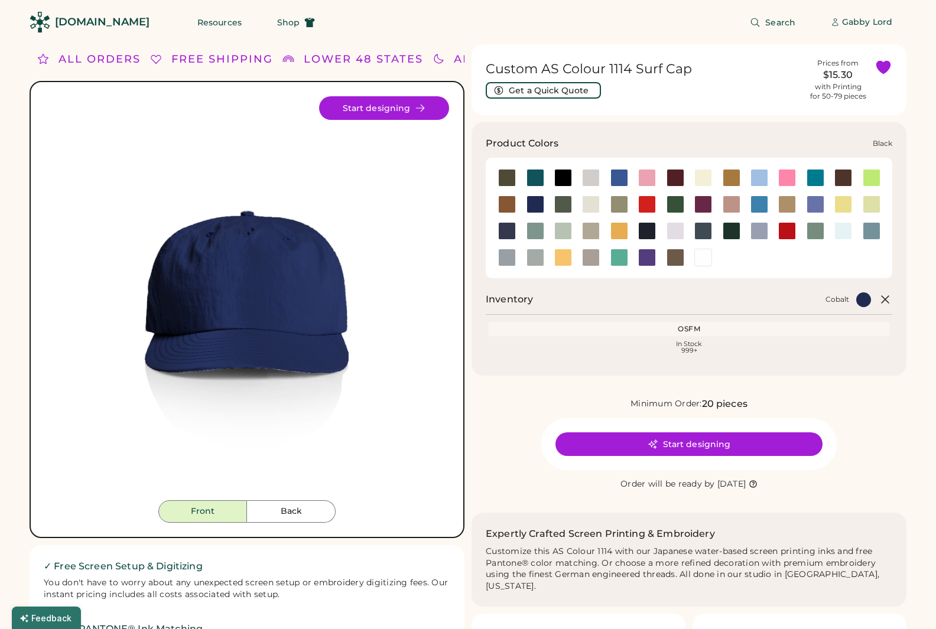
click at [563, 180] on div at bounding box center [563, 178] width 18 height 18
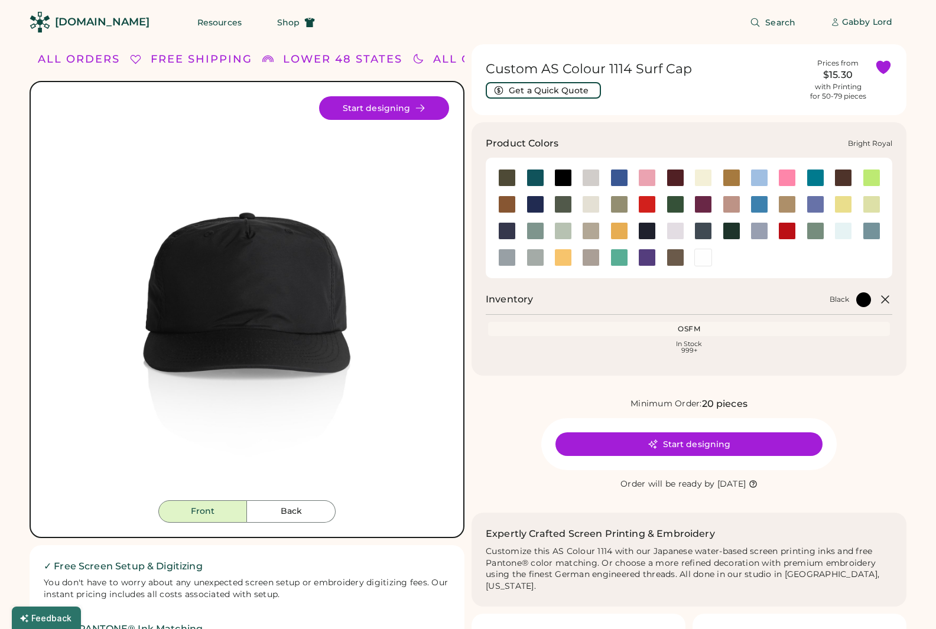
click at [618, 176] on div at bounding box center [620, 178] width 18 height 18
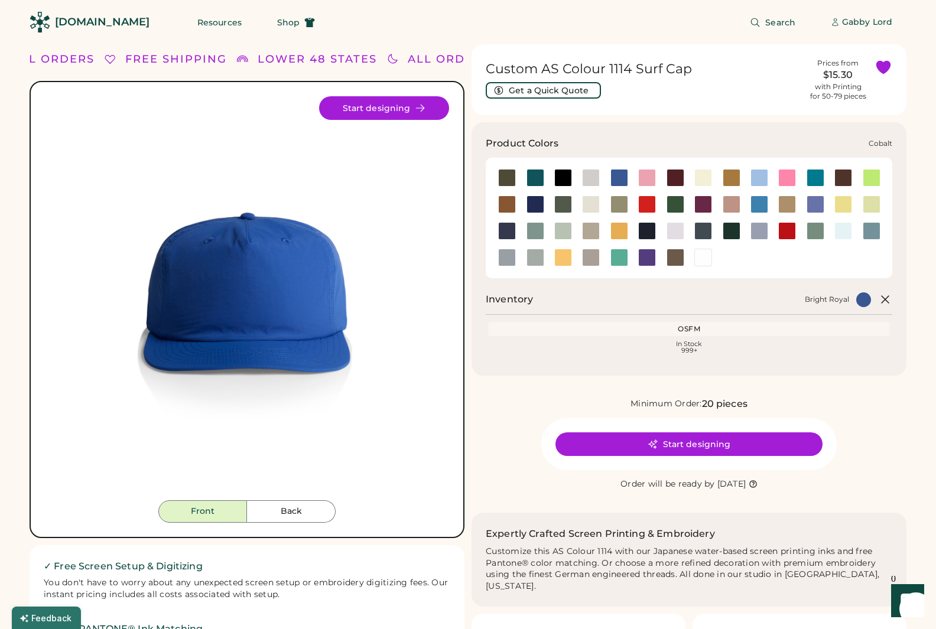
click at [537, 204] on div at bounding box center [536, 205] width 18 height 18
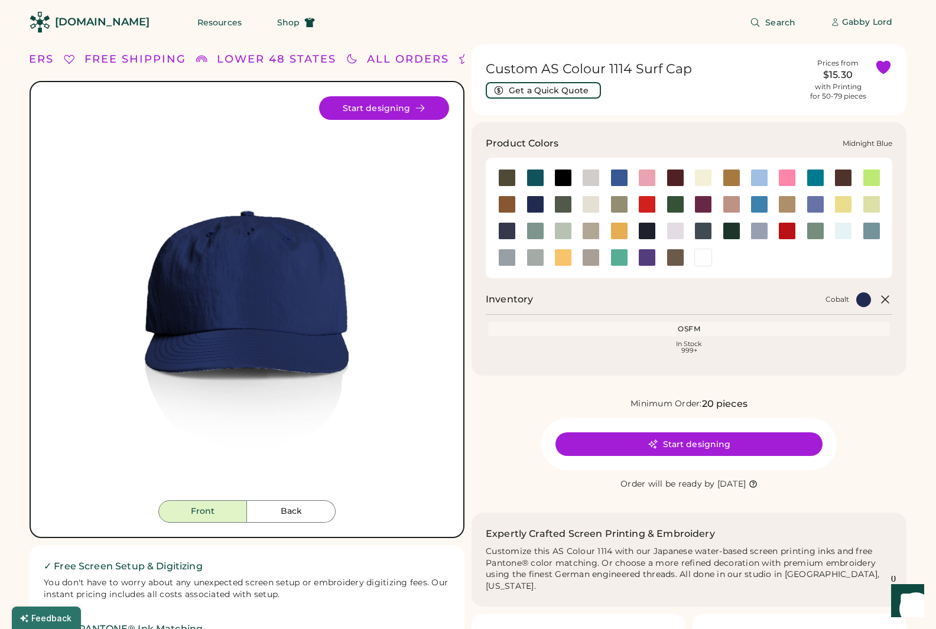
click at [505, 232] on div at bounding box center [507, 231] width 18 height 18
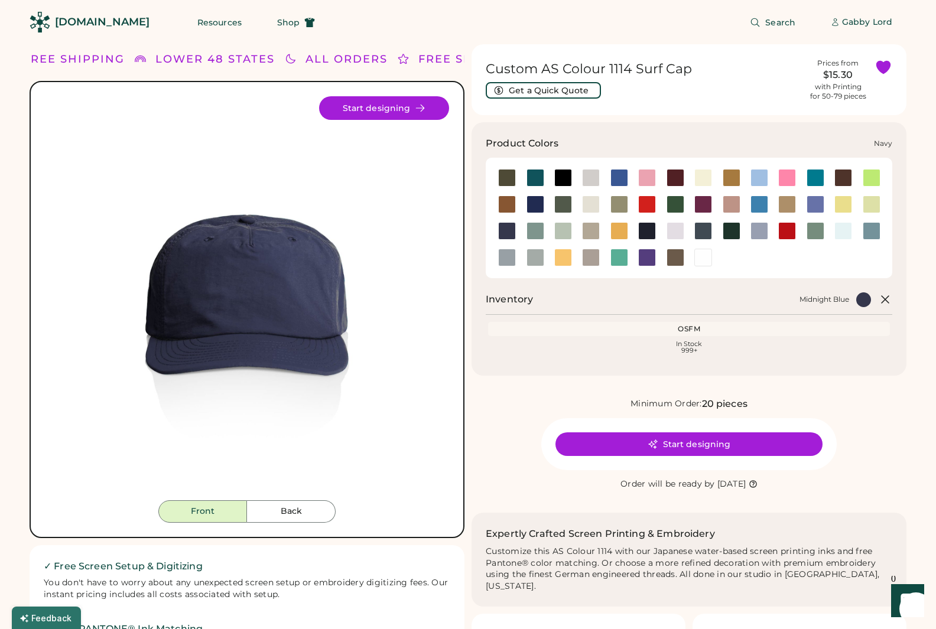
click at [648, 235] on div at bounding box center [647, 231] width 18 height 18
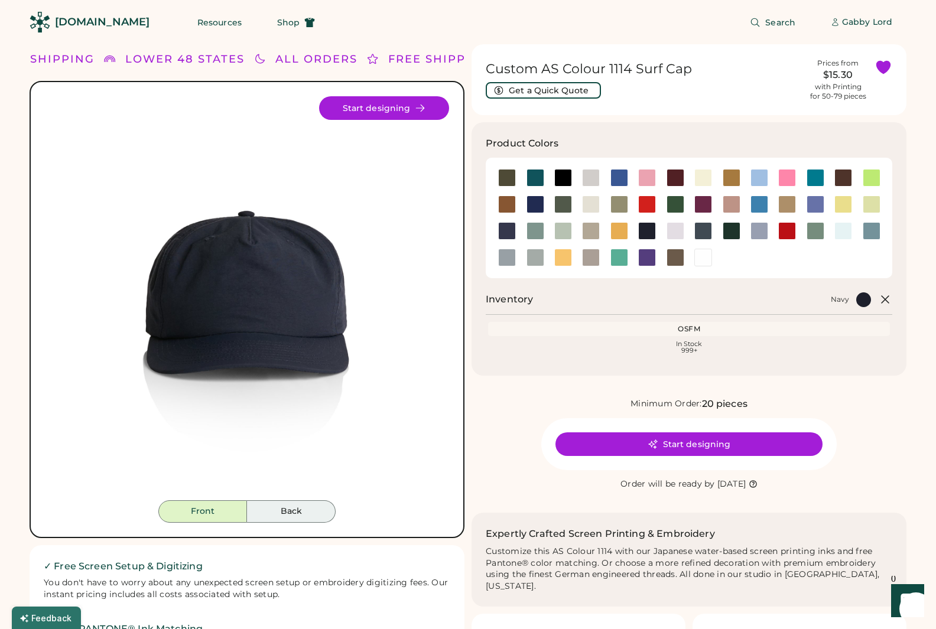
click at [275, 511] on button "Back" at bounding box center [291, 512] width 89 height 22
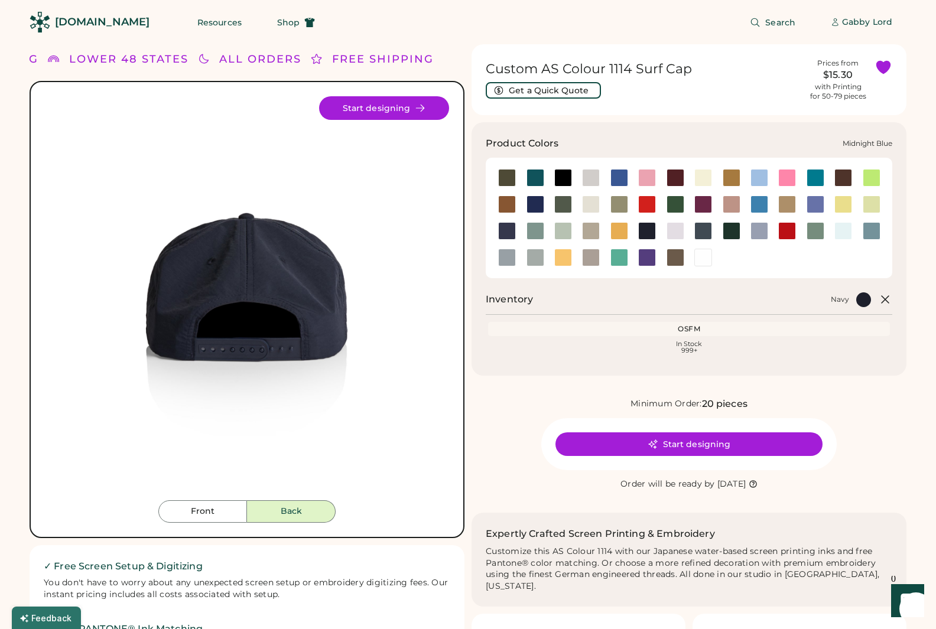
click at [505, 229] on div at bounding box center [507, 231] width 18 height 18
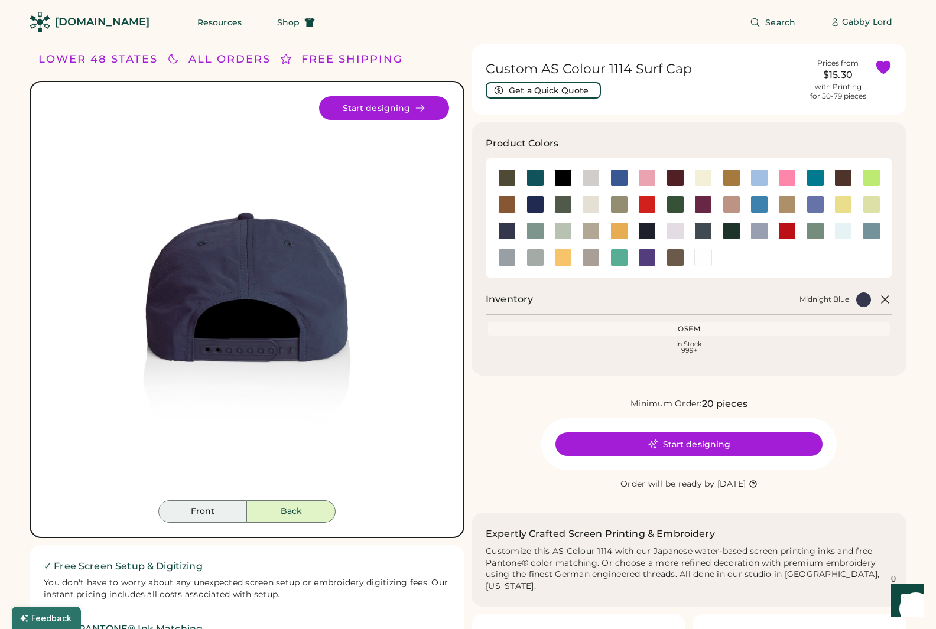
click at [201, 516] on button "Front" at bounding box center [202, 512] width 89 height 22
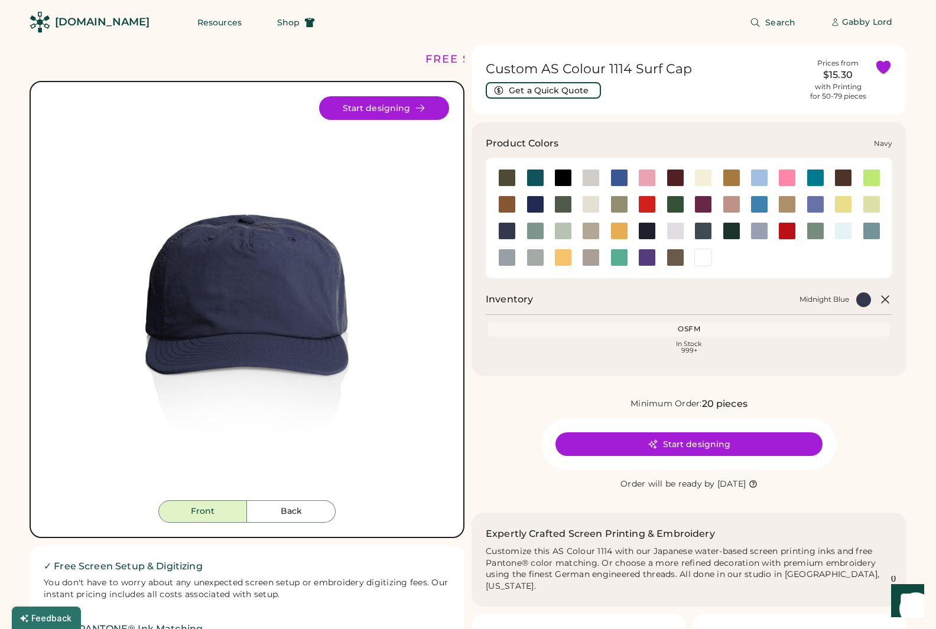
click at [645, 234] on div at bounding box center [647, 231] width 18 height 18
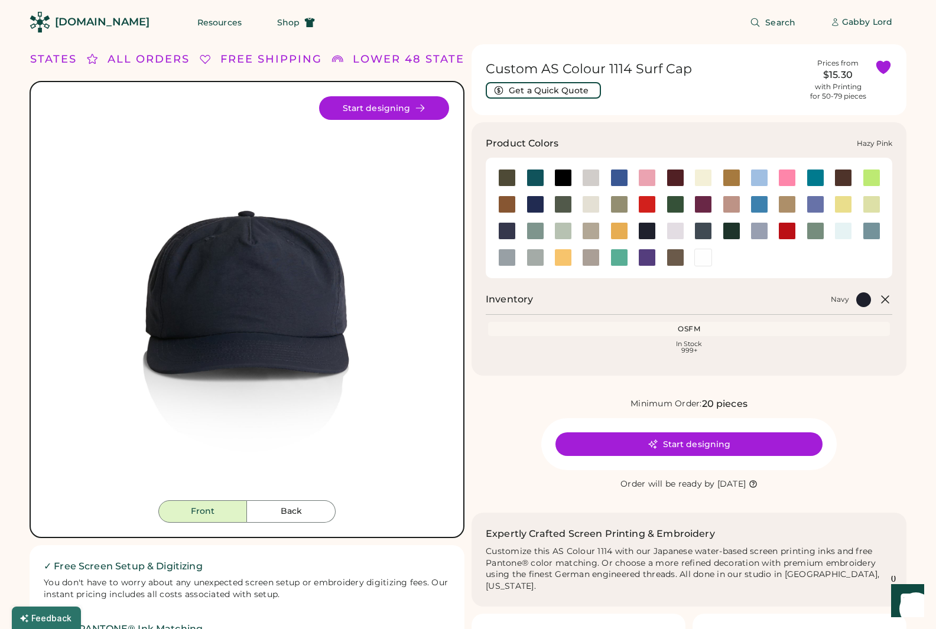
click at [728, 205] on div at bounding box center [732, 205] width 18 height 18
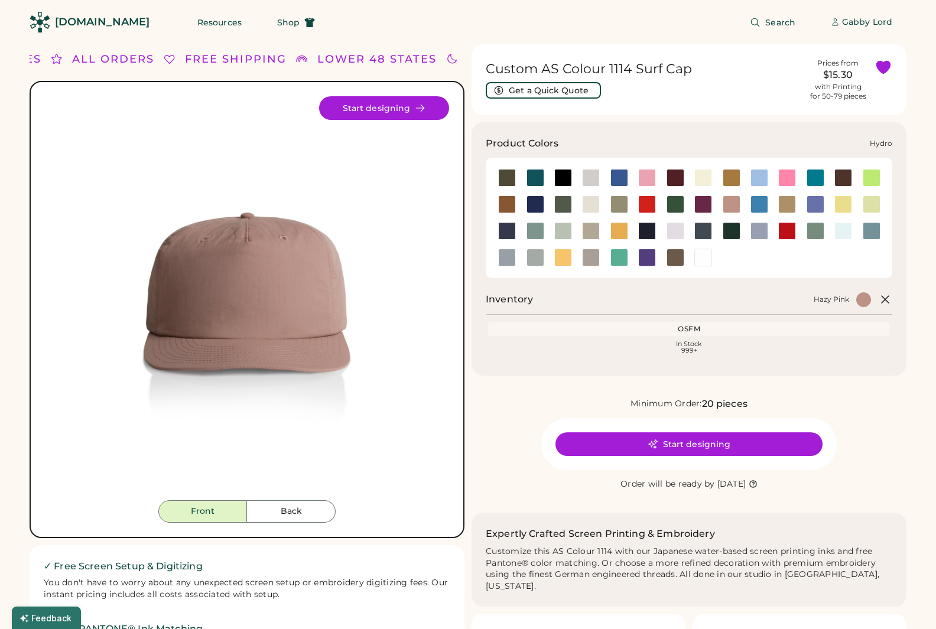
click at [759, 203] on div at bounding box center [760, 205] width 18 height 18
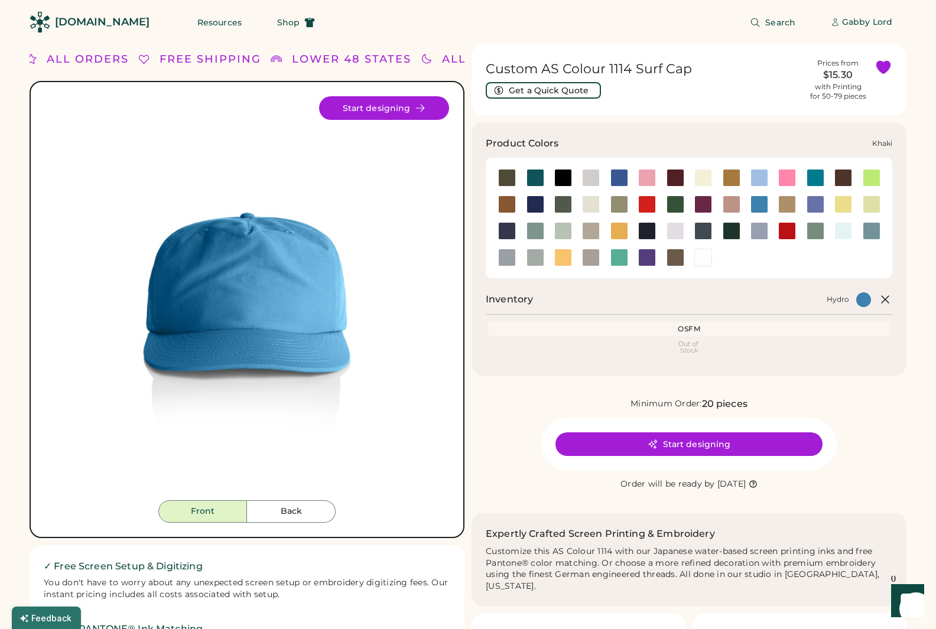
click at [790, 205] on div at bounding box center [787, 205] width 18 height 18
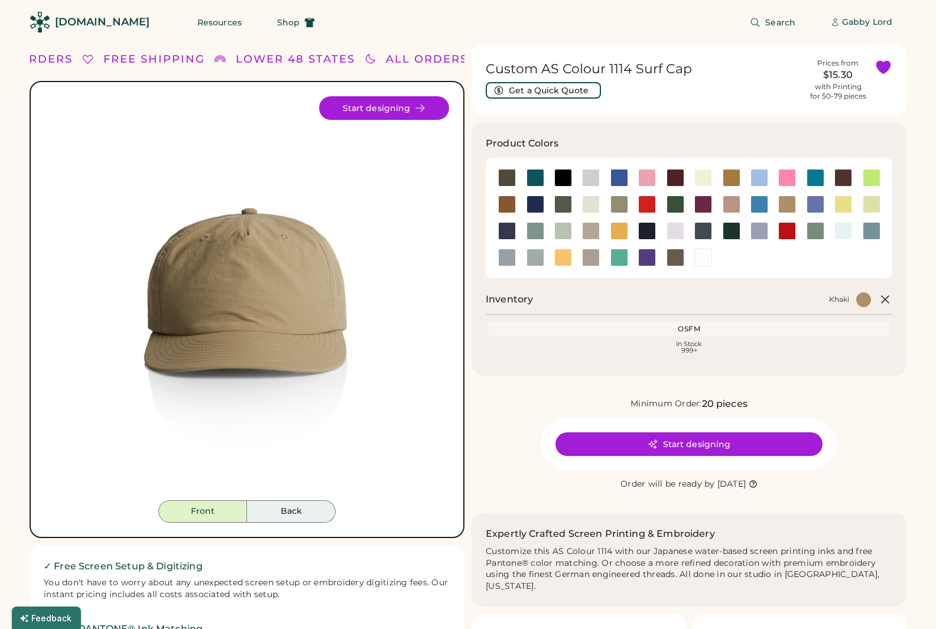
click at [271, 502] on button "Back" at bounding box center [291, 512] width 89 height 22
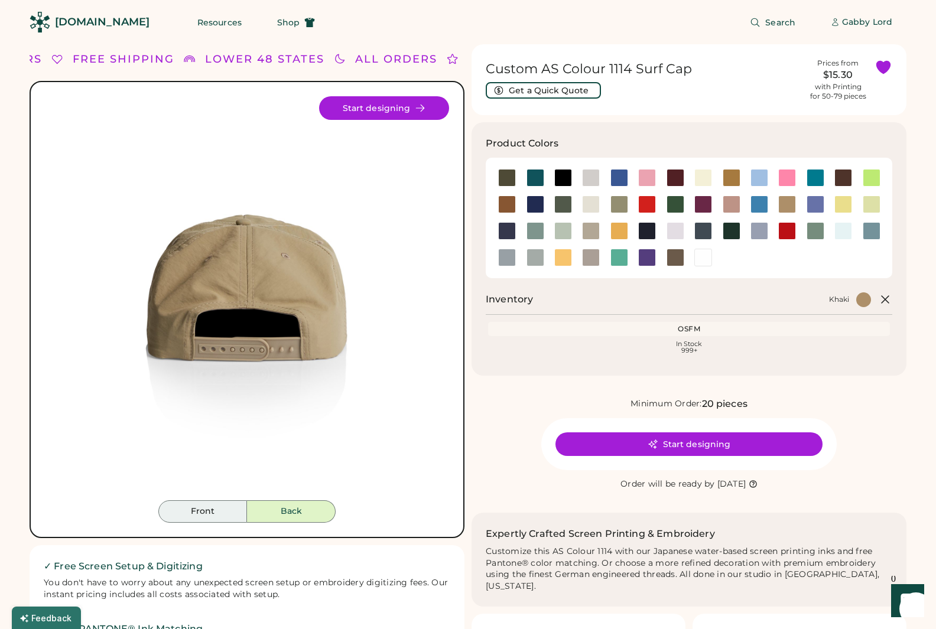
click at [207, 504] on button "Front" at bounding box center [202, 512] width 89 height 22
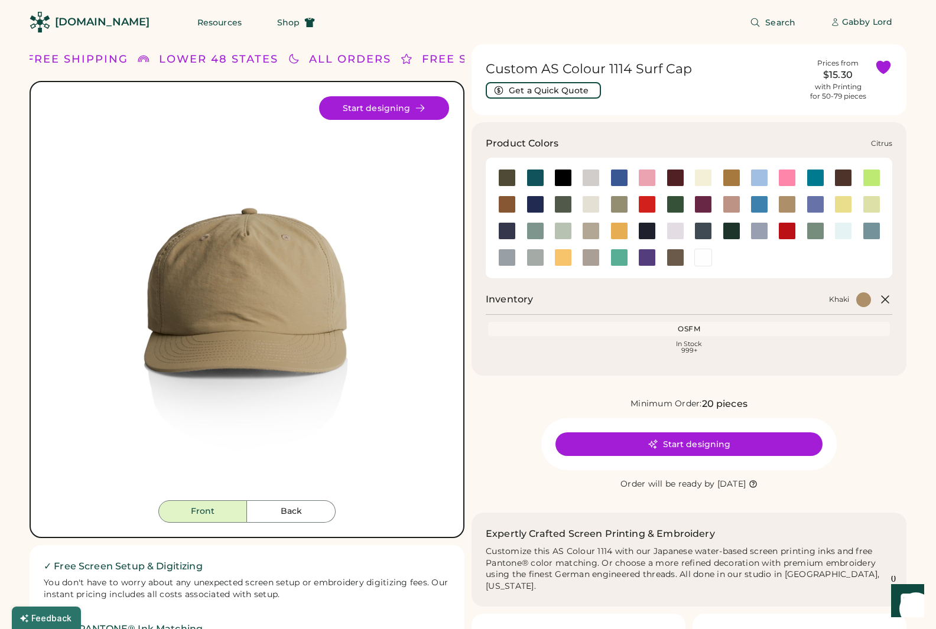
click at [872, 173] on div at bounding box center [872, 178] width 18 height 18
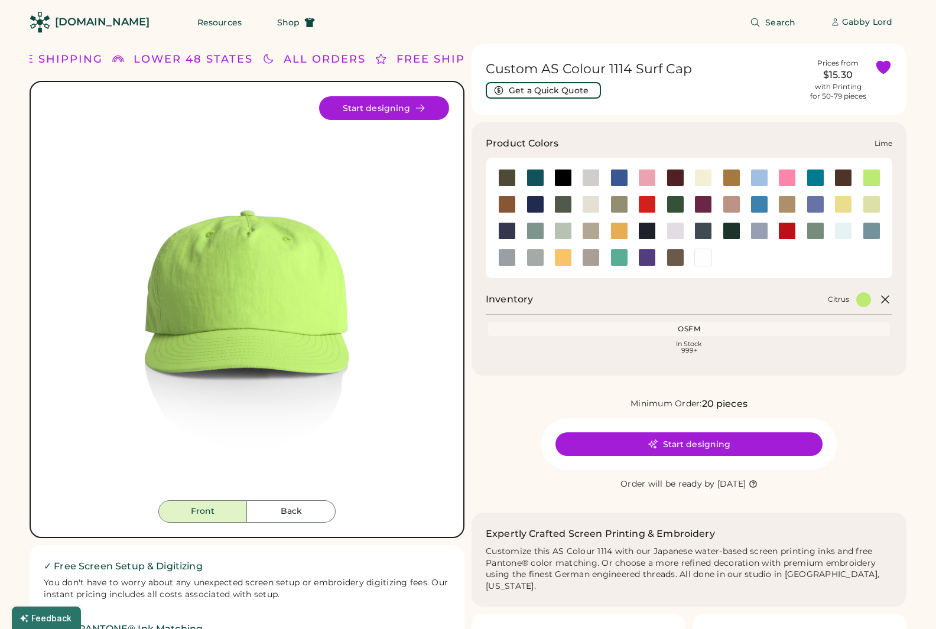
click at [869, 209] on div at bounding box center [872, 205] width 18 height 18
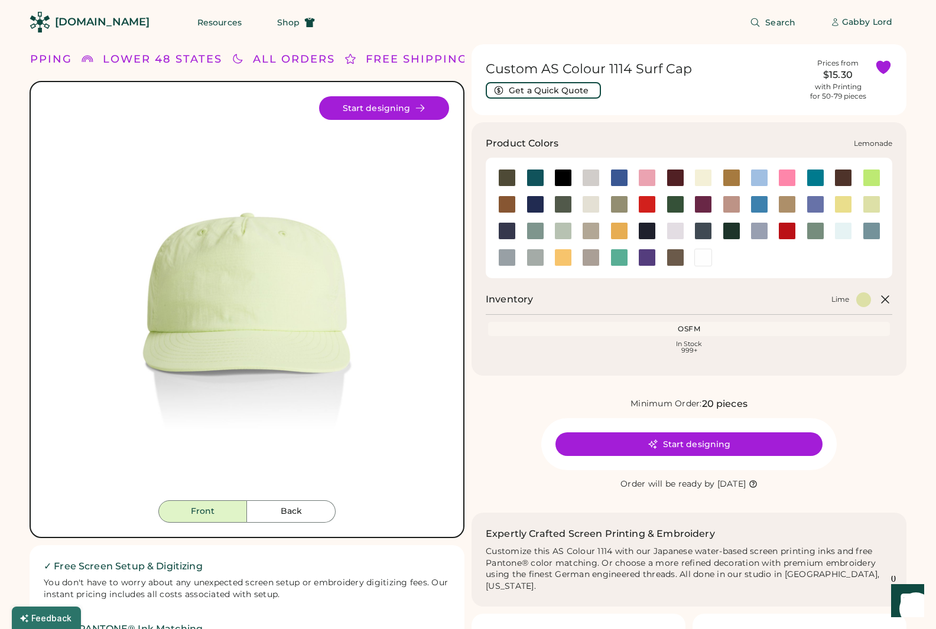
click at [844, 200] on div at bounding box center [844, 205] width 18 height 18
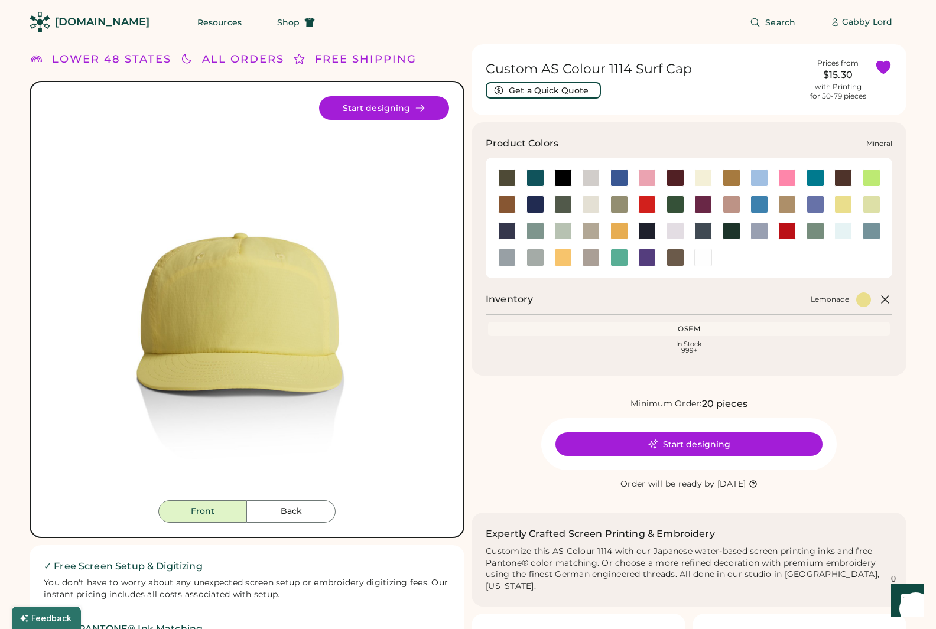
click at [538, 232] on div at bounding box center [536, 231] width 18 height 18
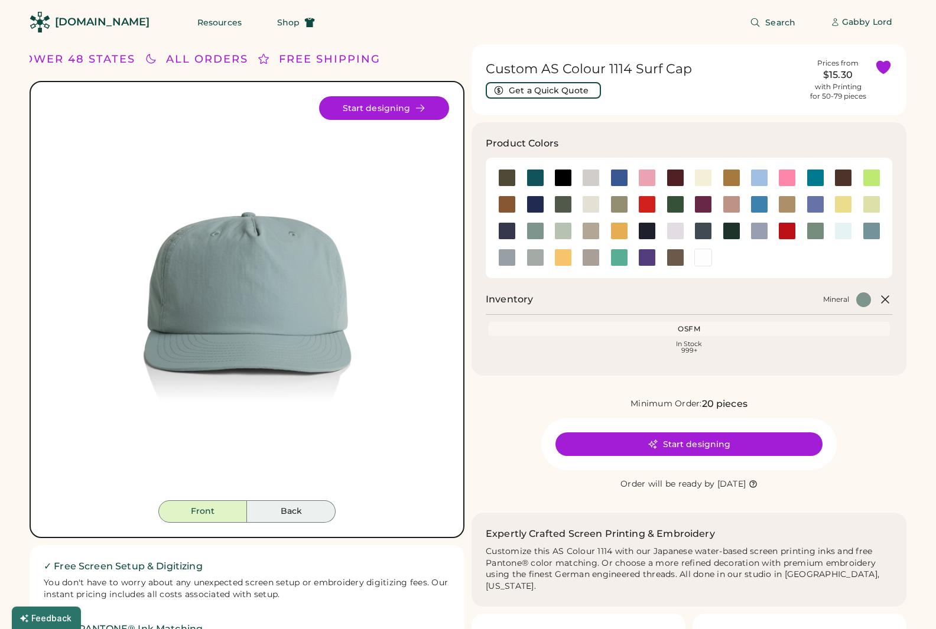
click at [293, 509] on button "Back" at bounding box center [291, 512] width 89 height 22
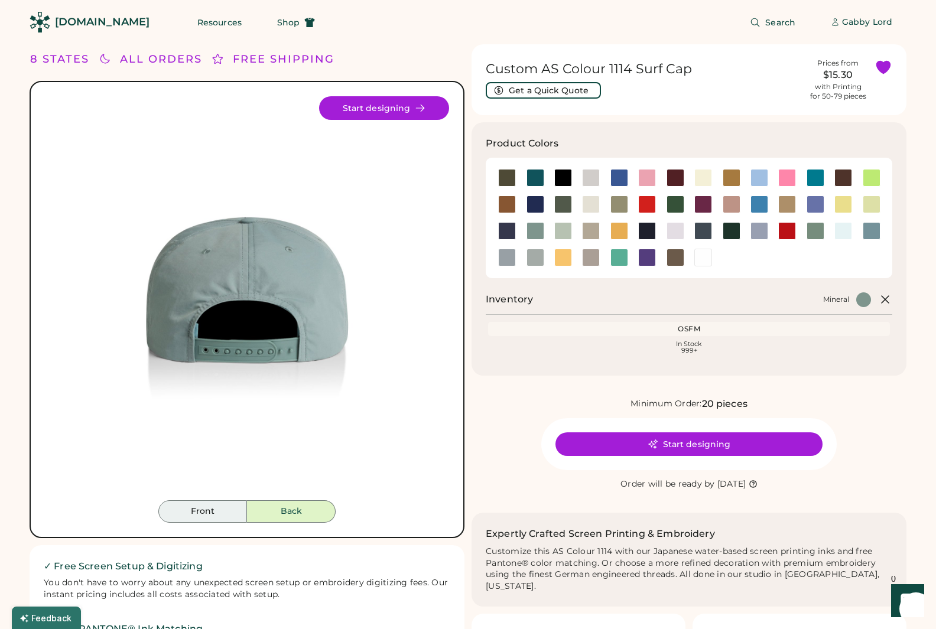
click at [202, 511] on button "Front" at bounding box center [202, 512] width 89 height 22
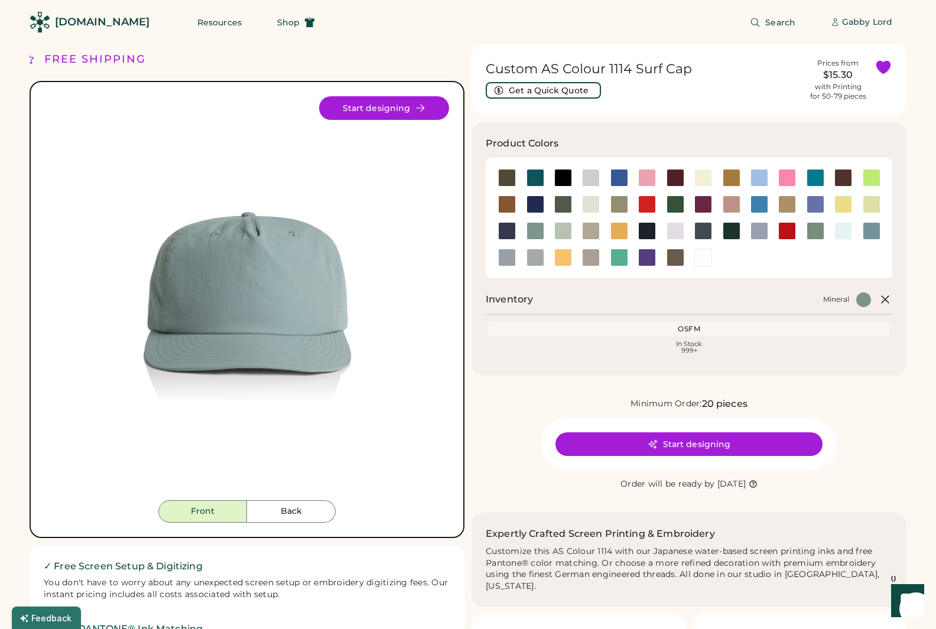
drag, startPoint x: 600, startPoint y: 483, endPoint x: 778, endPoint y: 482, distance: 177.9
click at [770, 482] on div "Order will be ready by Thursday, Sep. 25" at bounding box center [689, 485] width 236 height 12
click at [756, 482] on icon at bounding box center [753, 484] width 7 height 7
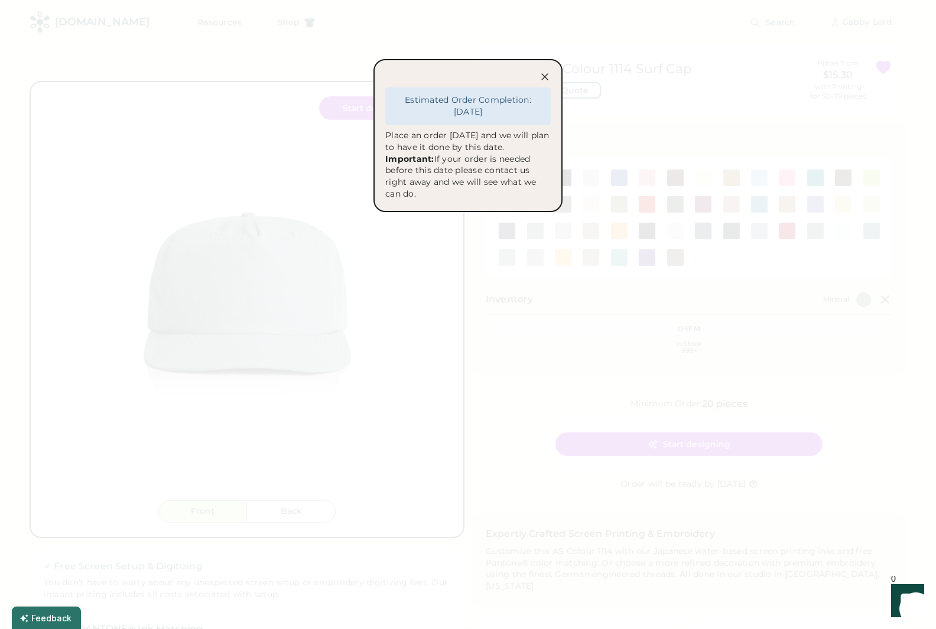
click at [543, 73] on icon at bounding box center [545, 77] width 12 height 12
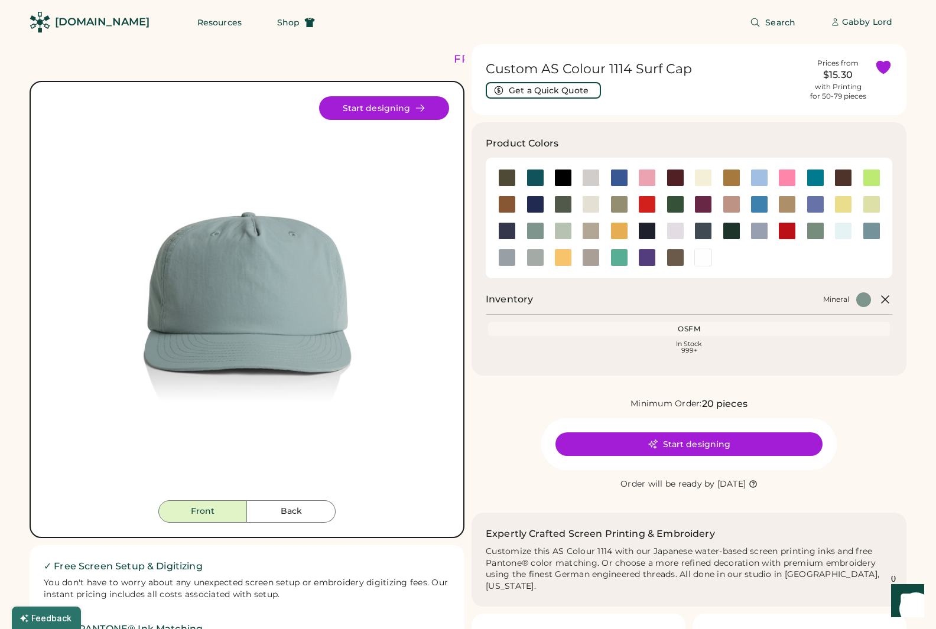
click at [507, 420] on div "Minimum Order: 20 pieces Start designing Order will be ready by Thursday, Sep. …" at bounding box center [689, 444] width 435 height 95
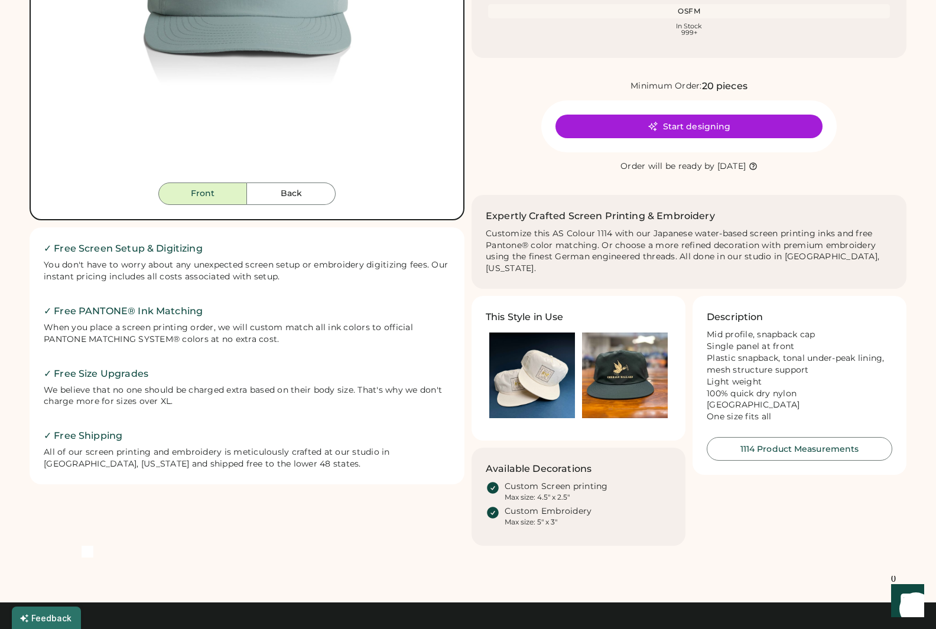
scroll to position [322, 0]
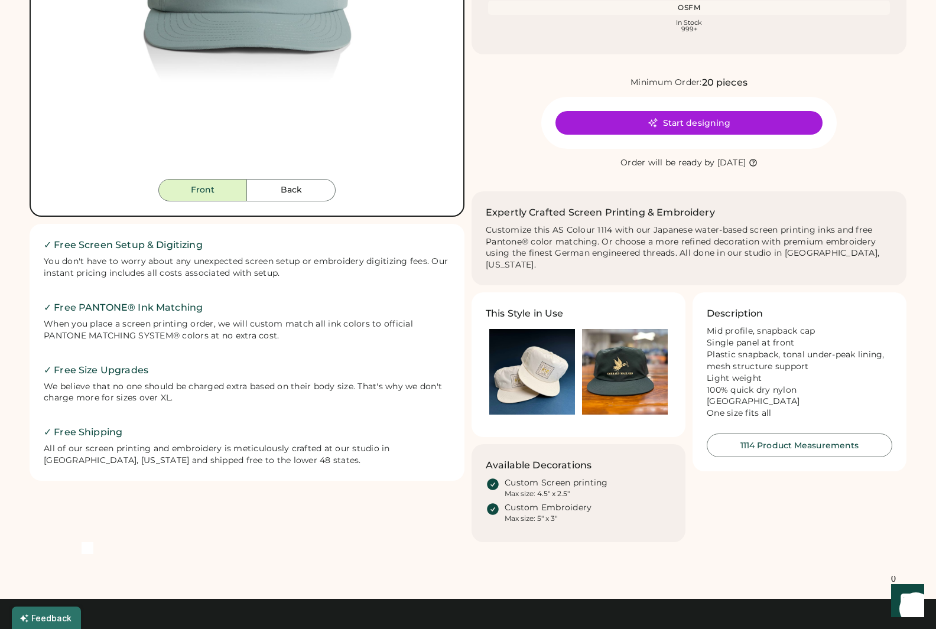
click at [548, 361] on img at bounding box center [532, 372] width 86 height 86
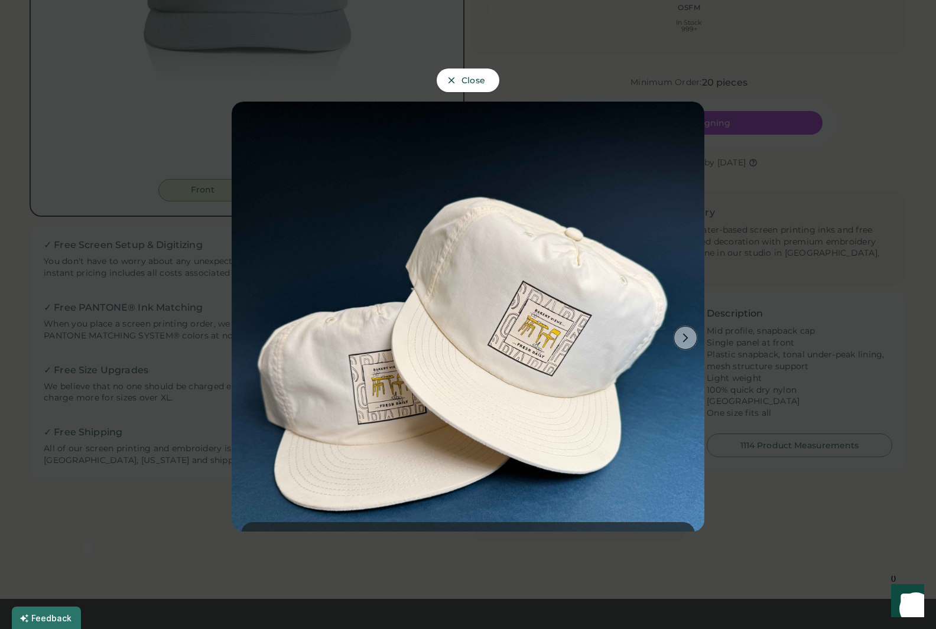
click at [686, 337] on icon at bounding box center [685, 338] width 11 height 11
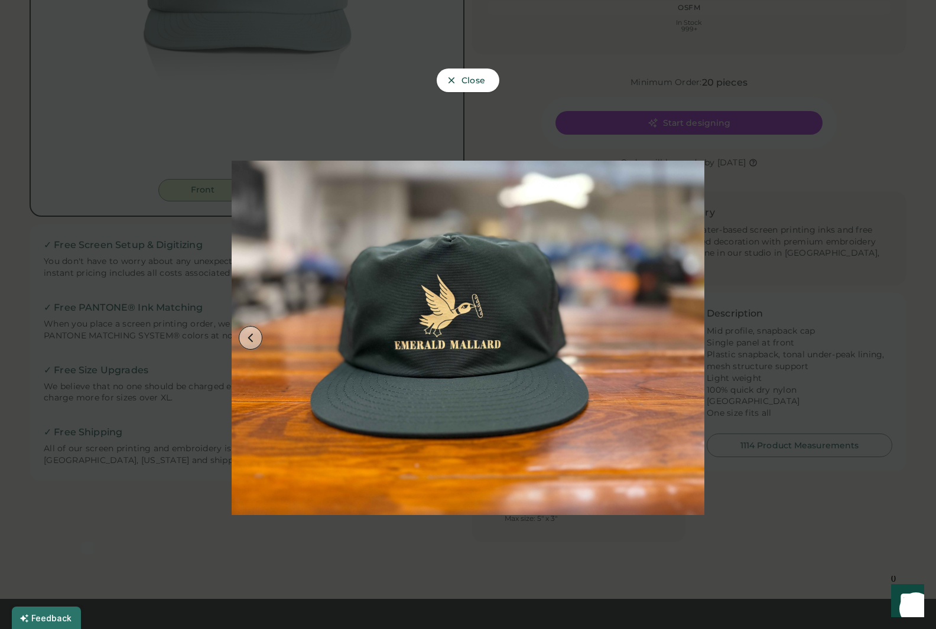
click at [254, 337] on icon at bounding box center [250, 338] width 11 height 11
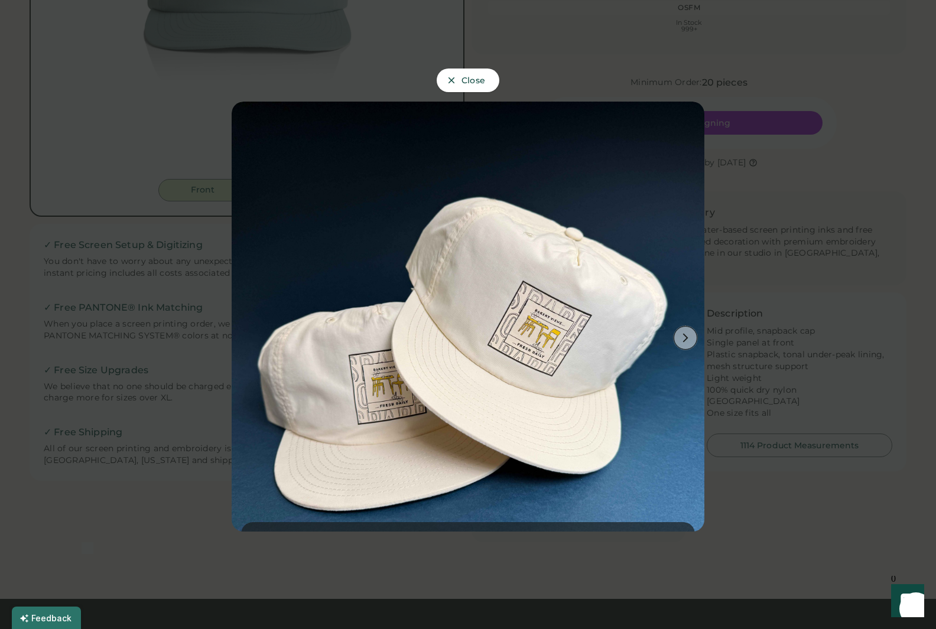
click at [680, 338] on button at bounding box center [686, 338] width 24 height 24
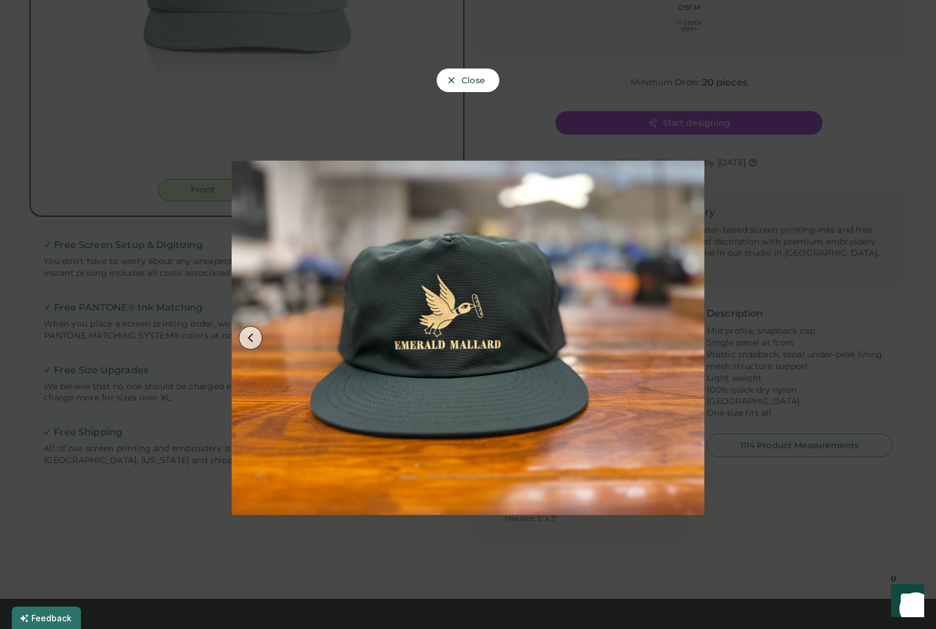
drag, startPoint x: 859, startPoint y: 394, endPoint x: 818, endPoint y: 434, distance: 57.3
click at [859, 394] on div at bounding box center [468, 314] width 936 height 629
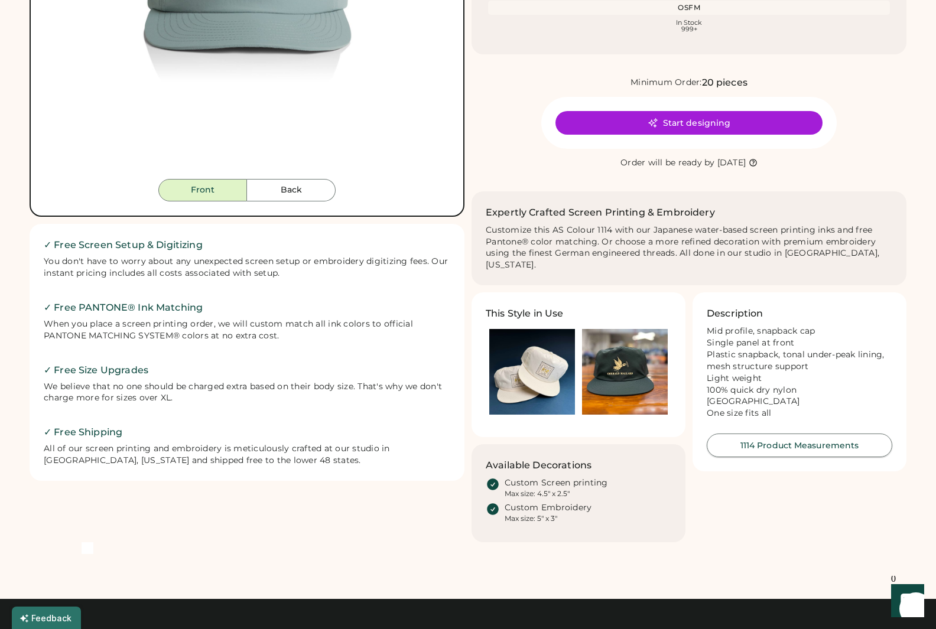
click at [808, 435] on button "1114 Product Measurements" at bounding box center [800, 446] width 186 height 24
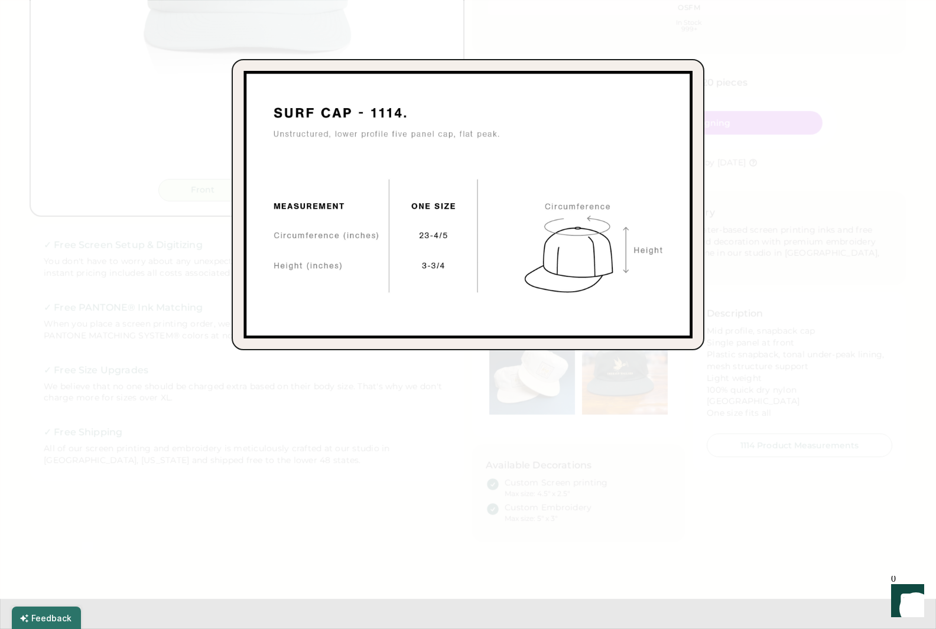
click at [864, 90] on div at bounding box center [468, 314] width 936 height 629
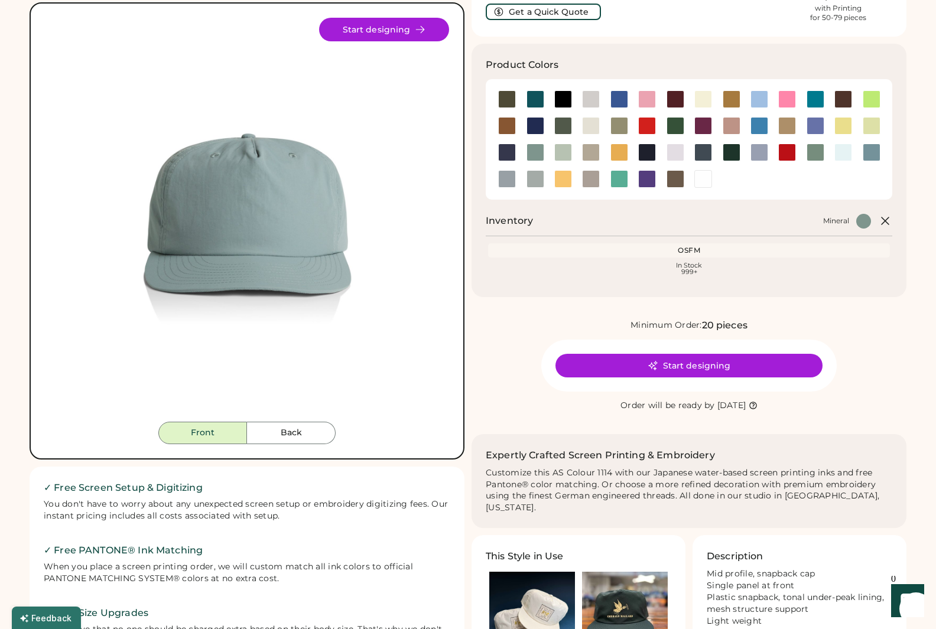
scroll to position [0, 0]
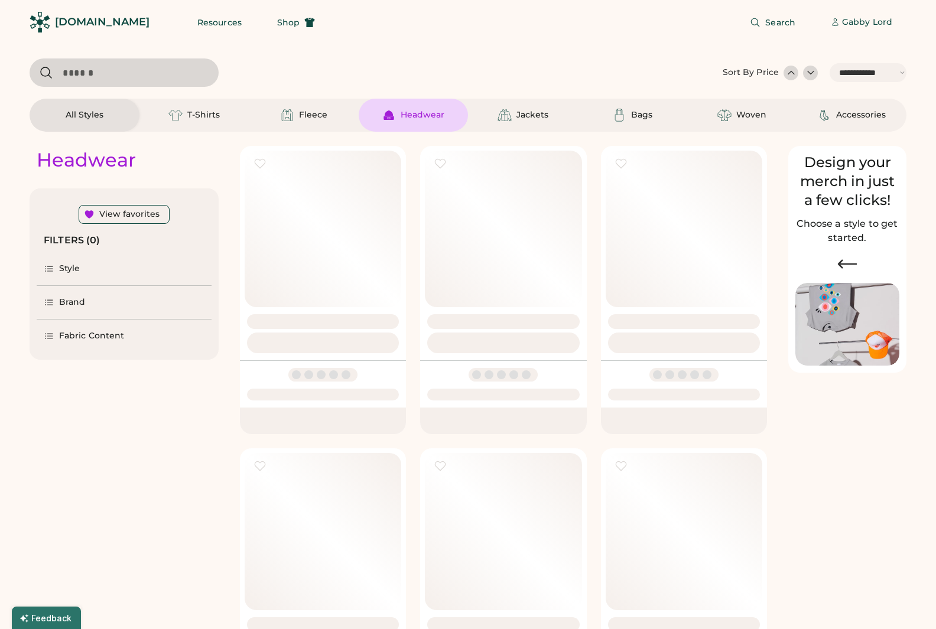
select select "*****"
select select "*"
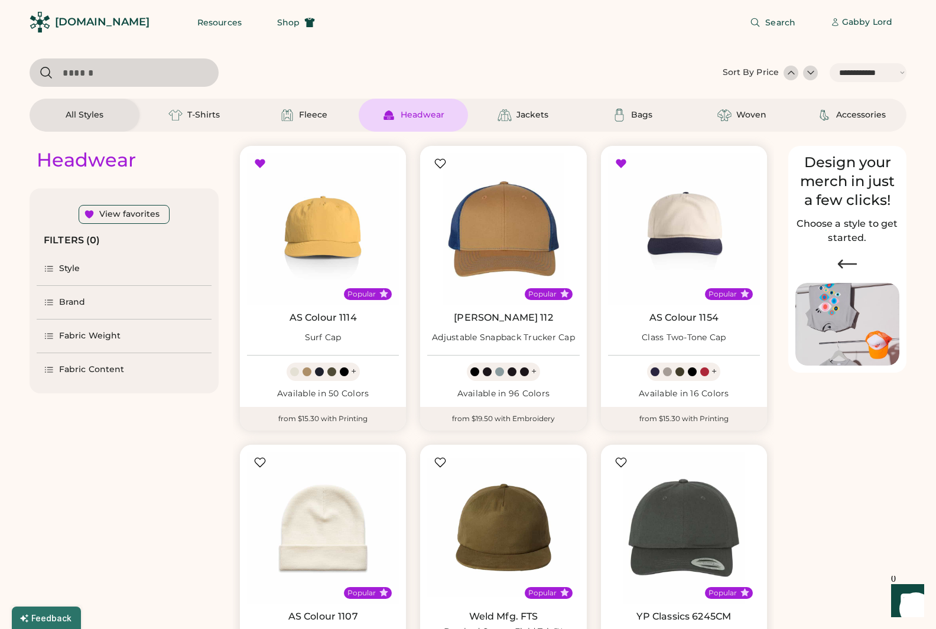
scroll to position [271, 0]
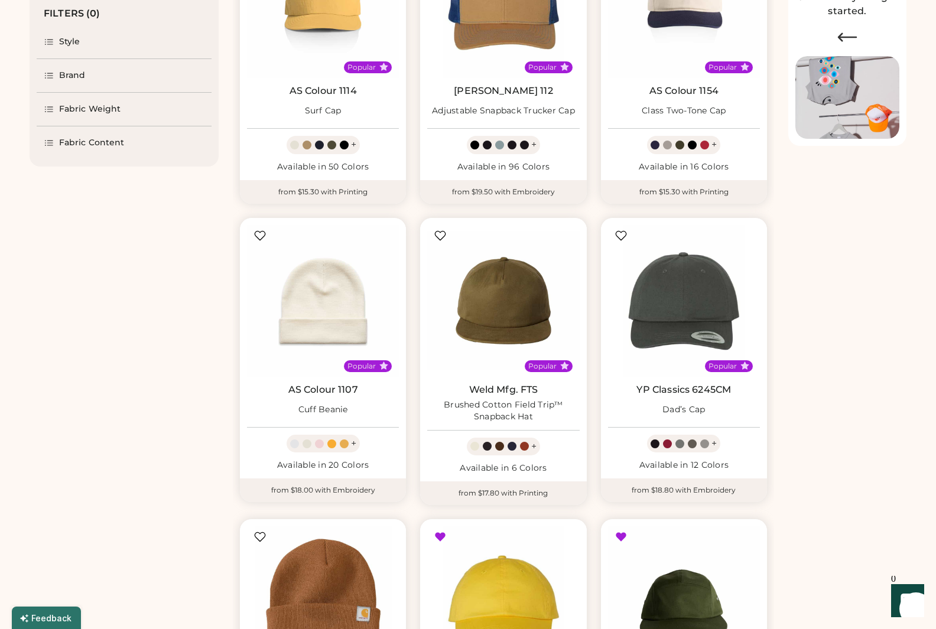
select select "*****"
select select "*"
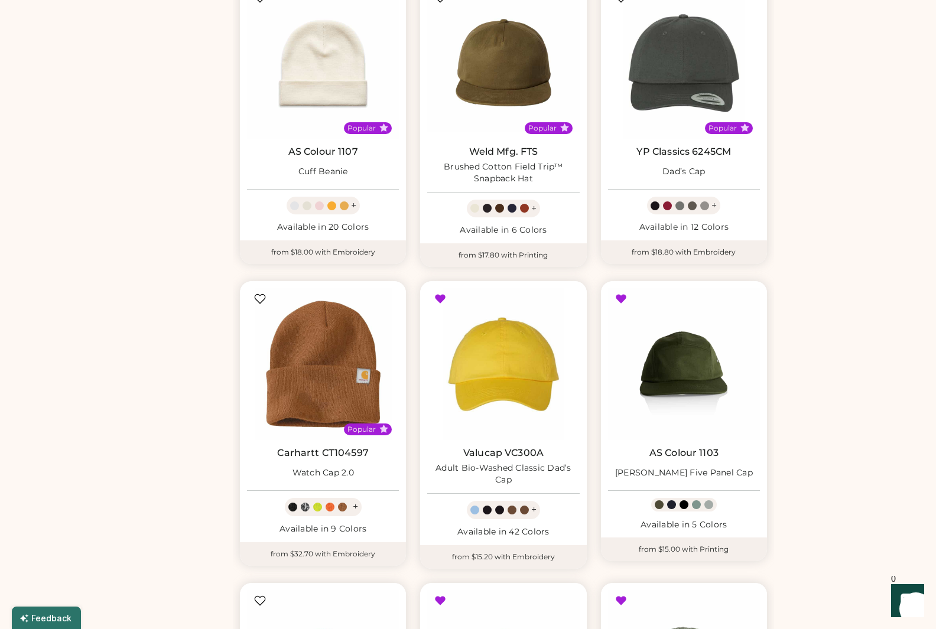
scroll to position [468, 0]
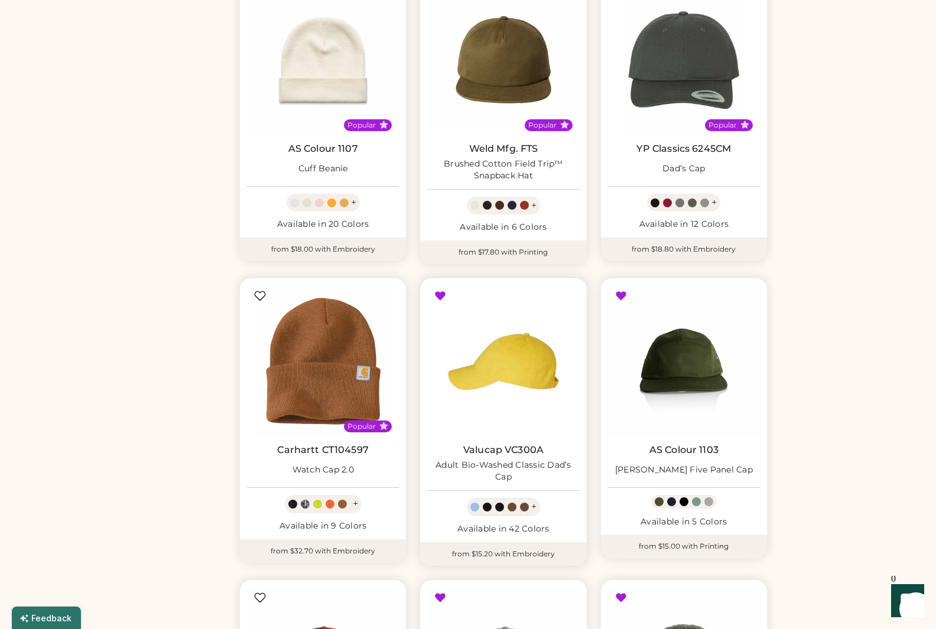
click at [515, 378] on img at bounding box center [503, 361] width 152 height 152
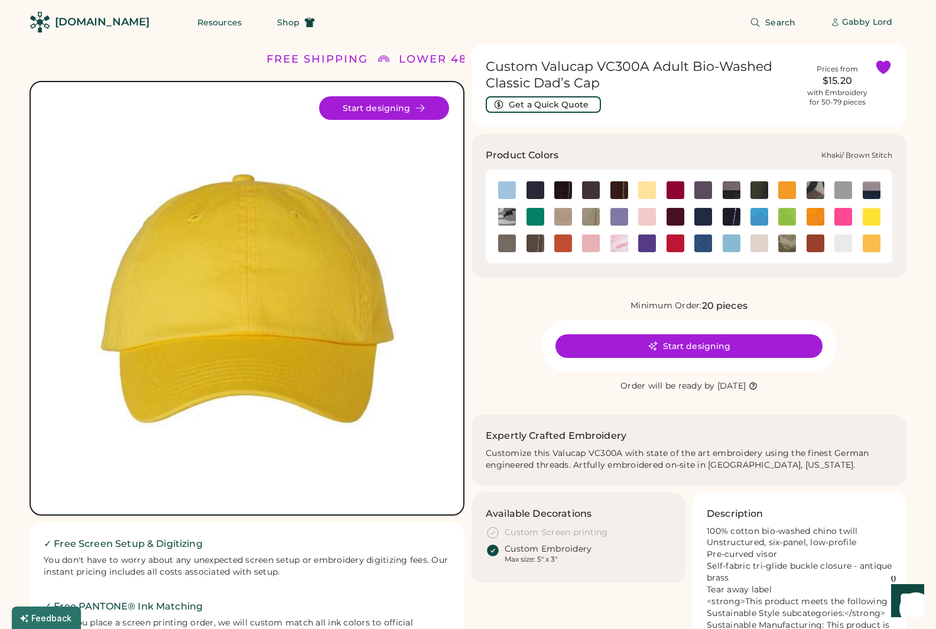
click at [593, 217] on img at bounding box center [591, 217] width 18 height 18
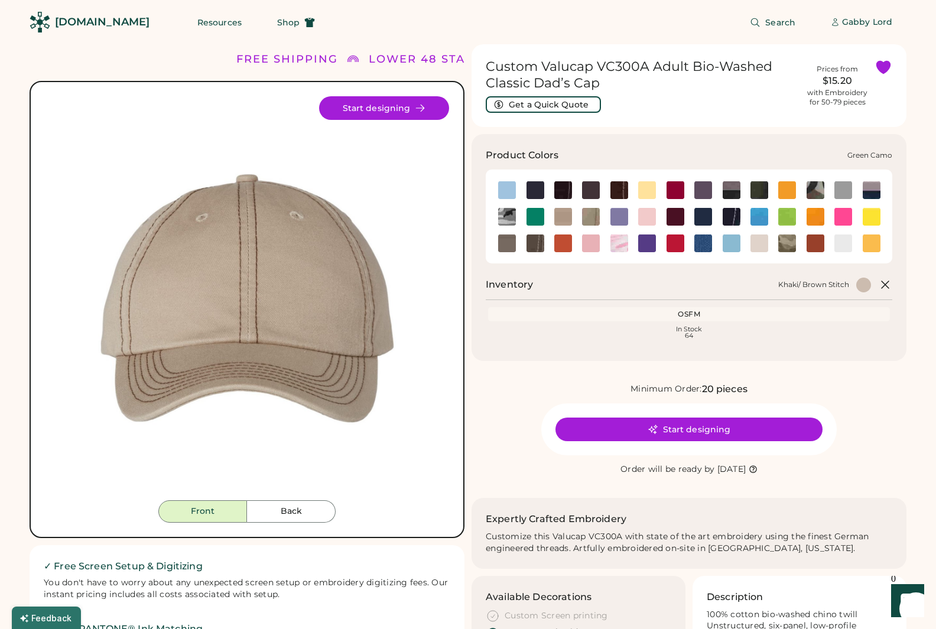
click at [815, 189] on img at bounding box center [816, 190] width 18 height 18
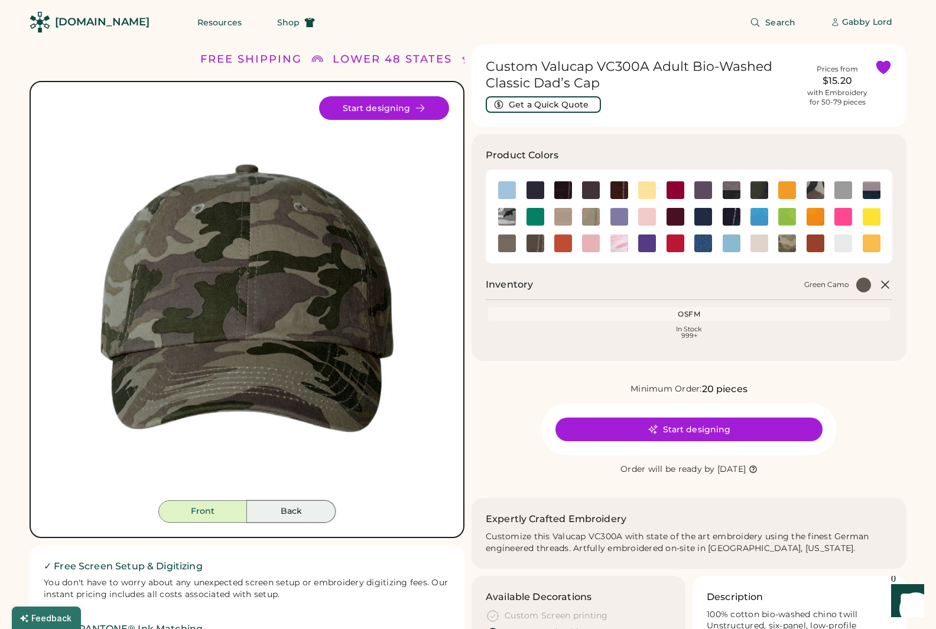
click at [272, 504] on button "Back" at bounding box center [291, 512] width 89 height 22
click at [297, 510] on button "Back" at bounding box center [291, 512] width 89 height 22
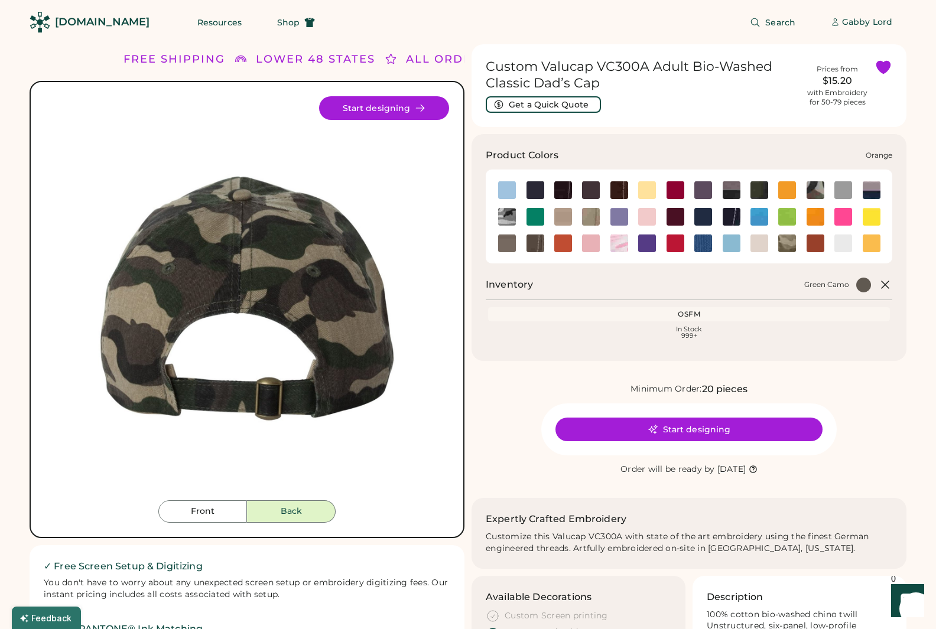
click at [564, 248] on img at bounding box center [563, 244] width 18 height 18
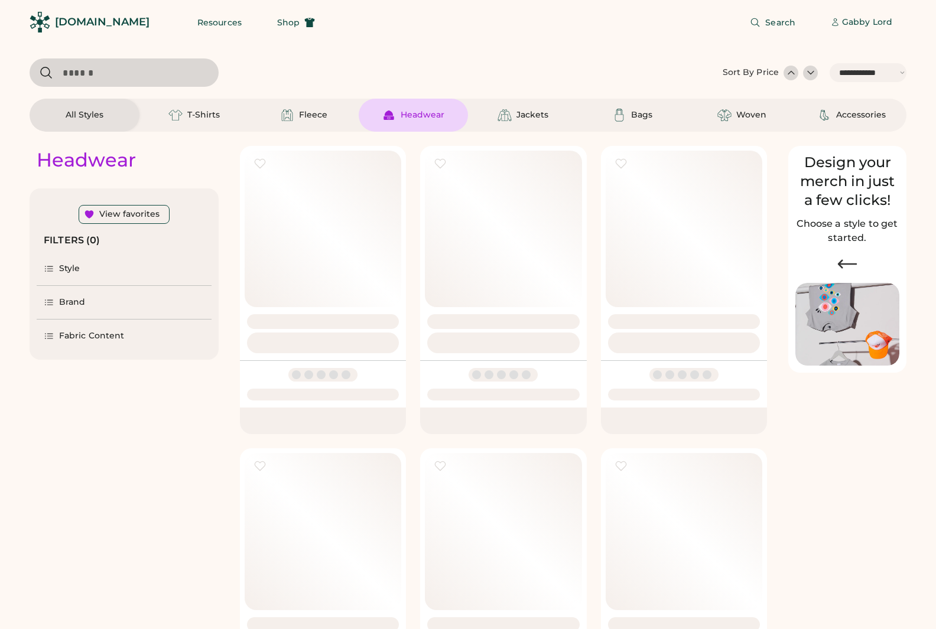
select select "*****"
select select "*"
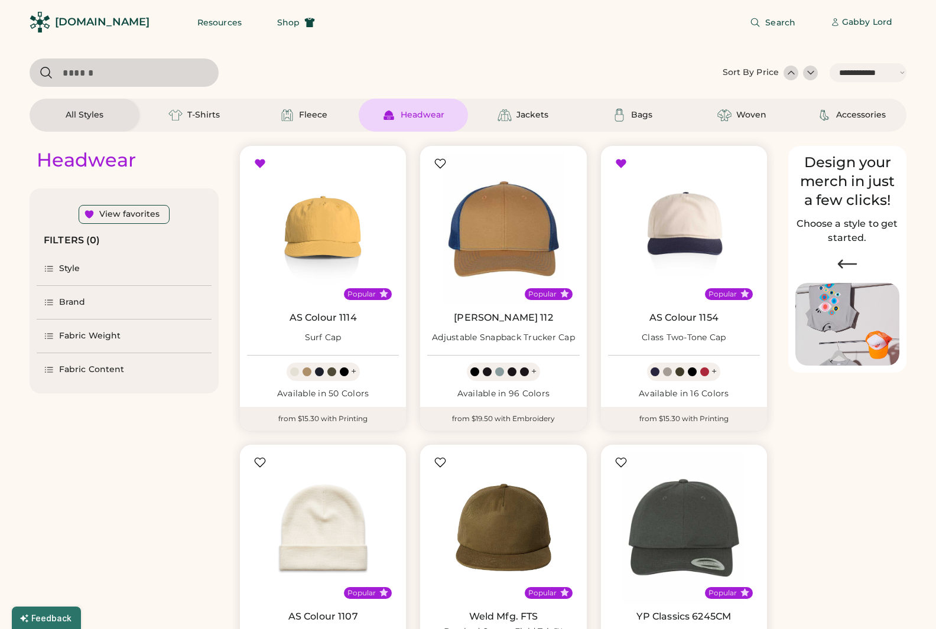
scroll to position [468, 0]
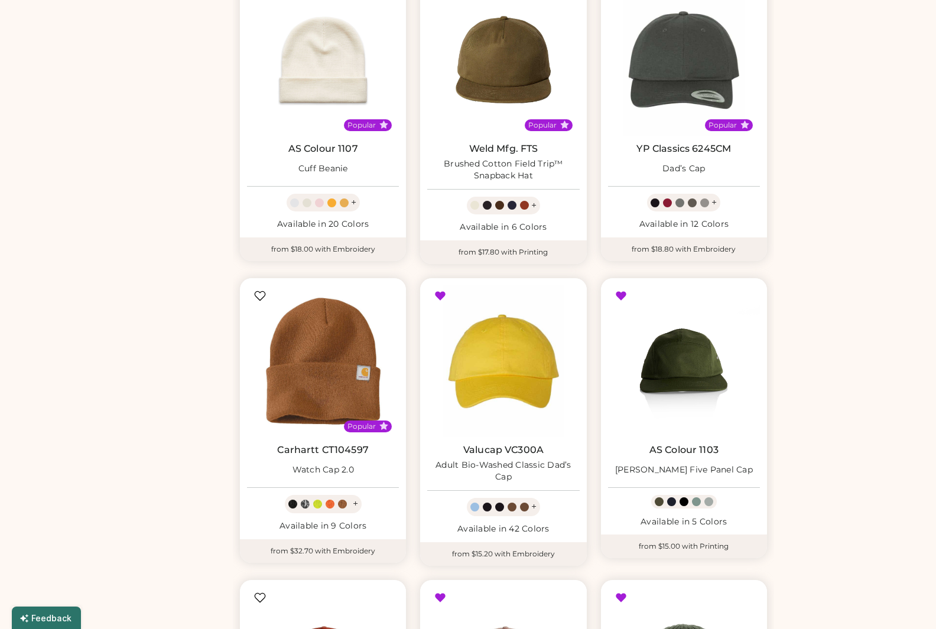
select select "*****"
select select "*"
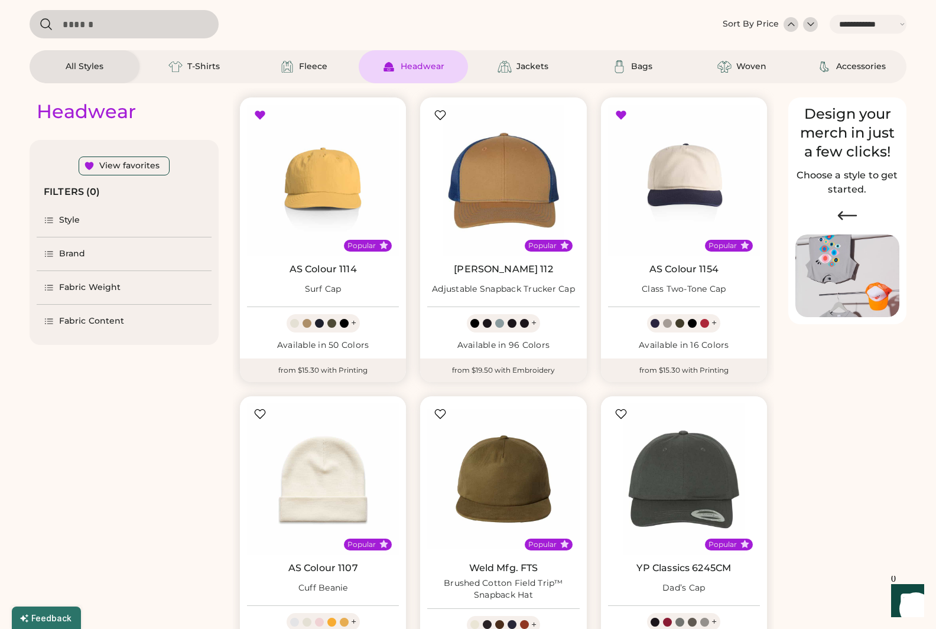
scroll to position [0, 0]
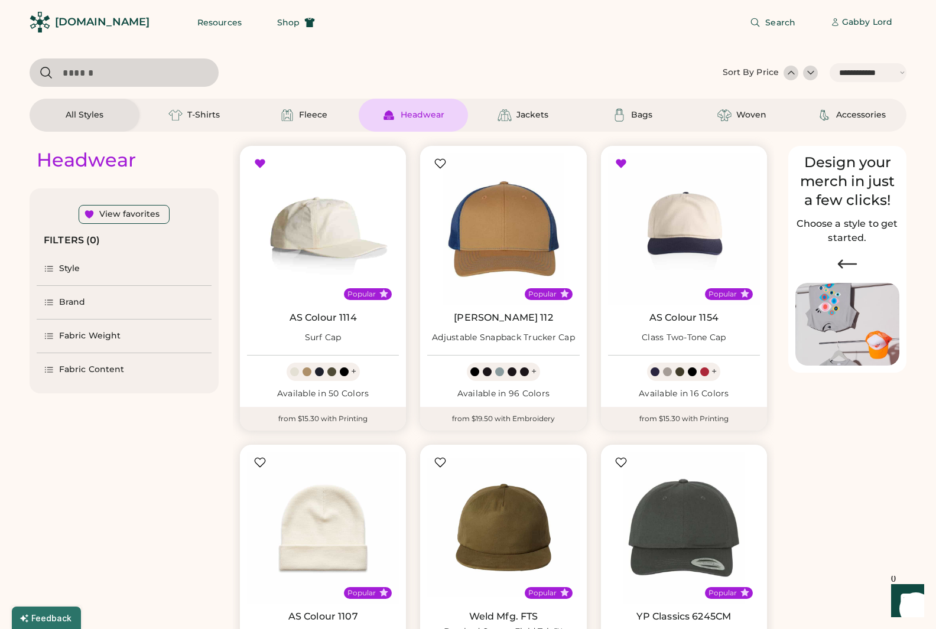
click at [323, 203] on img at bounding box center [323, 229] width 152 height 152
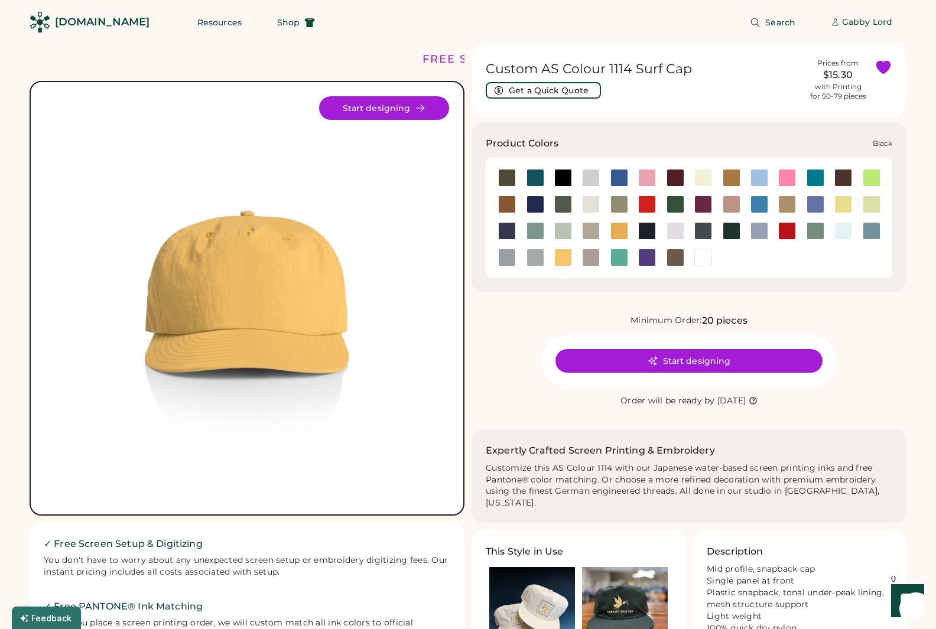
click at [560, 176] on div at bounding box center [563, 178] width 18 height 18
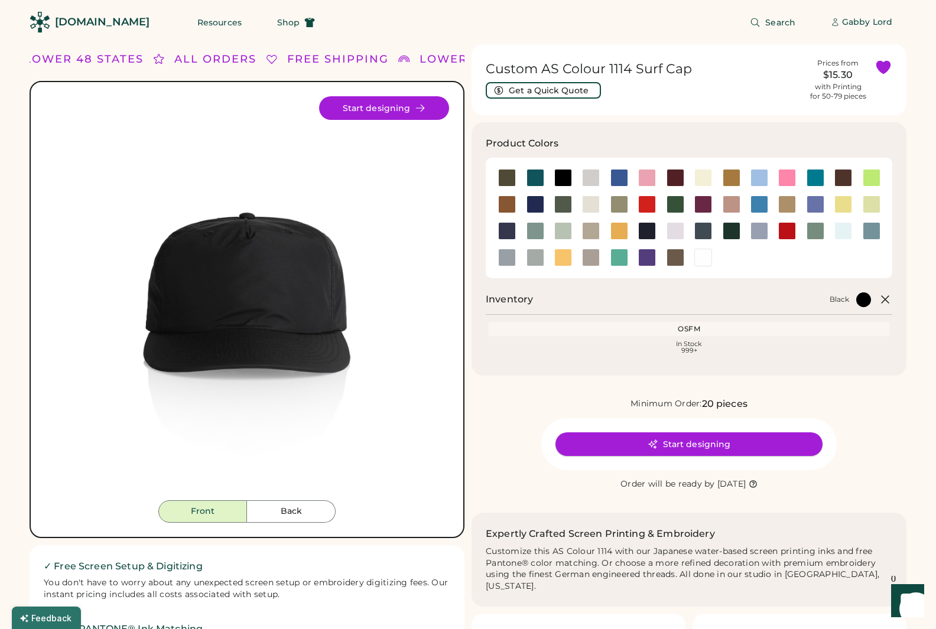
click at [693, 446] on button "Start designing" at bounding box center [689, 445] width 267 height 24
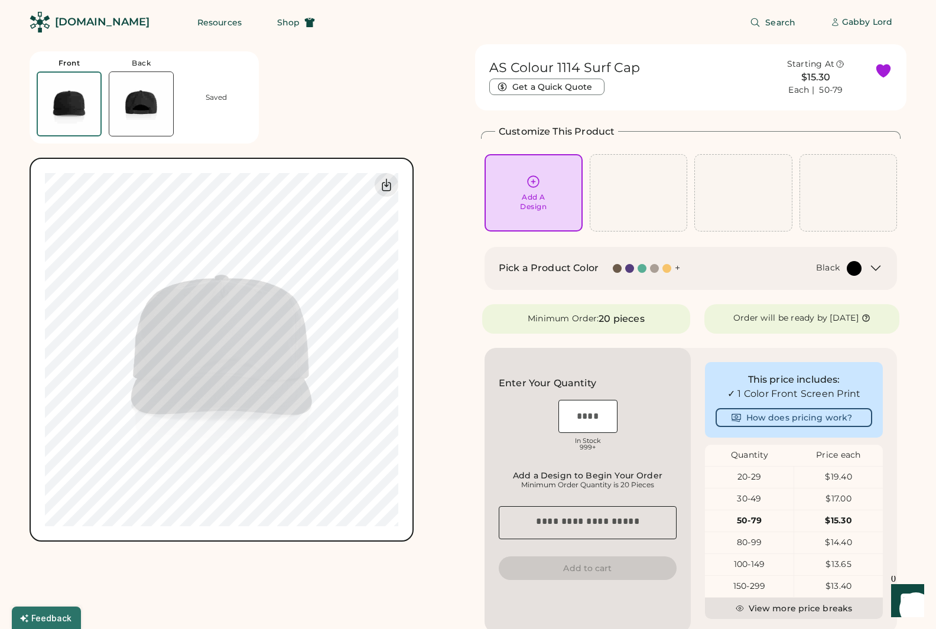
click at [872, 268] on icon at bounding box center [876, 268] width 14 height 14
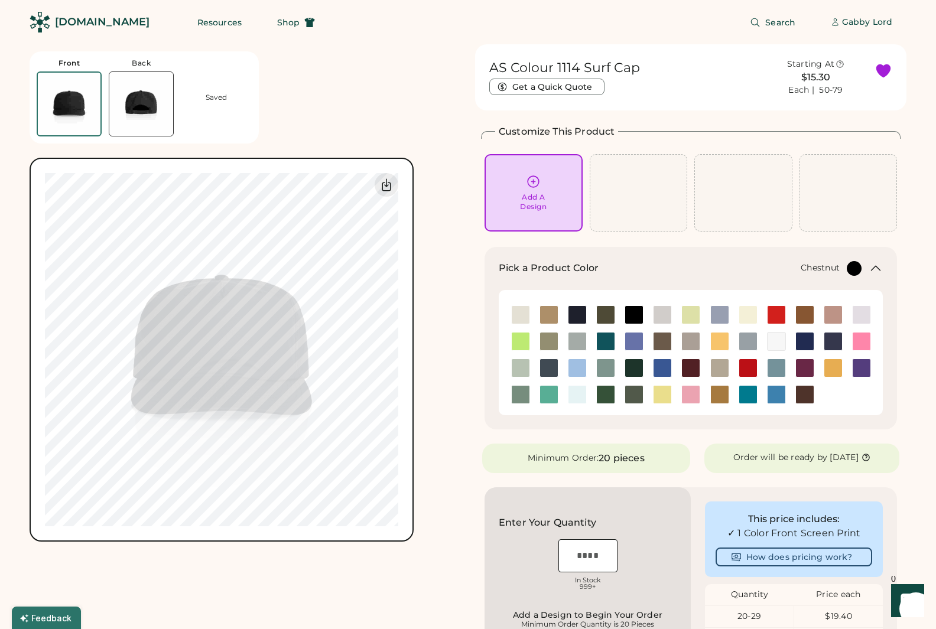
click at [804, 392] on img at bounding box center [805, 395] width 18 height 18
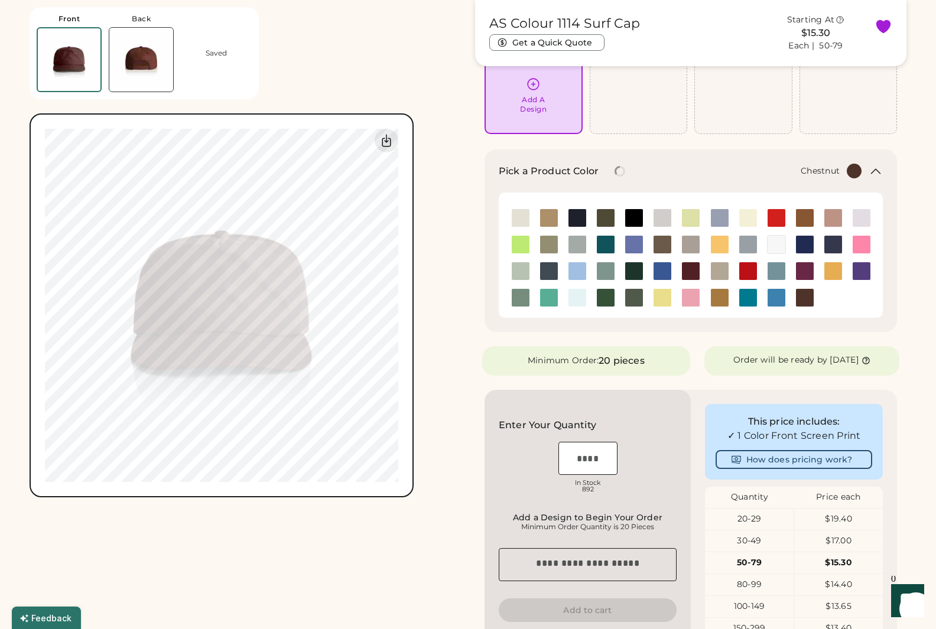
scroll to position [99, 0]
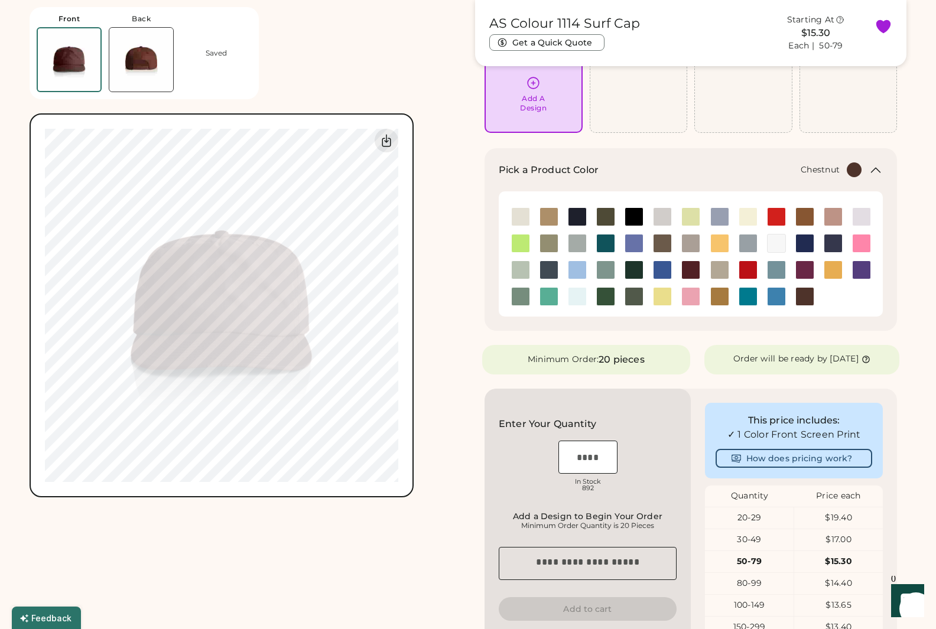
click at [626, 367] on div "20 pieces" at bounding box center [622, 360] width 46 height 14
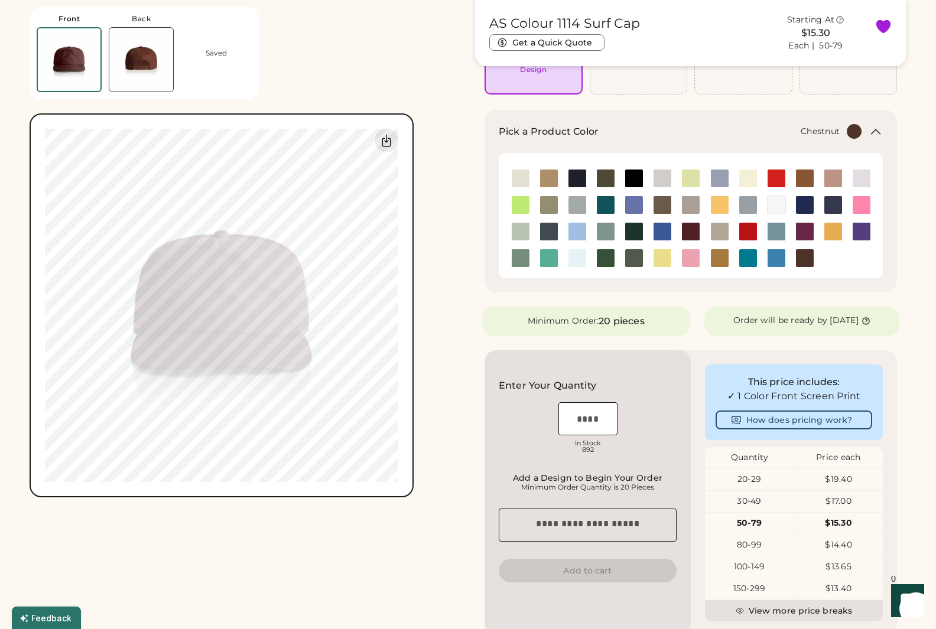
scroll to position [179, 0]
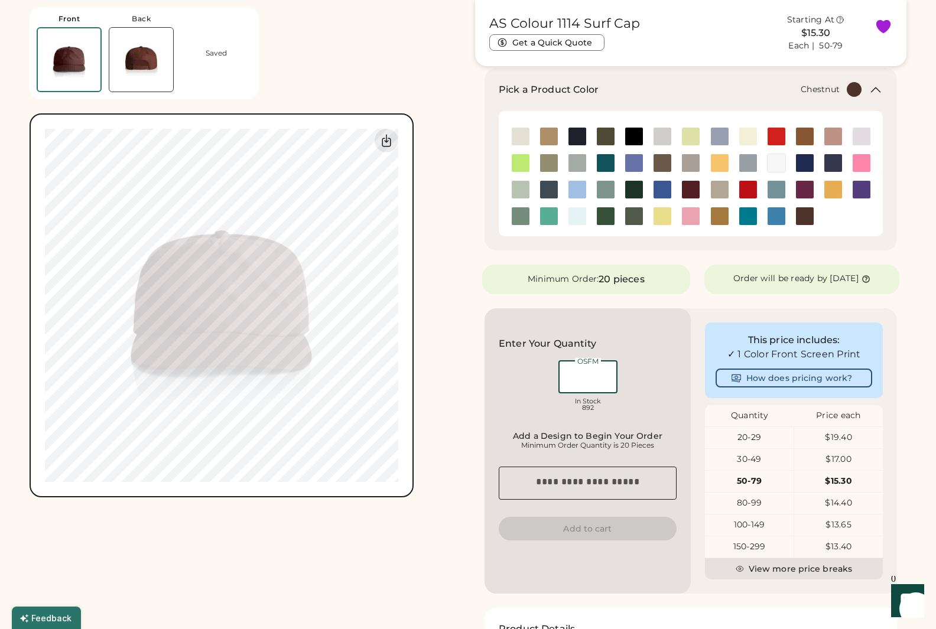
click at [572, 383] on input "input" at bounding box center [588, 377] width 59 height 33
click at [519, 415] on div "OSFM In Stock 892" at bounding box center [588, 387] width 178 height 59
click at [592, 381] on input "input" at bounding box center [588, 377] width 59 height 33
type input "*"
click at [511, 407] on div "OSFM In Stock 892" at bounding box center [588, 387] width 178 height 59
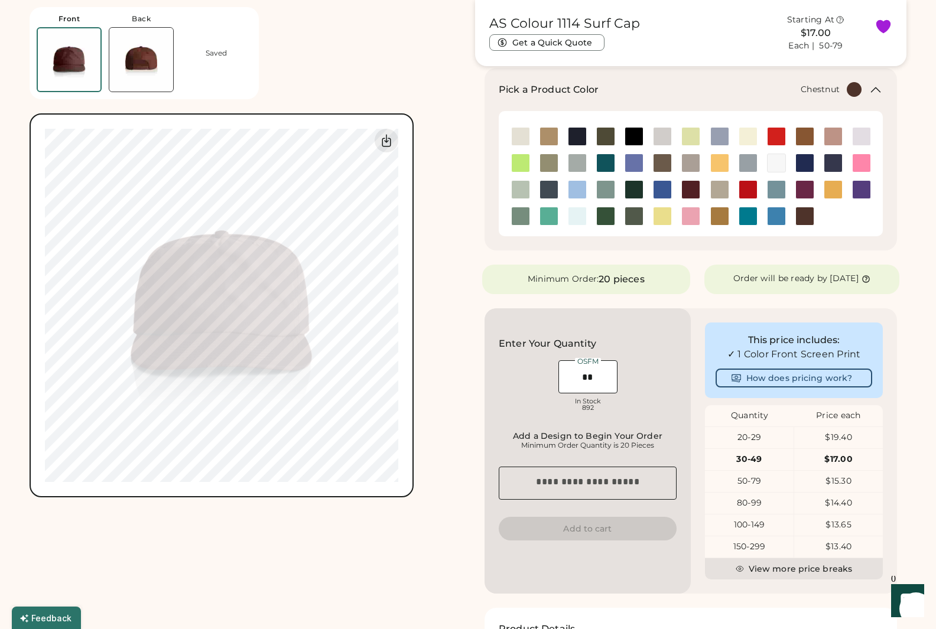
click at [598, 386] on input "input" at bounding box center [588, 377] width 59 height 33
drag, startPoint x: 599, startPoint y: 386, endPoint x: 566, endPoint y: 385, distance: 33.1
click at [566, 385] on input "input" at bounding box center [588, 377] width 59 height 33
type input "**"
click at [502, 403] on div "OSFM In Stock 892" at bounding box center [588, 387] width 178 height 59
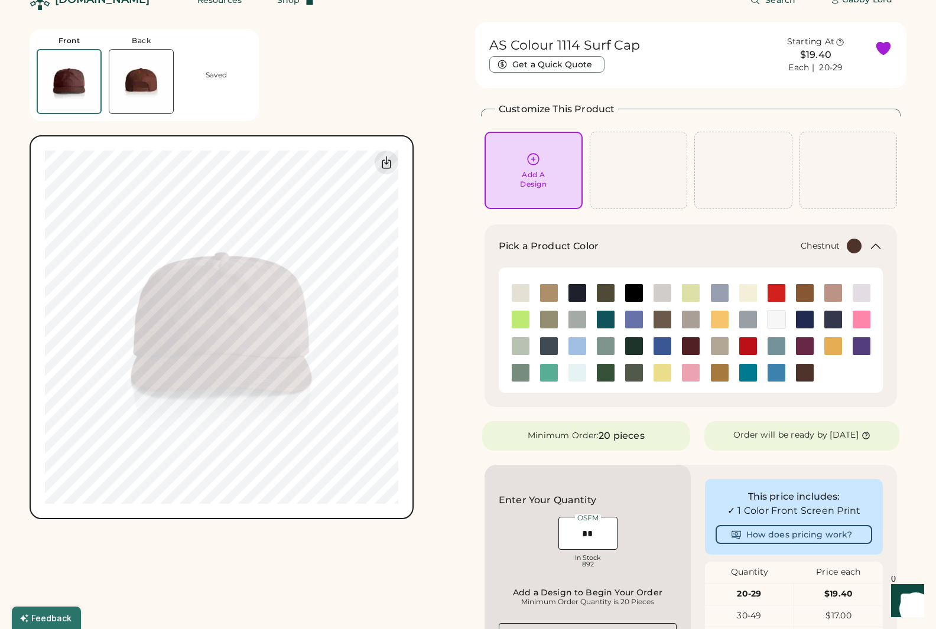
scroll to position [0, 0]
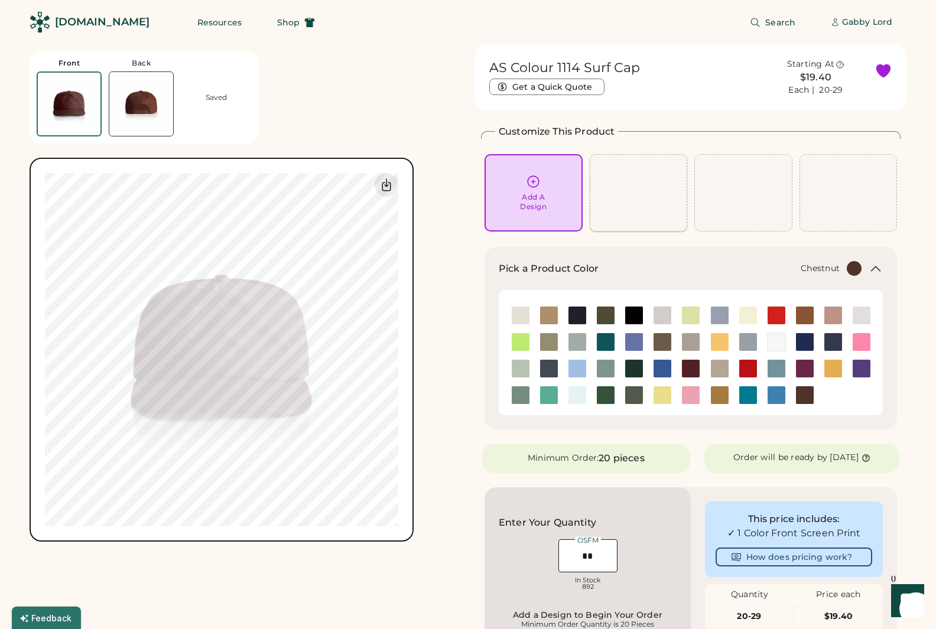
click at [622, 189] on div at bounding box center [639, 192] width 98 height 77
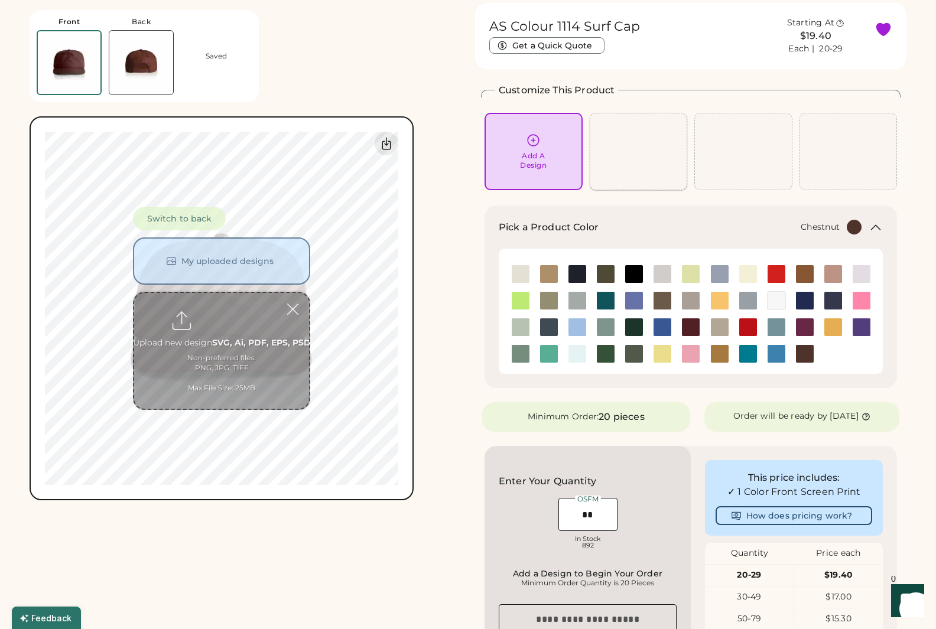
scroll to position [44, 0]
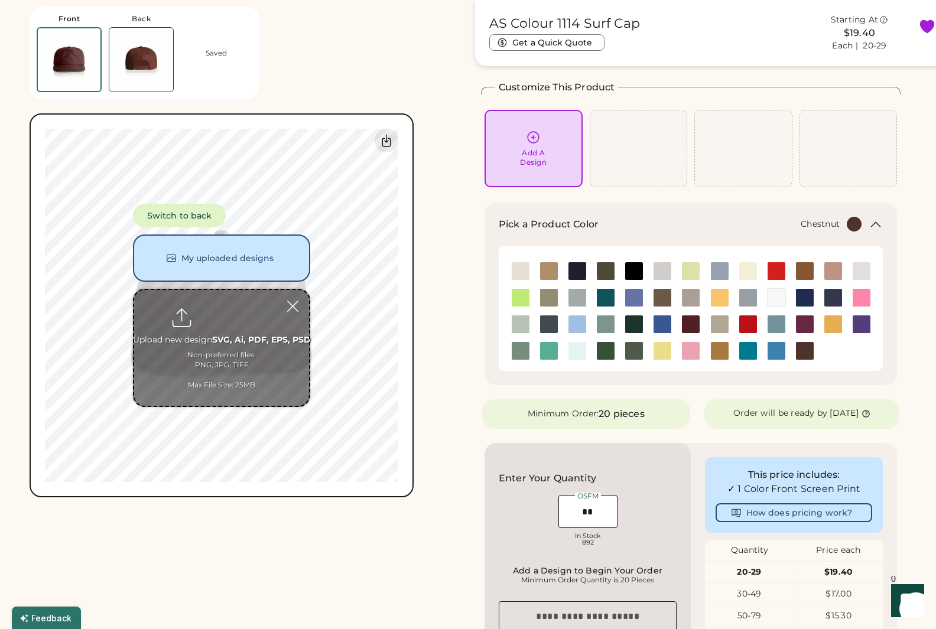
click at [129, 67] on img at bounding box center [141, 60] width 64 height 64
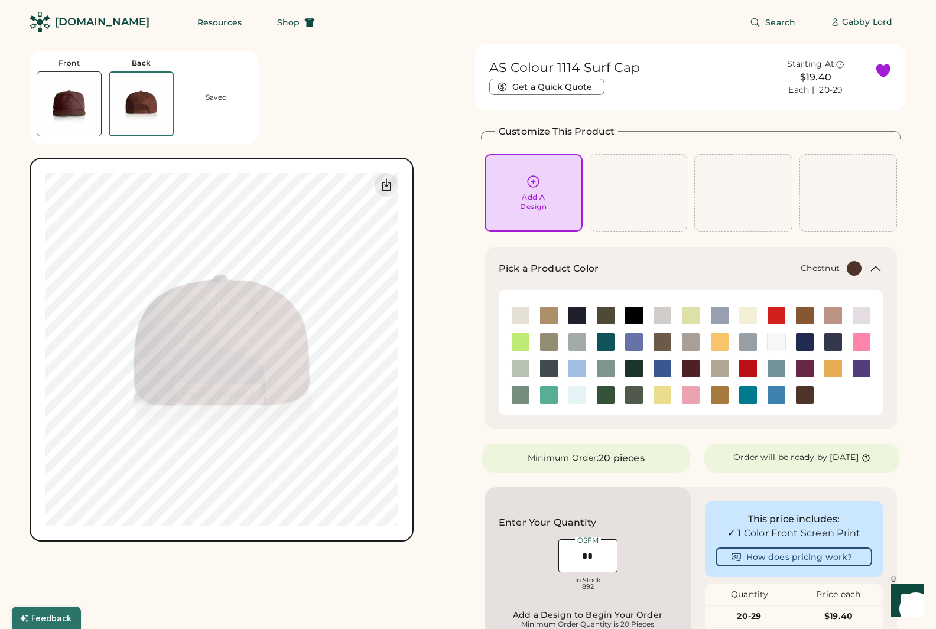
click at [66, 113] on img at bounding box center [69, 104] width 64 height 64
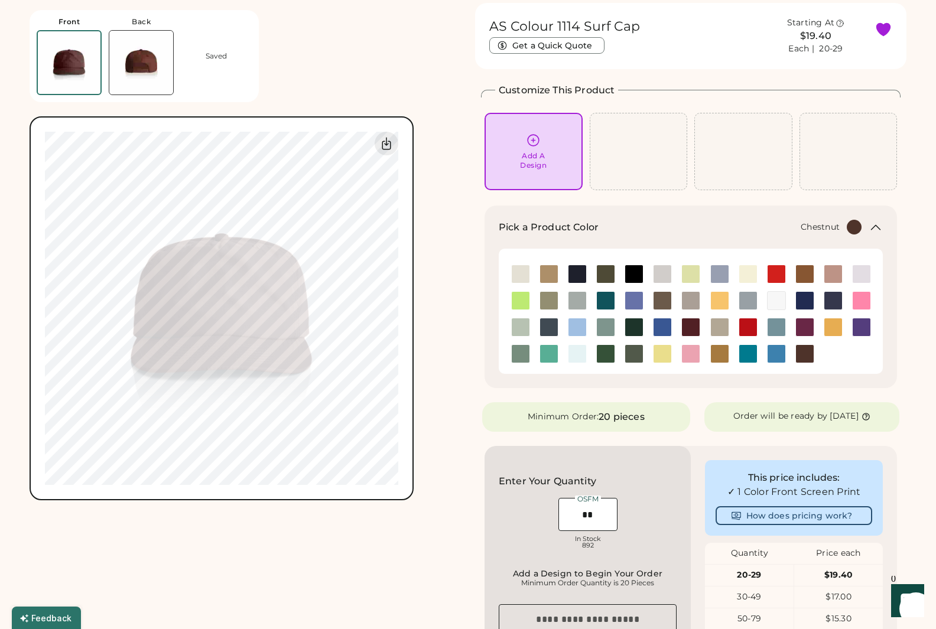
scroll to position [44, 0]
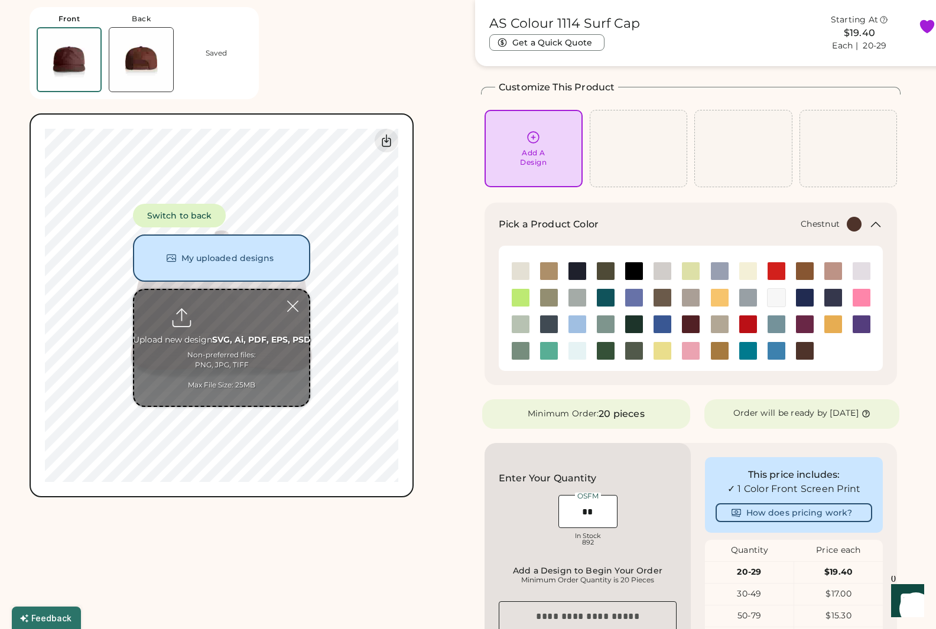
click at [188, 326] on input "file" at bounding box center [221, 348] width 175 height 116
type input "**********"
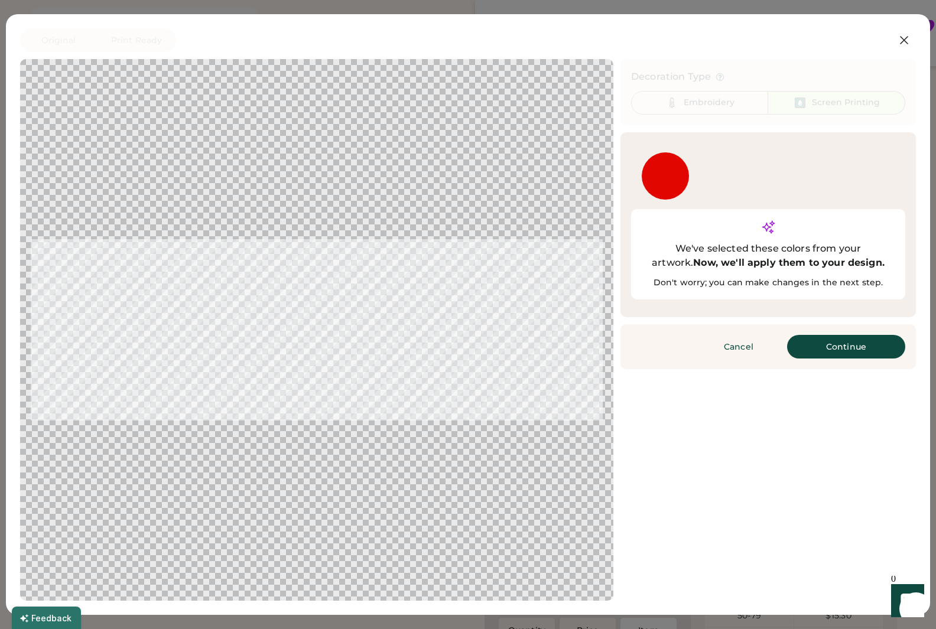
click at [729, 148] on div "Active Ink Colors Add Color We've selected these colors from your artwork. Now,…" at bounding box center [769, 224] width 296 height 185
click at [810, 335] on button "Continue" at bounding box center [846, 347] width 118 height 24
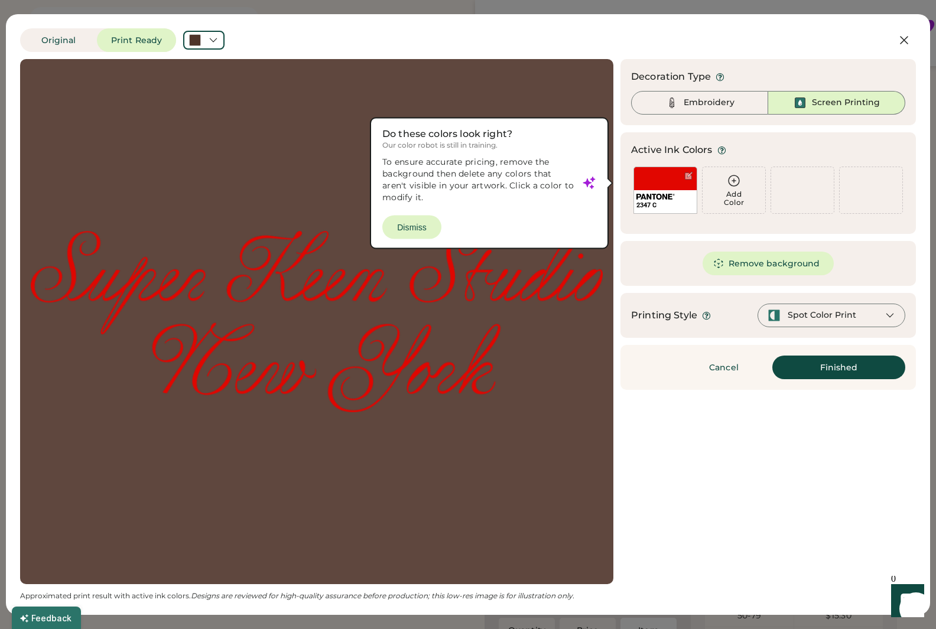
click at [723, 151] on icon at bounding box center [721, 150] width 9 height 9
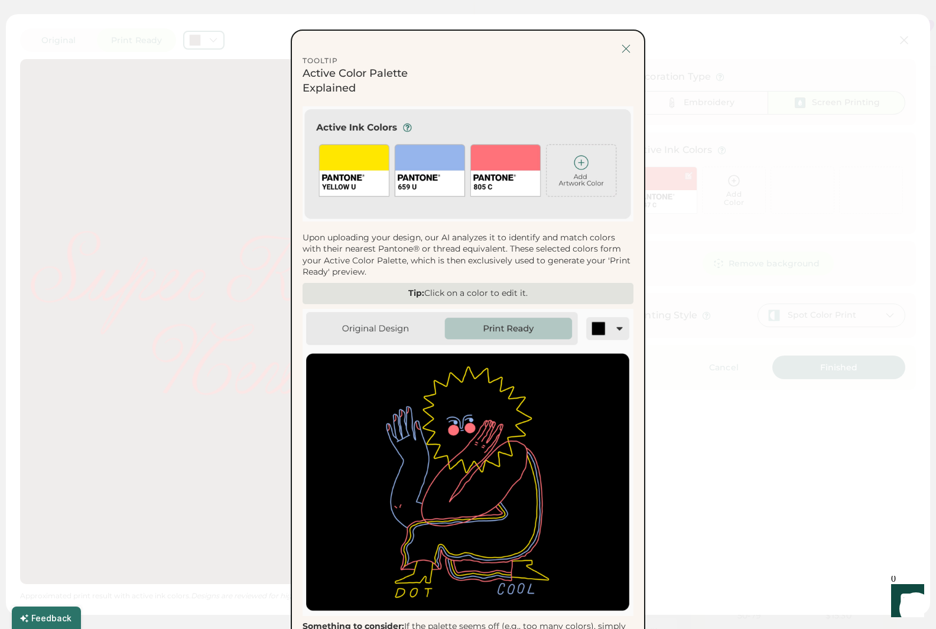
click at [627, 47] on div at bounding box center [626, 48] width 15 height 15
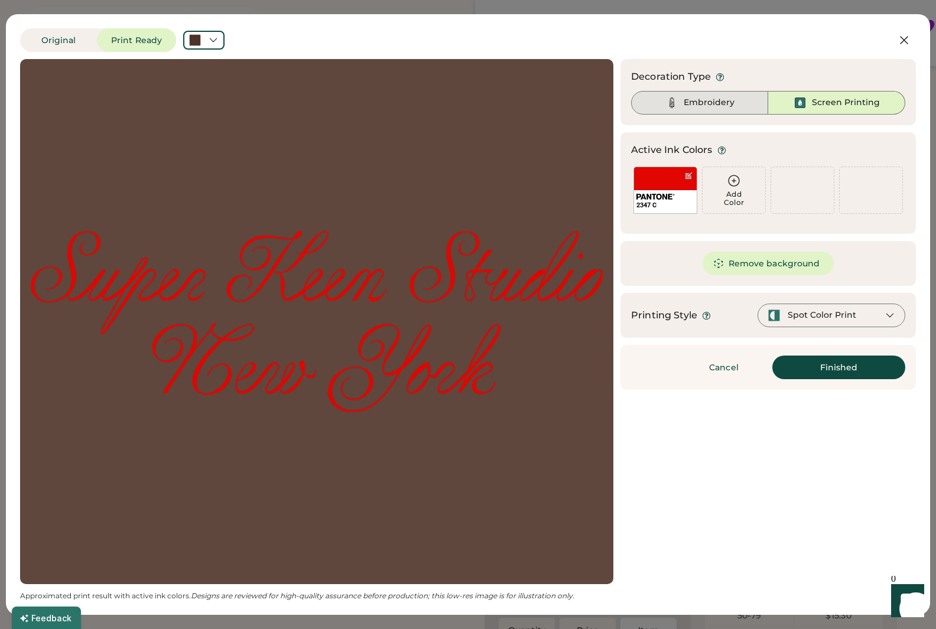
click at [691, 103] on div "Embroidery" at bounding box center [709, 103] width 51 height 12
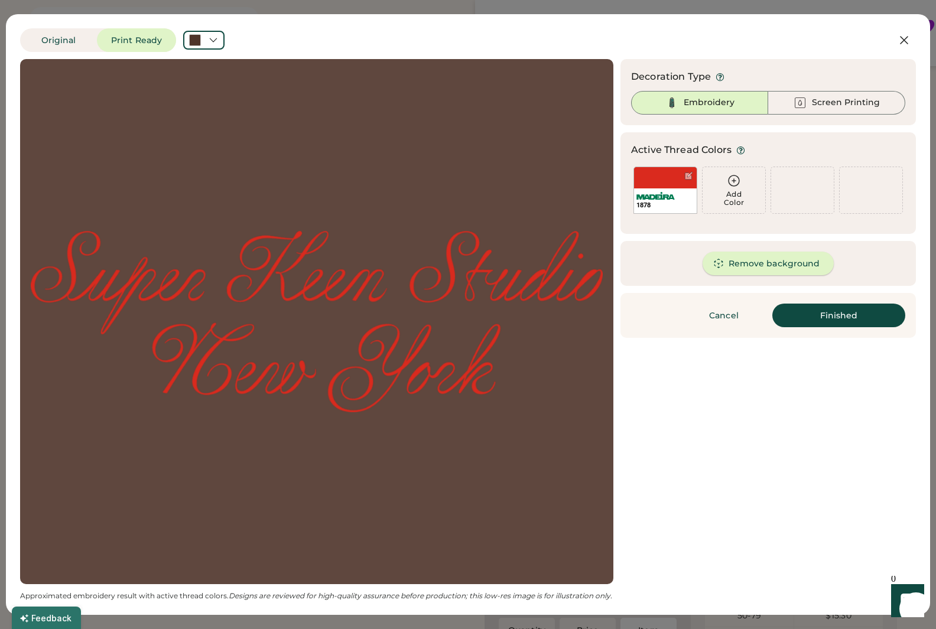
click at [768, 257] on button "Remove background" at bounding box center [769, 264] width 132 height 24
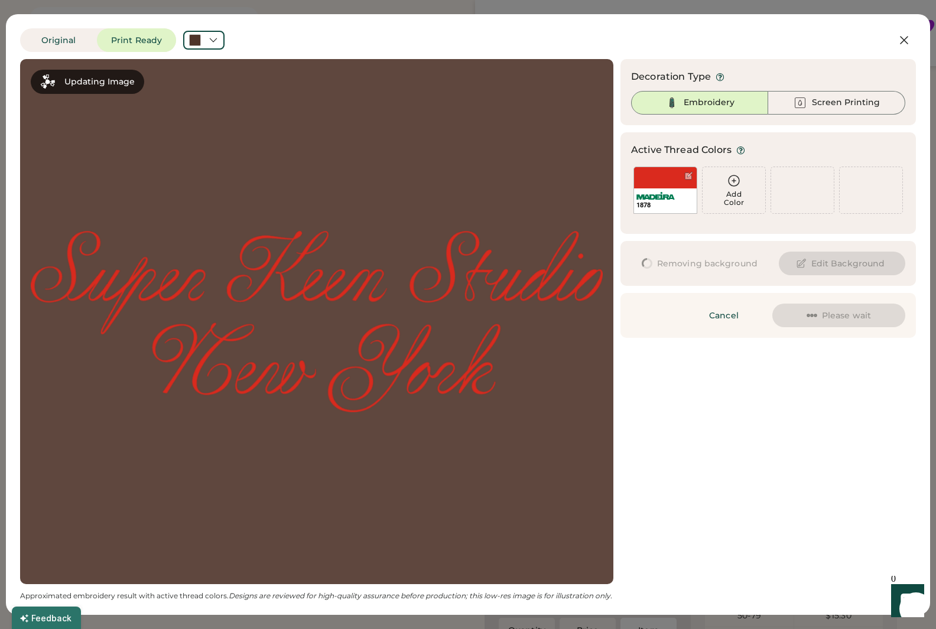
scroll to position [0, 0]
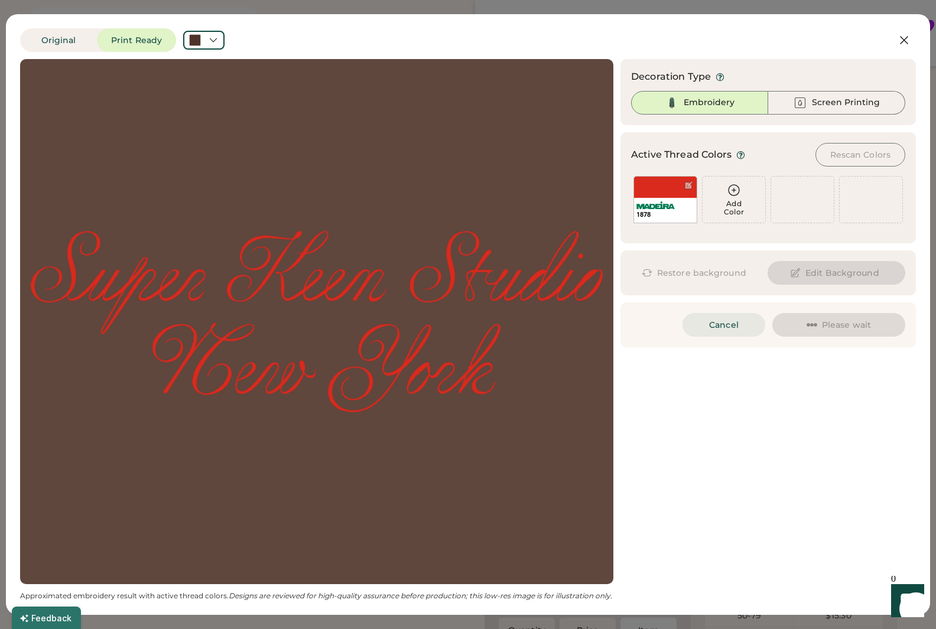
click at [723, 326] on button "Cancel" at bounding box center [724, 325] width 83 height 24
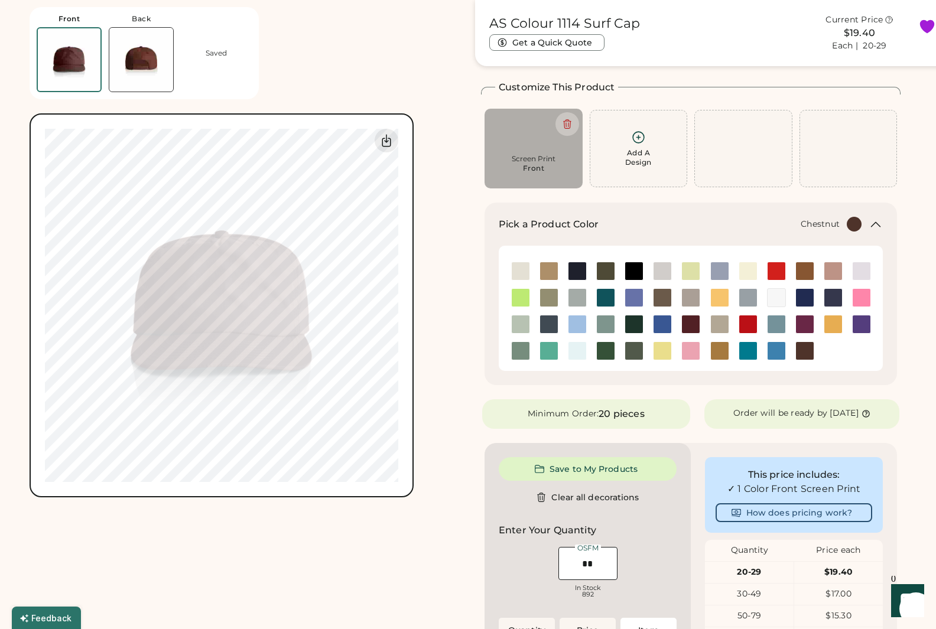
type input "*****"
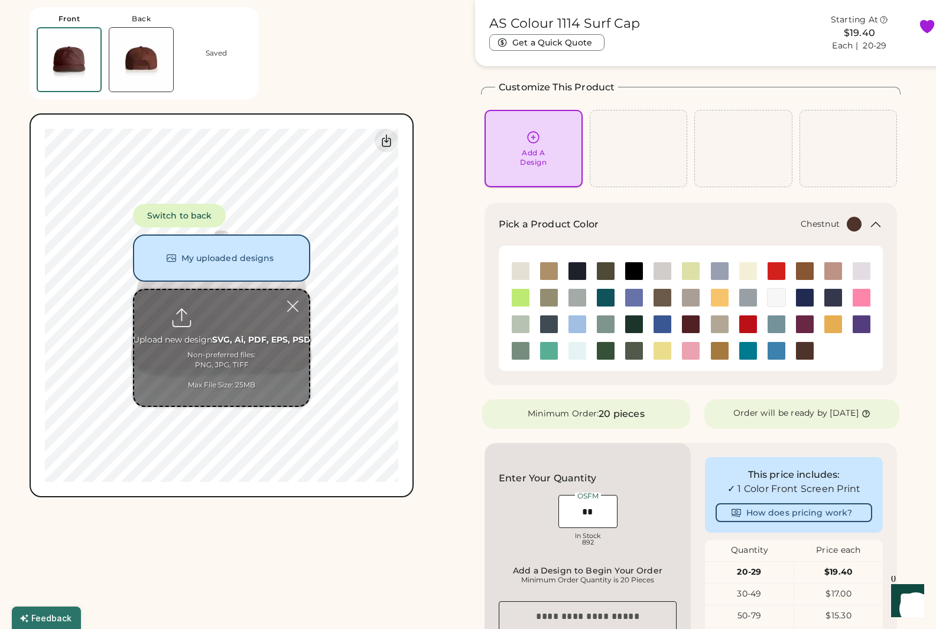
click at [538, 147] on div "Add A Design" at bounding box center [534, 148] width 82 height 37
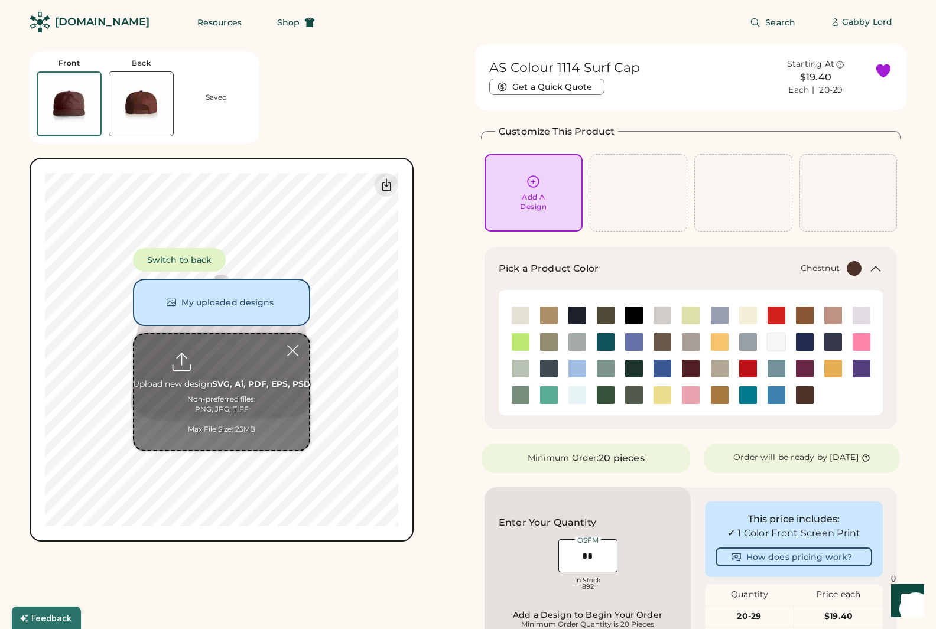
click at [215, 363] on input "file" at bounding box center [221, 393] width 175 height 116
type input "**********"
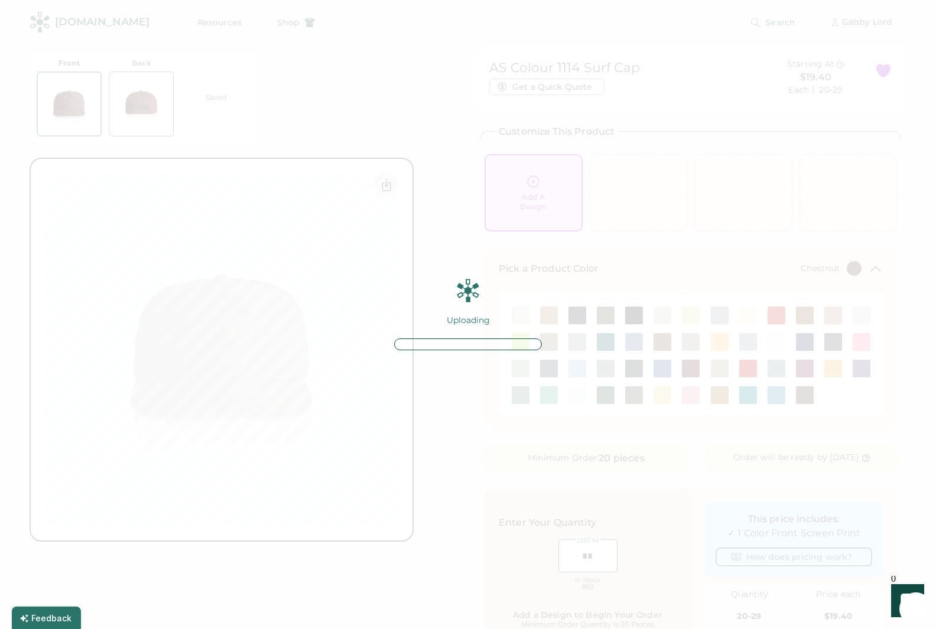
type input "******"
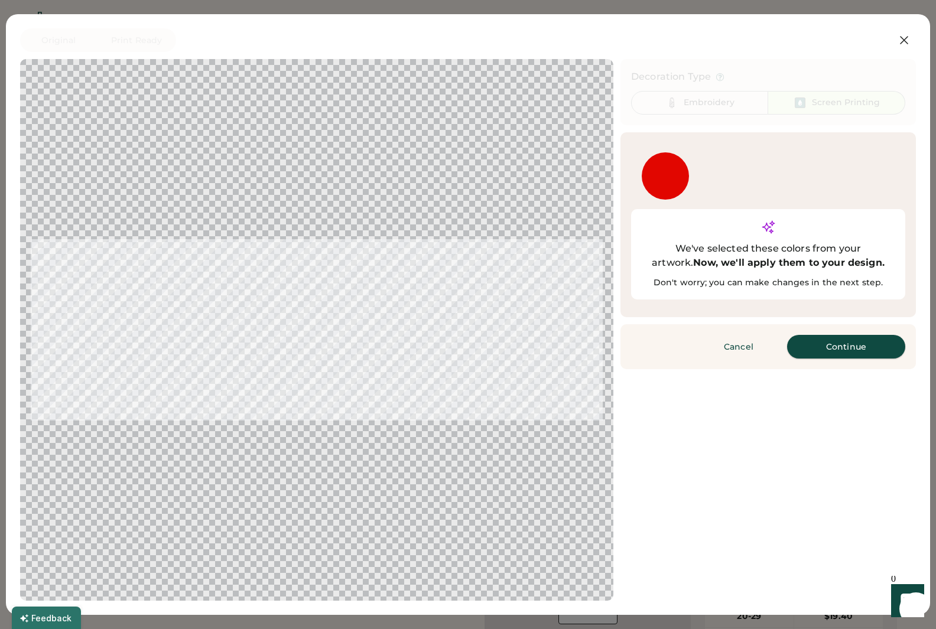
click at [846, 335] on button "Continue" at bounding box center [846, 347] width 118 height 24
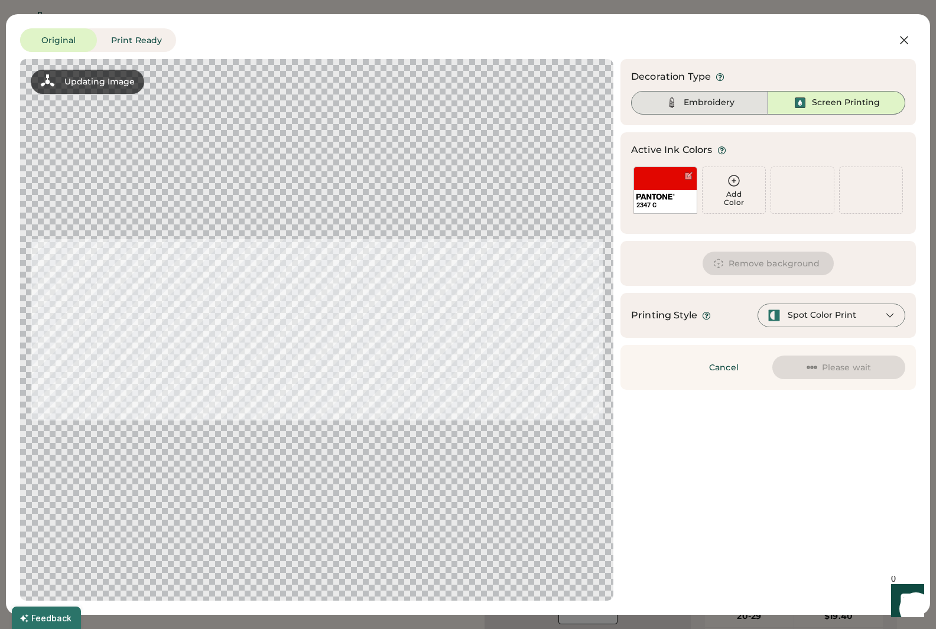
click at [703, 95] on div "Embroidery" at bounding box center [699, 103] width 137 height 24
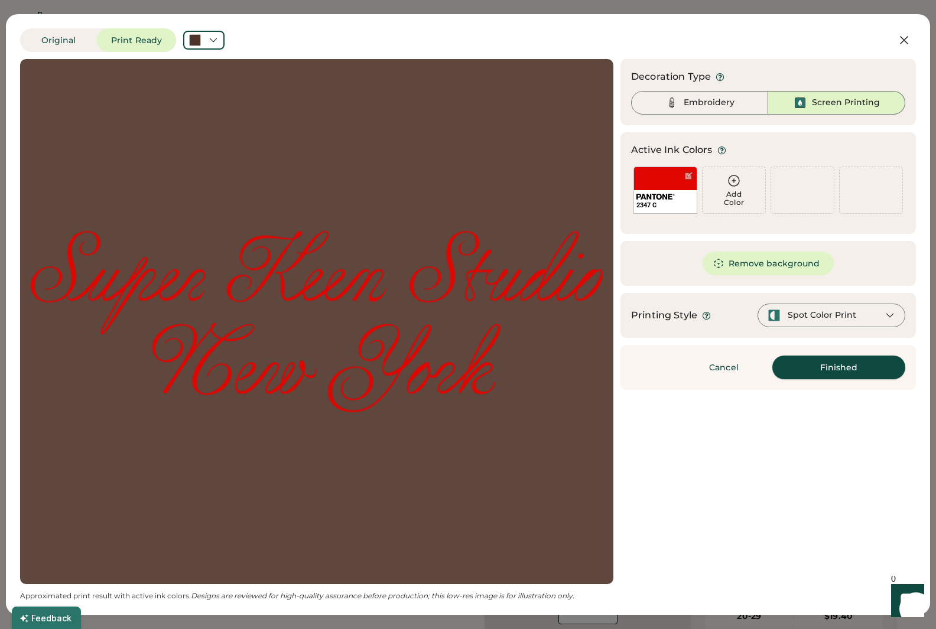
click at [843, 368] on button "Finished" at bounding box center [838, 368] width 133 height 24
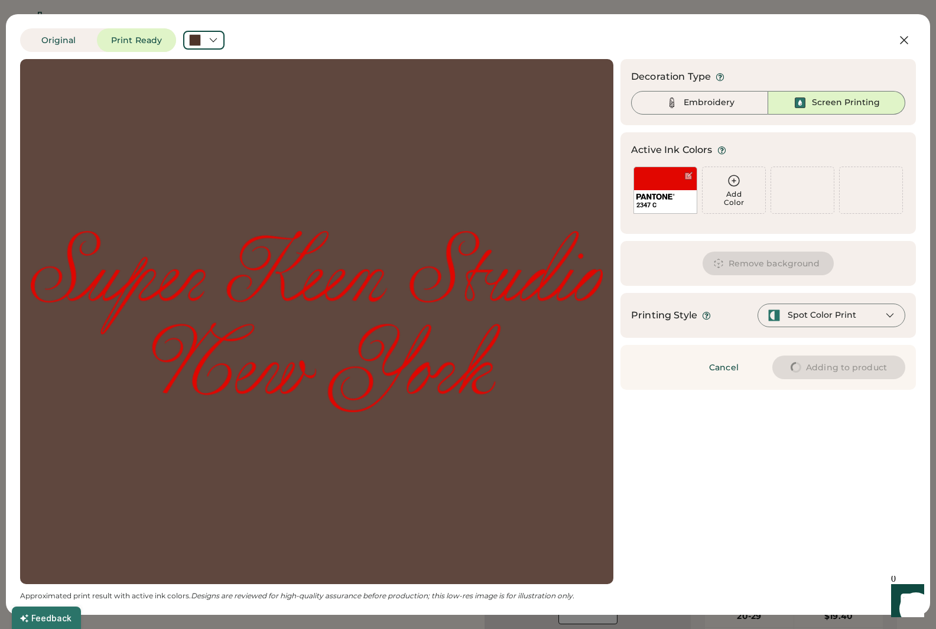
click at [836, 309] on div "Spot Color Print" at bounding box center [812, 315] width 89 height 13
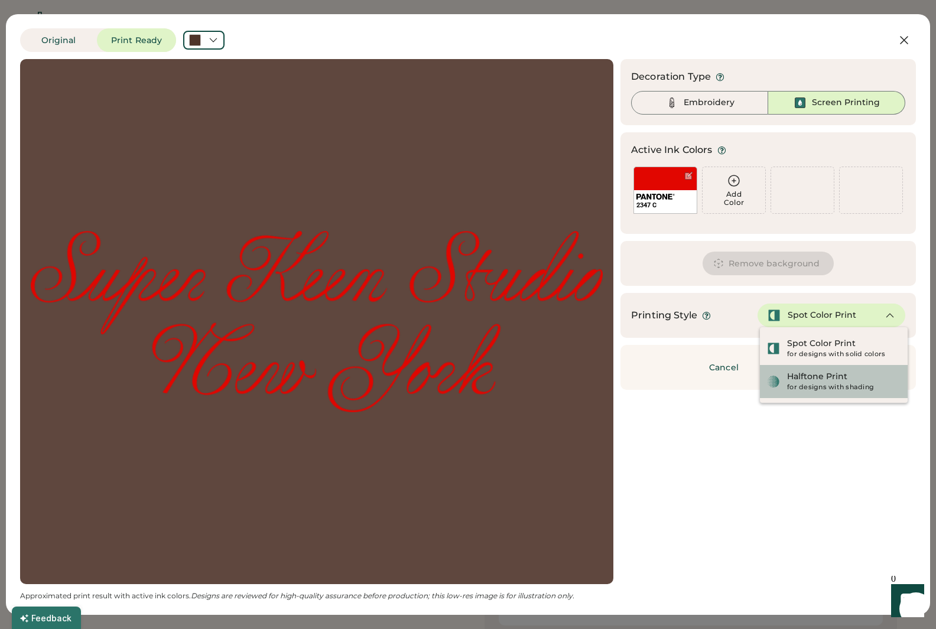
type input "****"
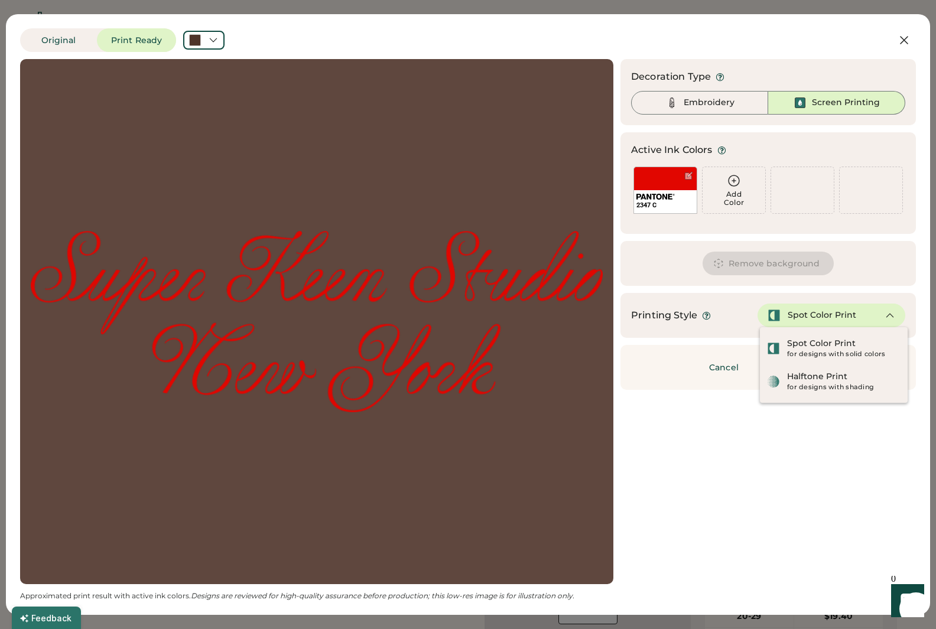
drag, startPoint x: 826, startPoint y: 426, endPoint x: 736, endPoint y: 199, distance: 244.1
click at [826, 423] on div "Updating Image Approximated print result with active ink colors. Designs are re…" at bounding box center [468, 330] width 896 height 542
click at [701, 109] on div "AS Colour 1114 Surf Cap Get a Quick Quote Current Price $19.40 Each | 20-29" at bounding box center [690, 77] width 431 height 66
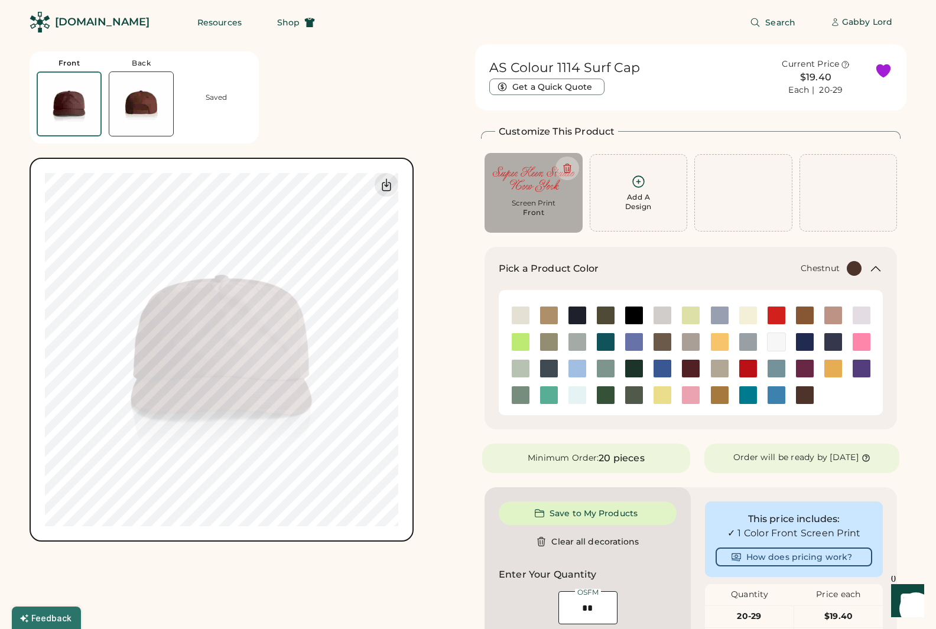
type input "****"
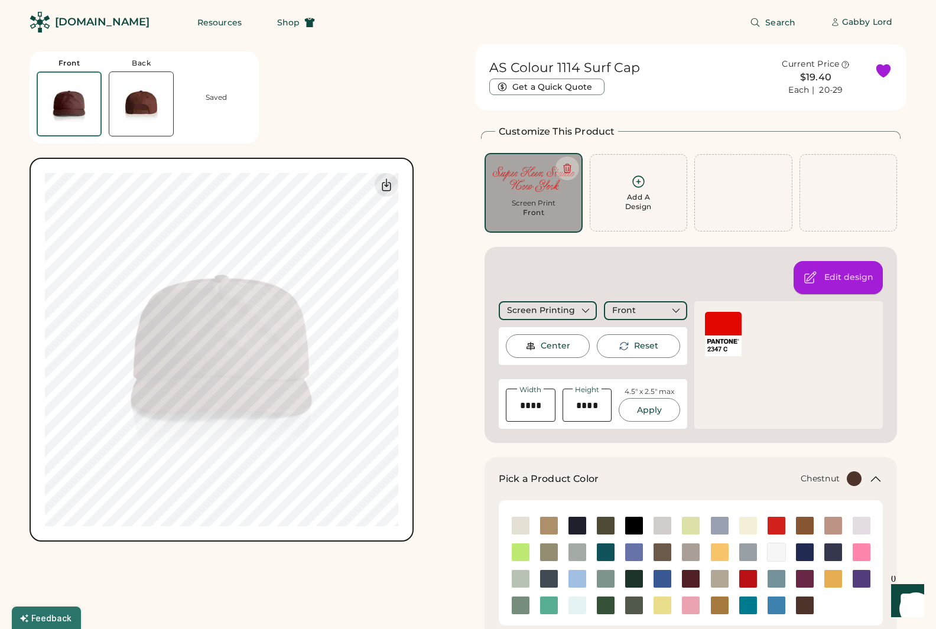
click at [832, 270] on div "Edit design" at bounding box center [838, 277] width 89 height 33
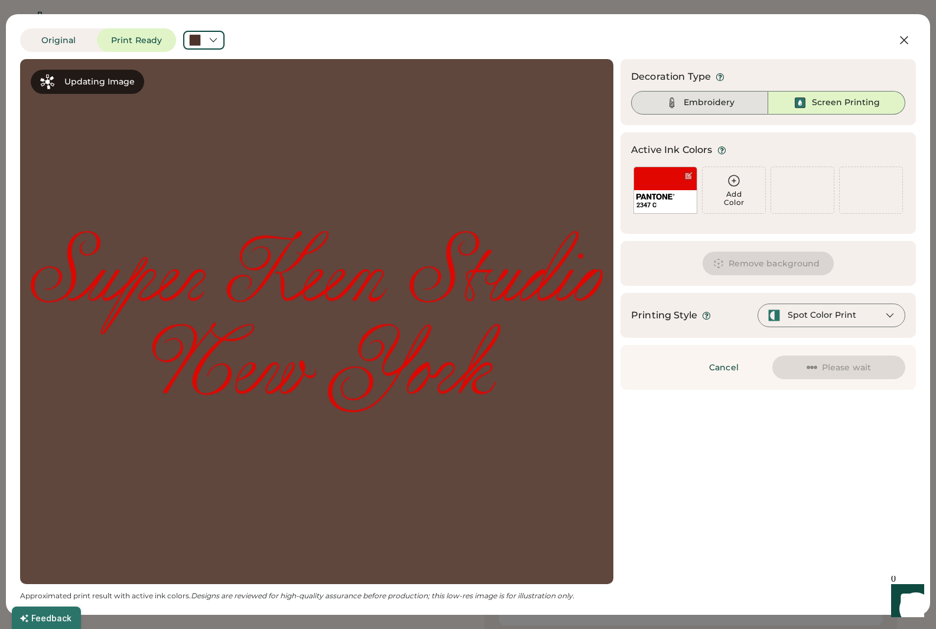
click at [721, 95] on div "Embroidery" at bounding box center [699, 103] width 137 height 24
click at [687, 103] on div "Embroidery" at bounding box center [709, 103] width 51 height 12
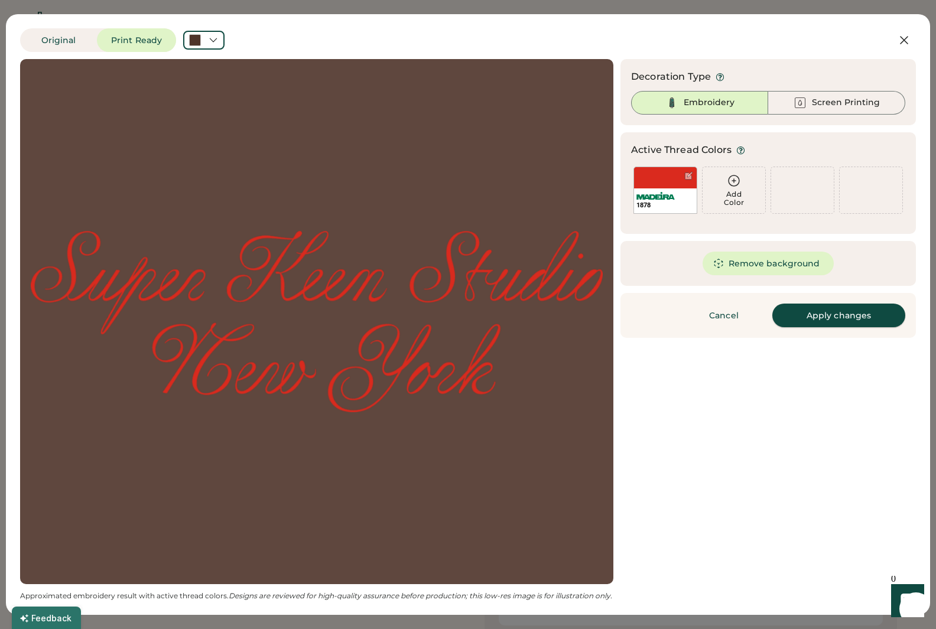
click at [827, 316] on button "Apply changes" at bounding box center [838, 316] width 133 height 24
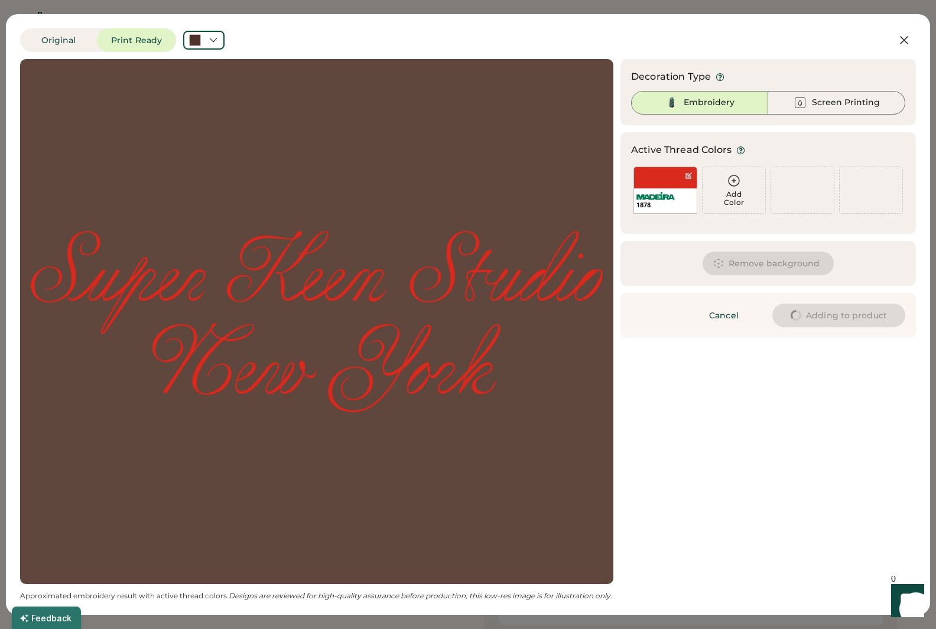
type input "******"
type input "****"
type input "******"
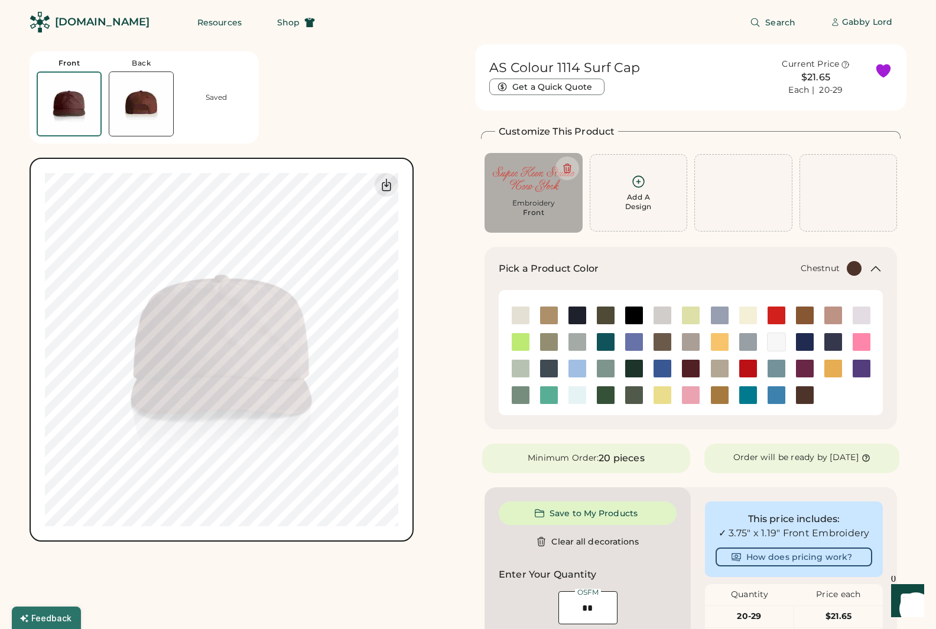
type input "****"
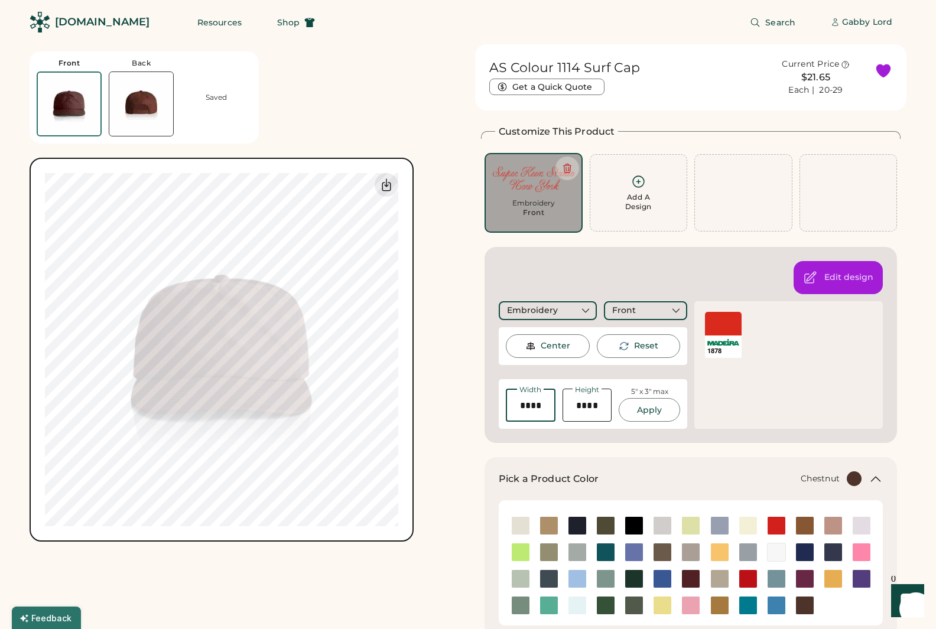
drag, startPoint x: 524, startPoint y: 404, endPoint x: 509, endPoint y: 402, distance: 14.9
click at [509, 402] on input "input" at bounding box center [531, 405] width 50 height 33
type input "****"
type input "******"
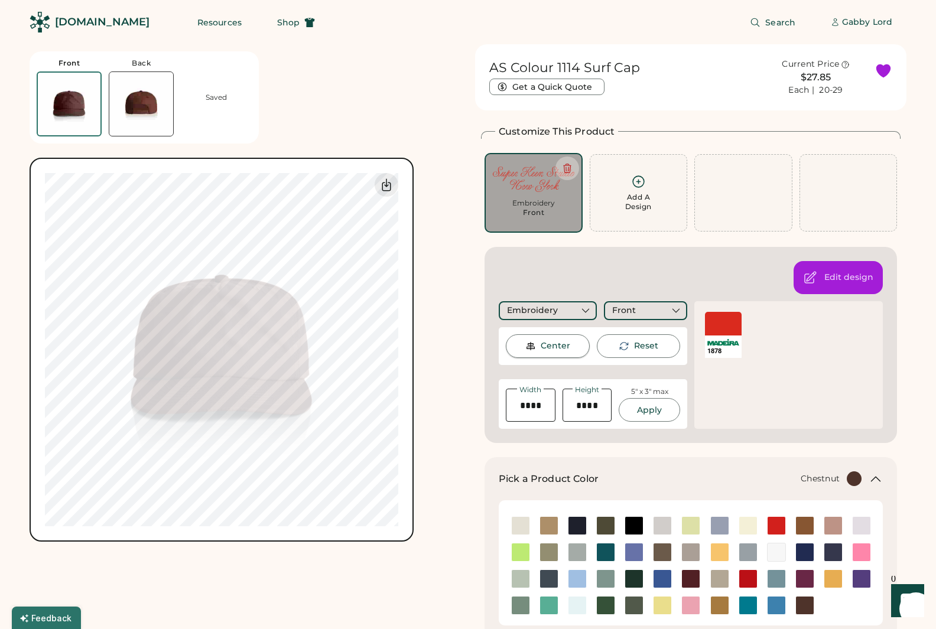
click at [540, 346] on div "Center" at bounding box center [548, 347] width 84 height 24
click at [552, 347] on div "Center" at bounding box center [556, 346] width 30 height 12
click at [570, 346] on div "Center" at bounding box center [548, 347] width 84 height 24
click at [549, 352] on div "Center" at bounding box center [556, 346] width 30 height 12
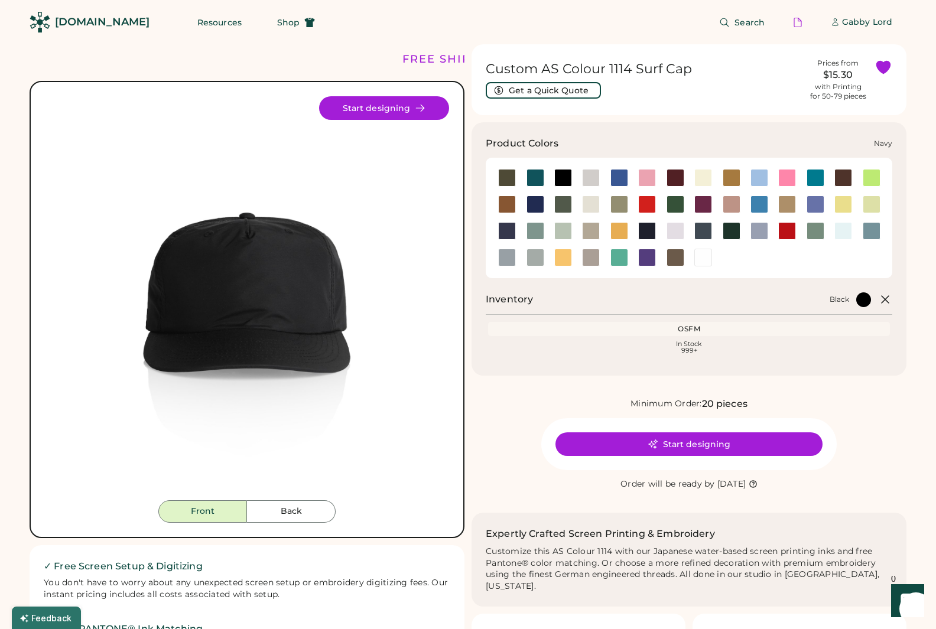
click at [648, 234] on div at bounding box center [647, 231] width 18 height 18
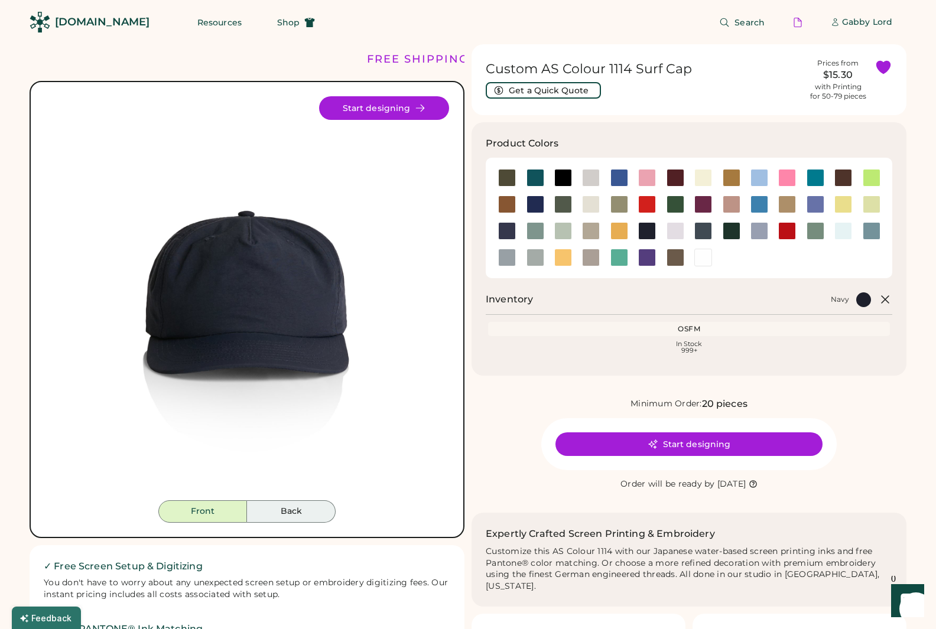
click at [297, 508] on button "Back" at bounding box center [291, 512] width 89 height 22
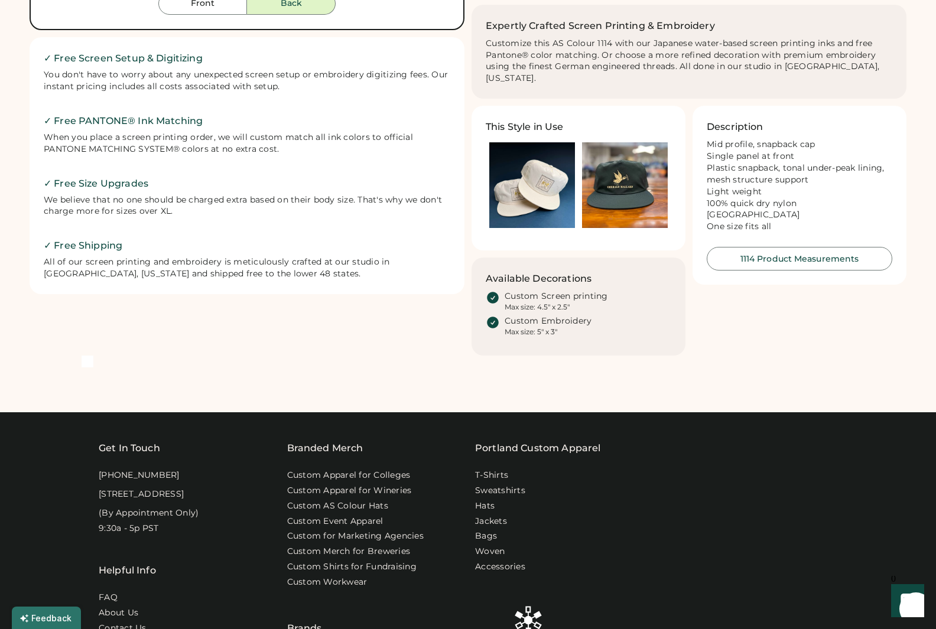
scroll to position [356, 0]
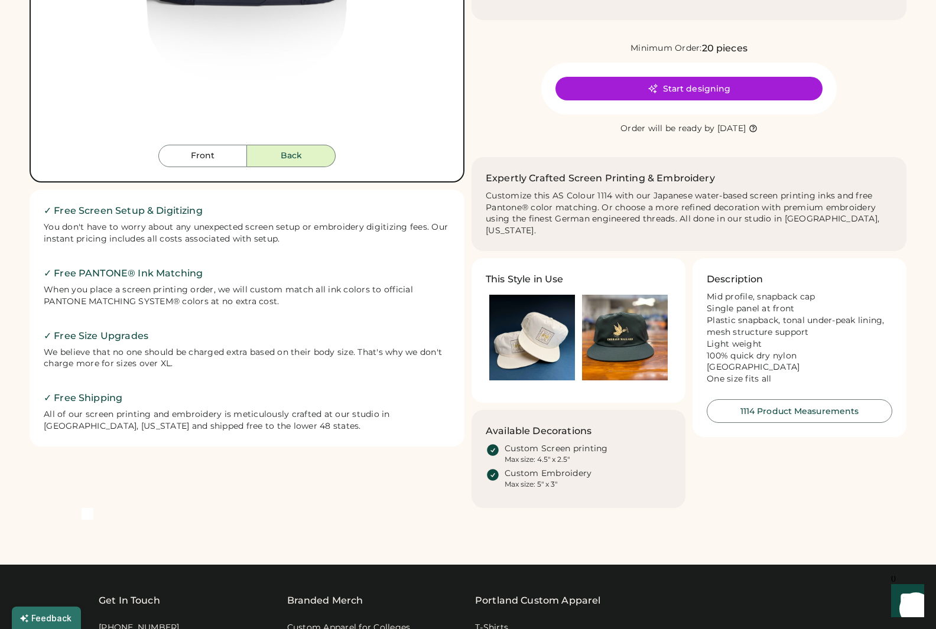
click at [621, 314] on img at bounding box center [625, 338] width 86 height 86
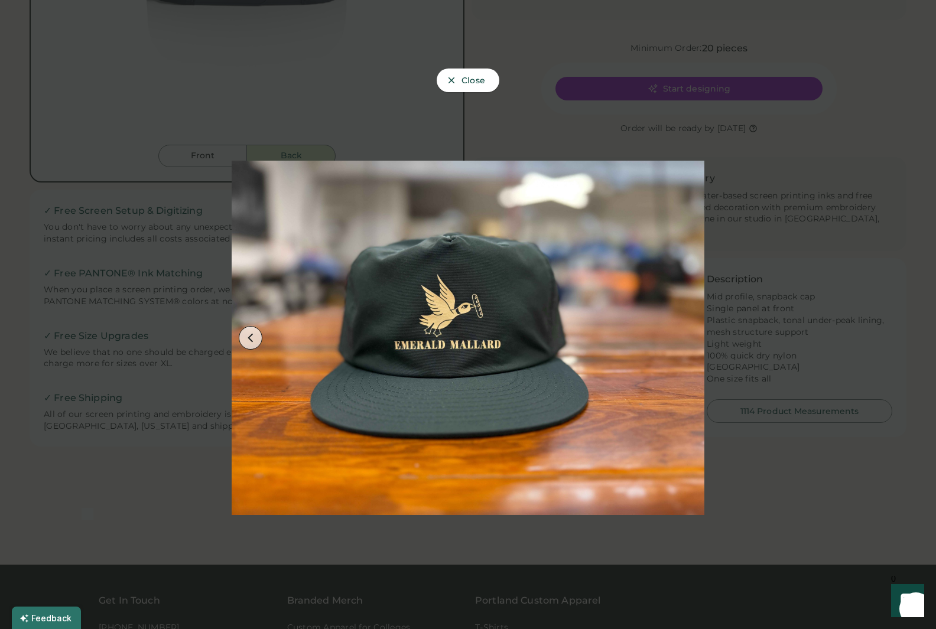
drag, startPoint x: 697, startPoint y: 139, endPoint x: 691, endPoint y: 138, distance: 6.2
click at [697, 139] on img at bounding box center [468, 338] width 473 height 473
click at [485, 82] on span "Close" at bounding box center [474, 80] width 24 height 8
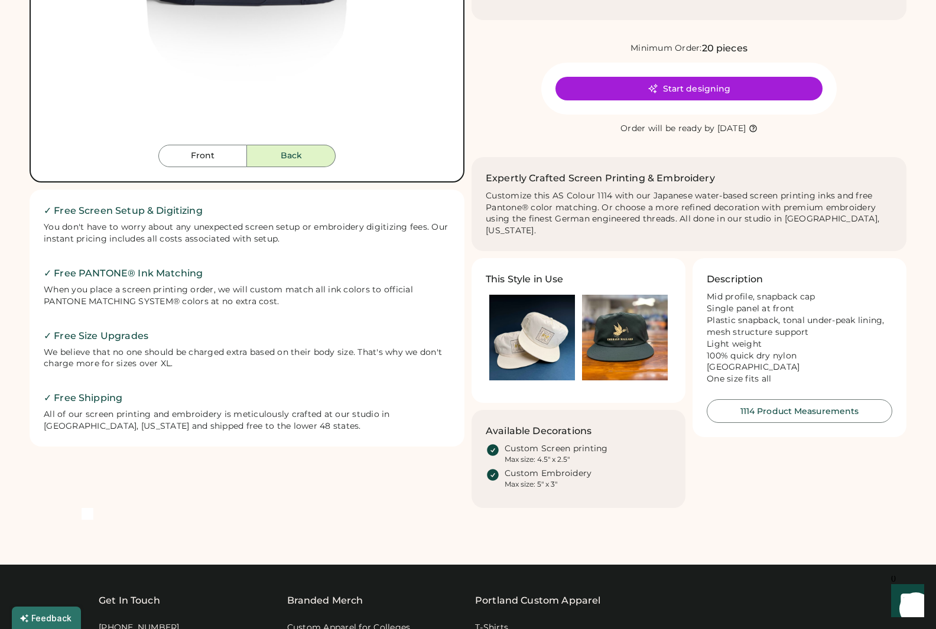
click at [515, 337] on img at bounding box center [532, 338] width 86 height 86
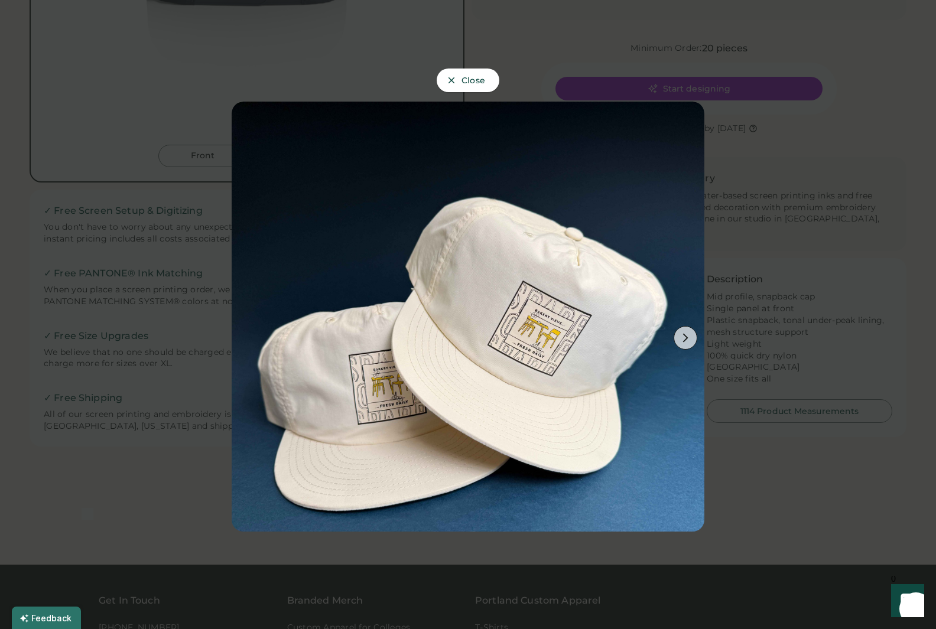
drag, startPoint x: 805, startPoint y: 470, endPoint x: 736, endPoint y: 461, distance: 69.7
click at [805, 470] on div at bounding box center [468, 314] width 936 height 629
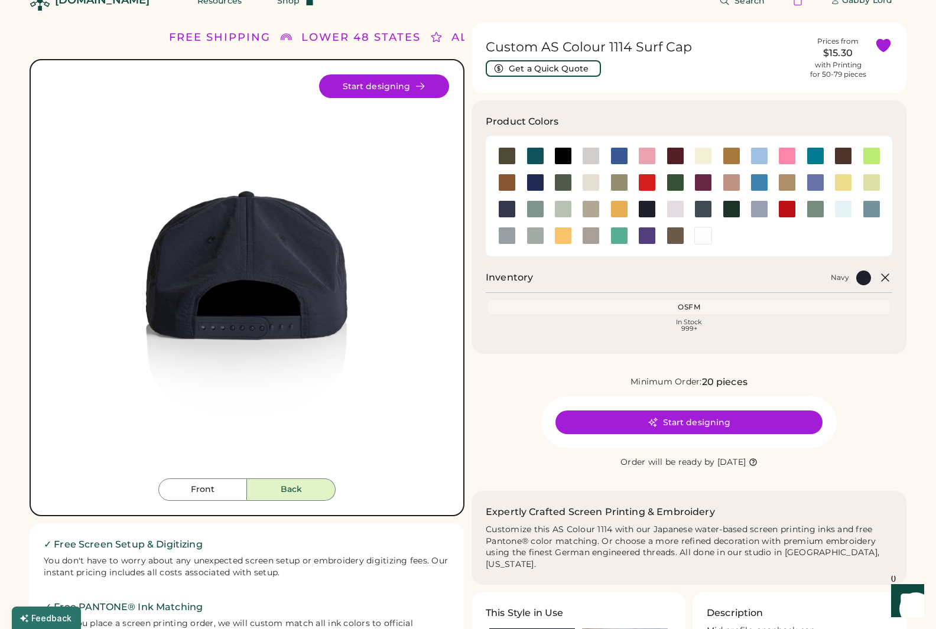
scroll to position [0, 0]
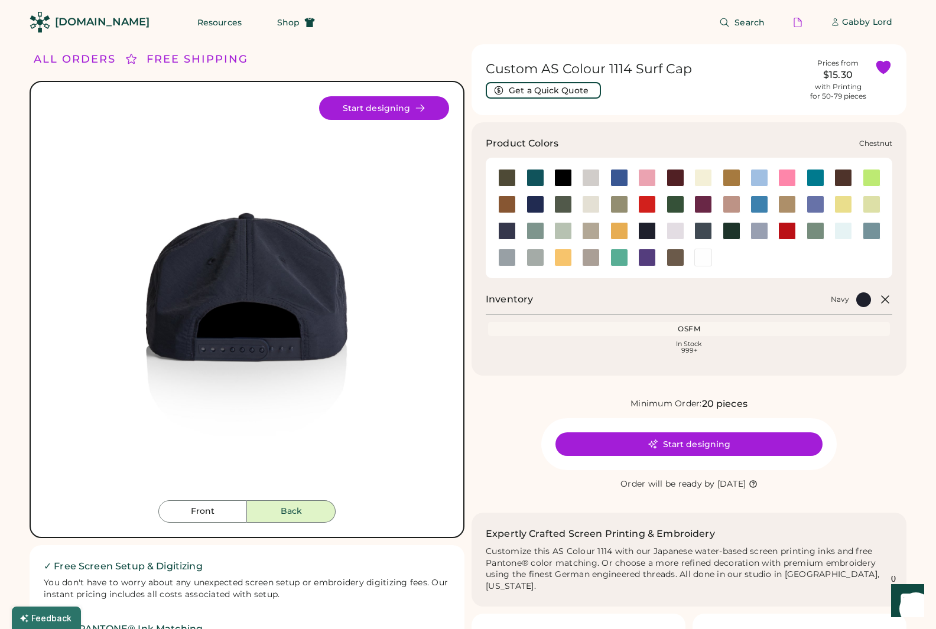
click at [844, 180] on div at bounding box center [844, 178] width 18 height 18
